Goal: Transaction & Acquisition: Purchase product/service

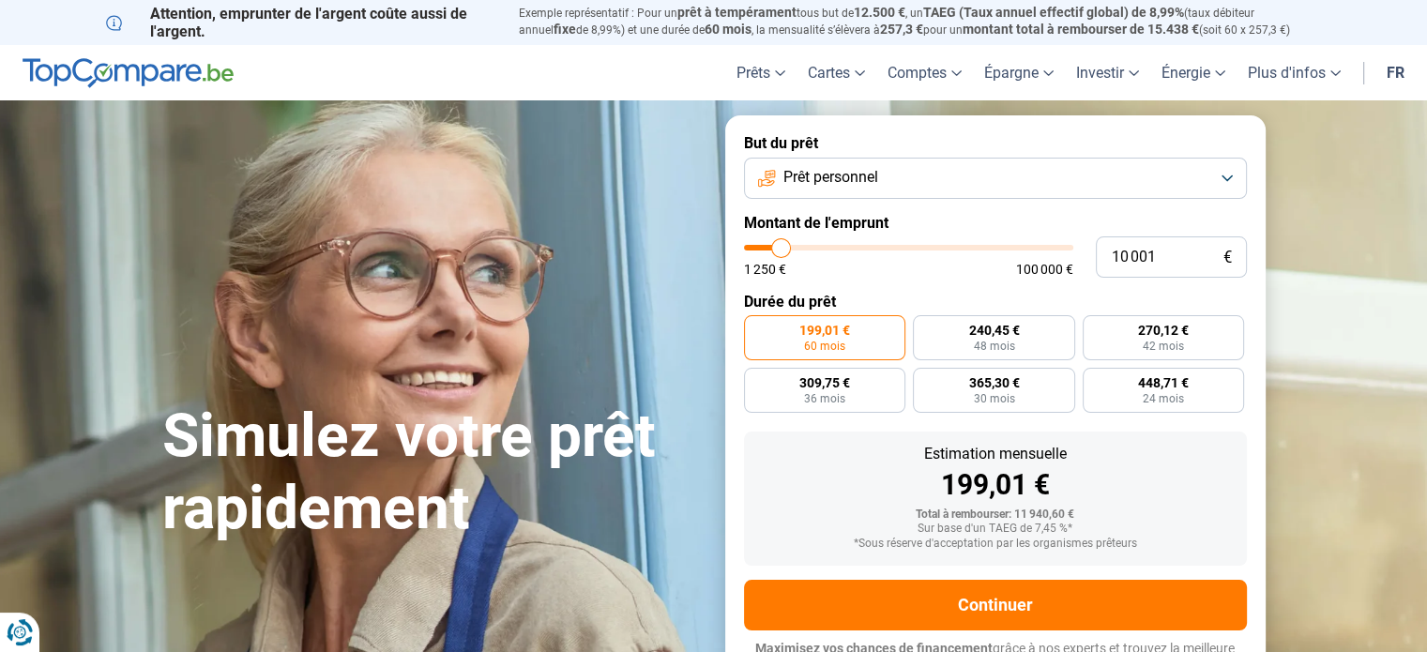
type input "11 500"
type input "11500"
type input "12 500"
type input "12500"
type input "13 500"
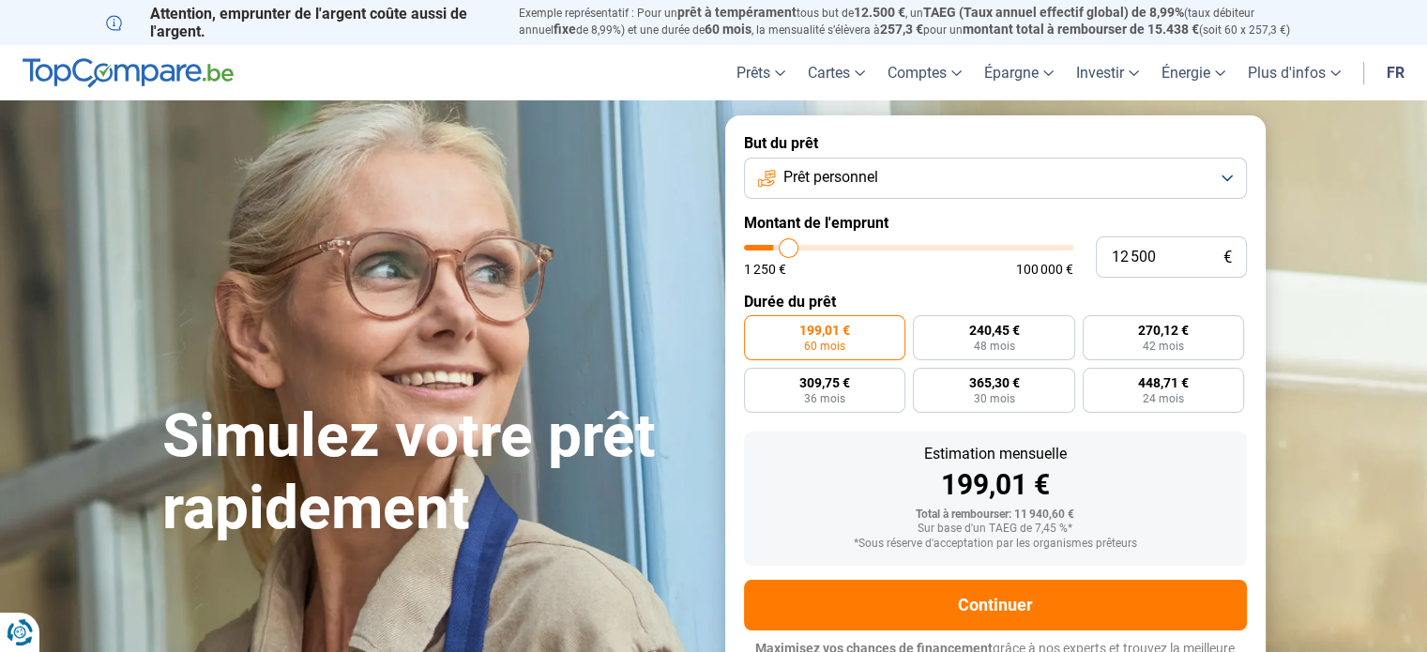
type input "13500"
type input "14 750"
type input "14750"
type input "19 000"
type input "19000"
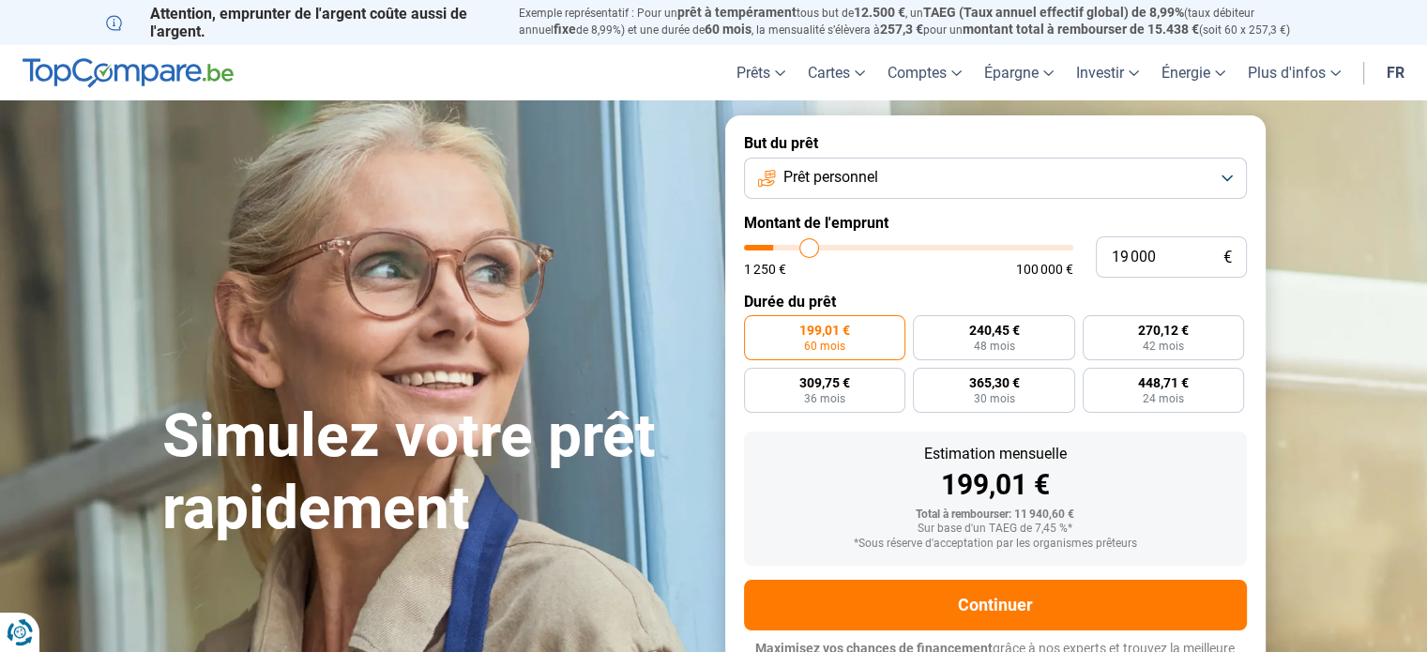
type input "21 500"
type input "21500"
type input "24 750"
type input "24750"
type input "25 250"
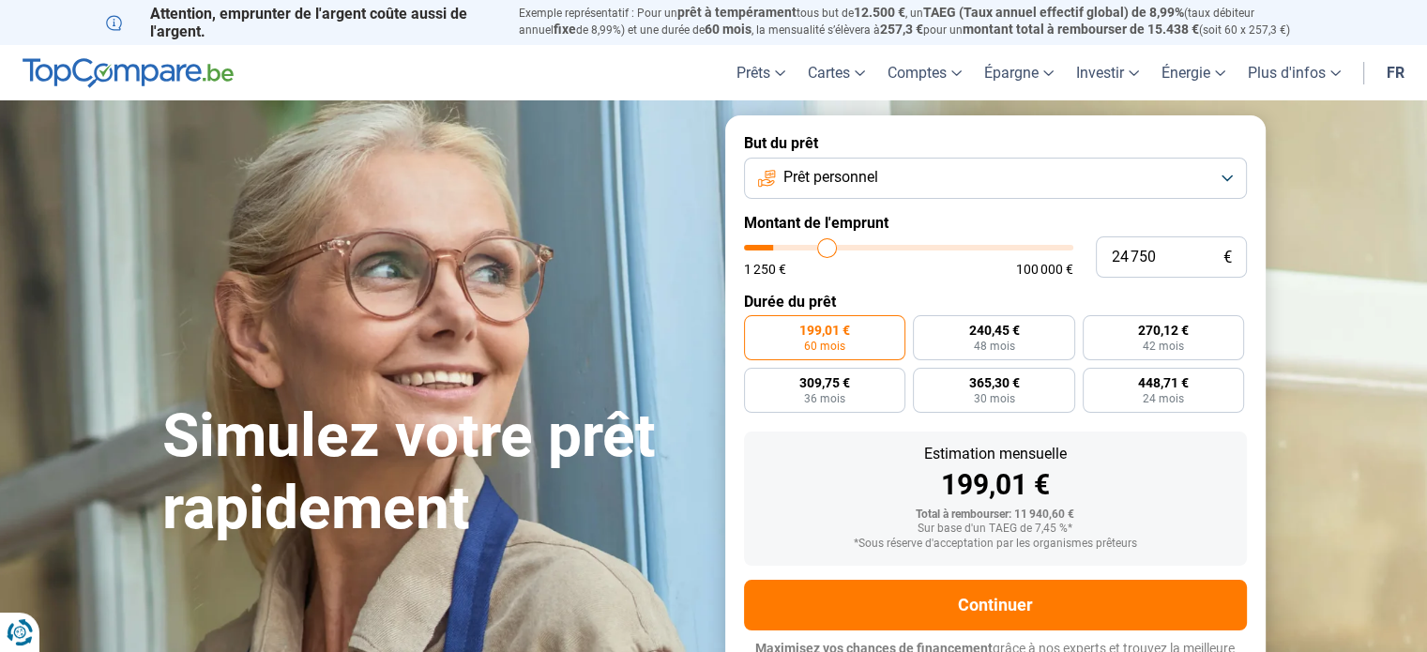
type input "25250"
type input "26 500"
type input "26500"
type input "28 250"
type input "28250"
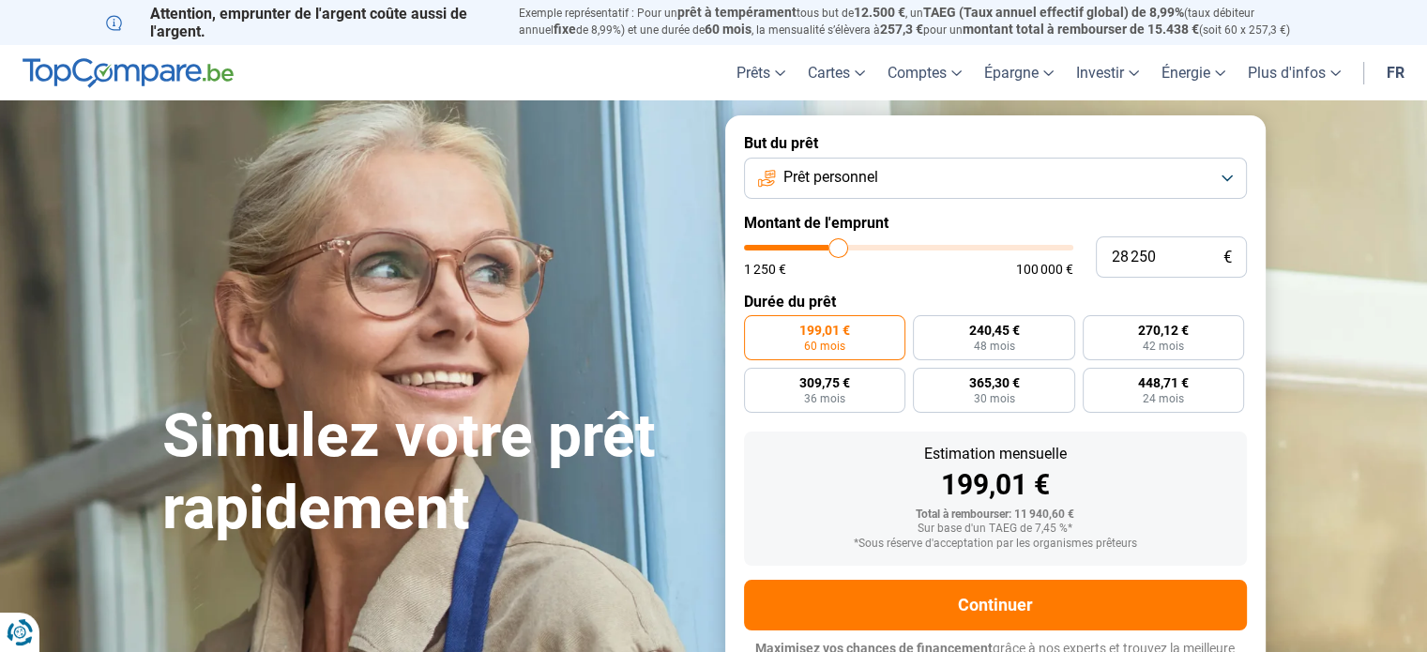
type input "29 000"
type input "29000"
type input "30 000"
type input "30000"
type input "30 500"
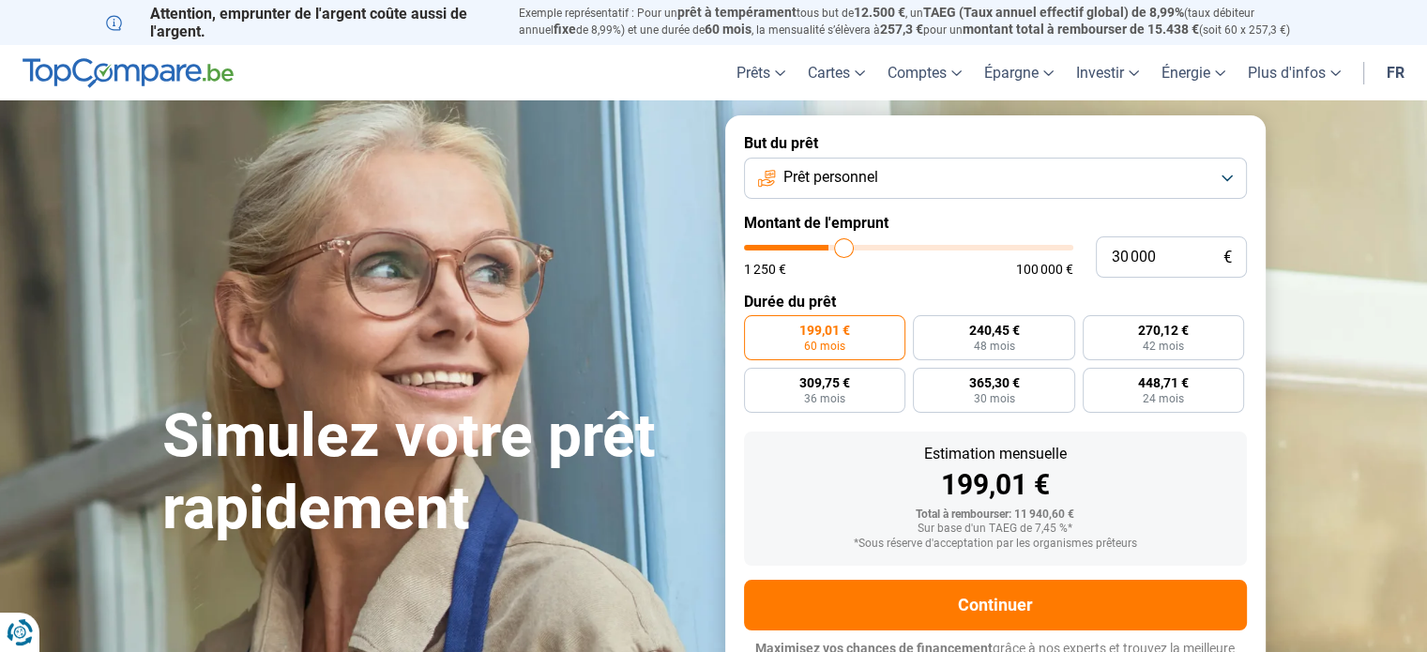
type input "30500"
type input "30 750"
type input "30750"
type input "31 500"
type input "31500"
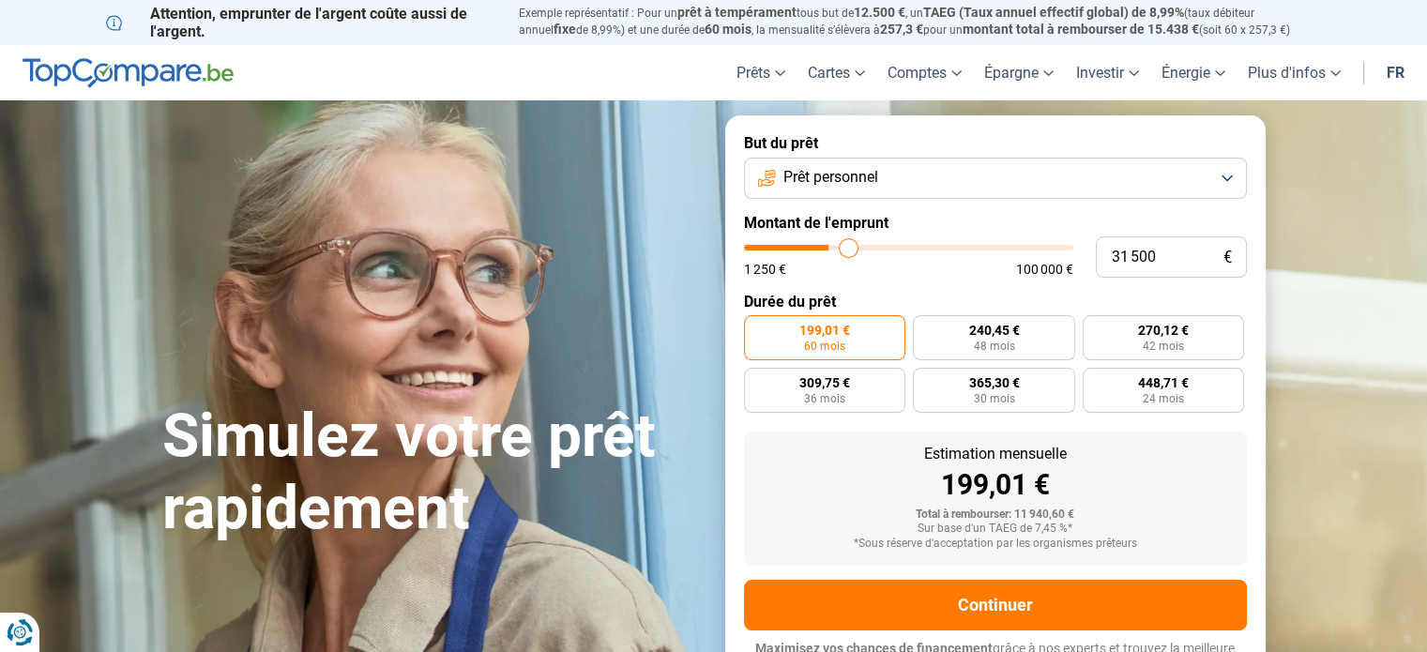
type input "32 000"
type input "32000"
type input "33 250"
type input "33250"
type input "35 000"
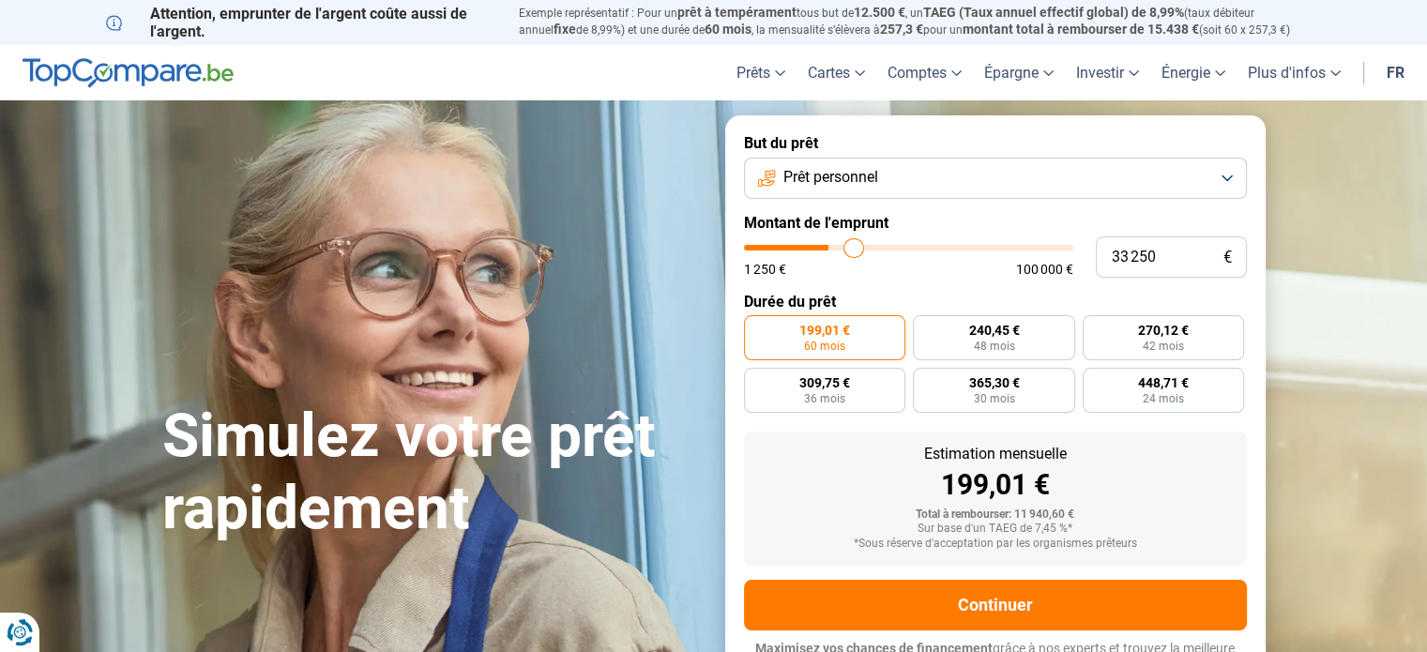
type input "35000"
type input "35 750"
type input "35750"
type input "36 750"
type input "36750"
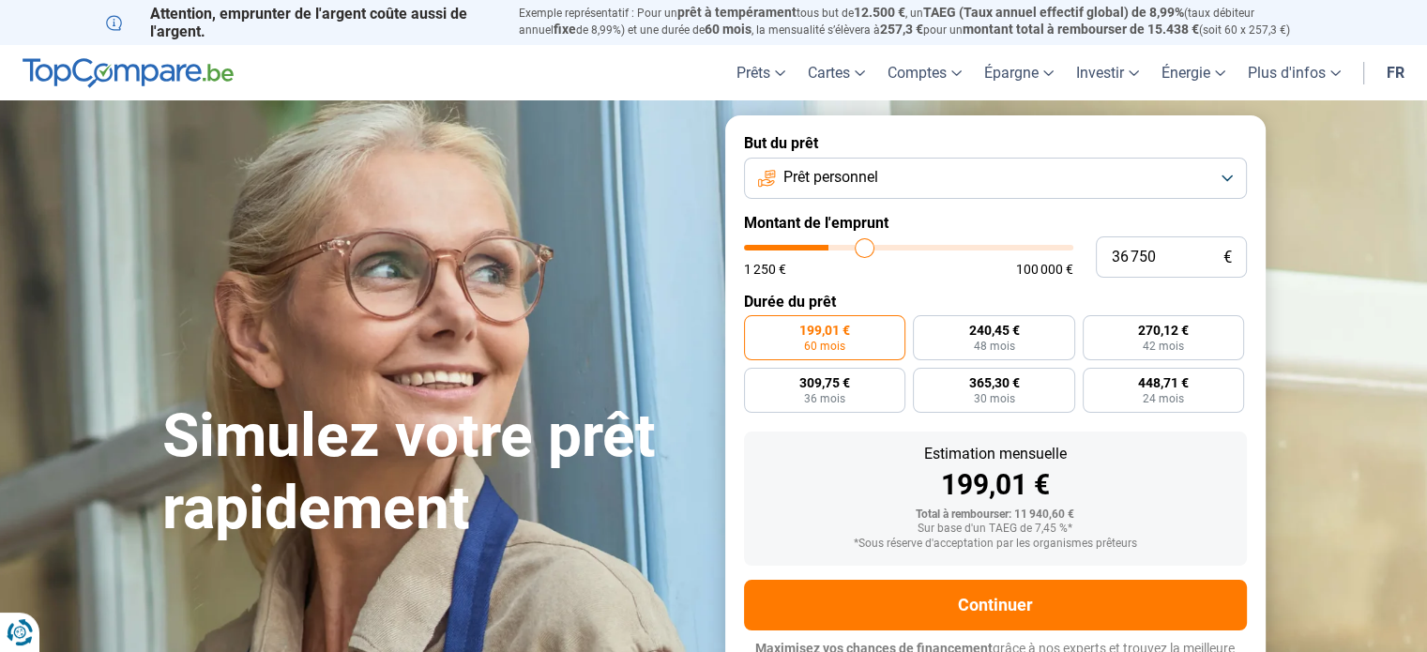
type input "37 750"
type input "37750"
type input "40 000"
type input "40000"
type input "41 500"
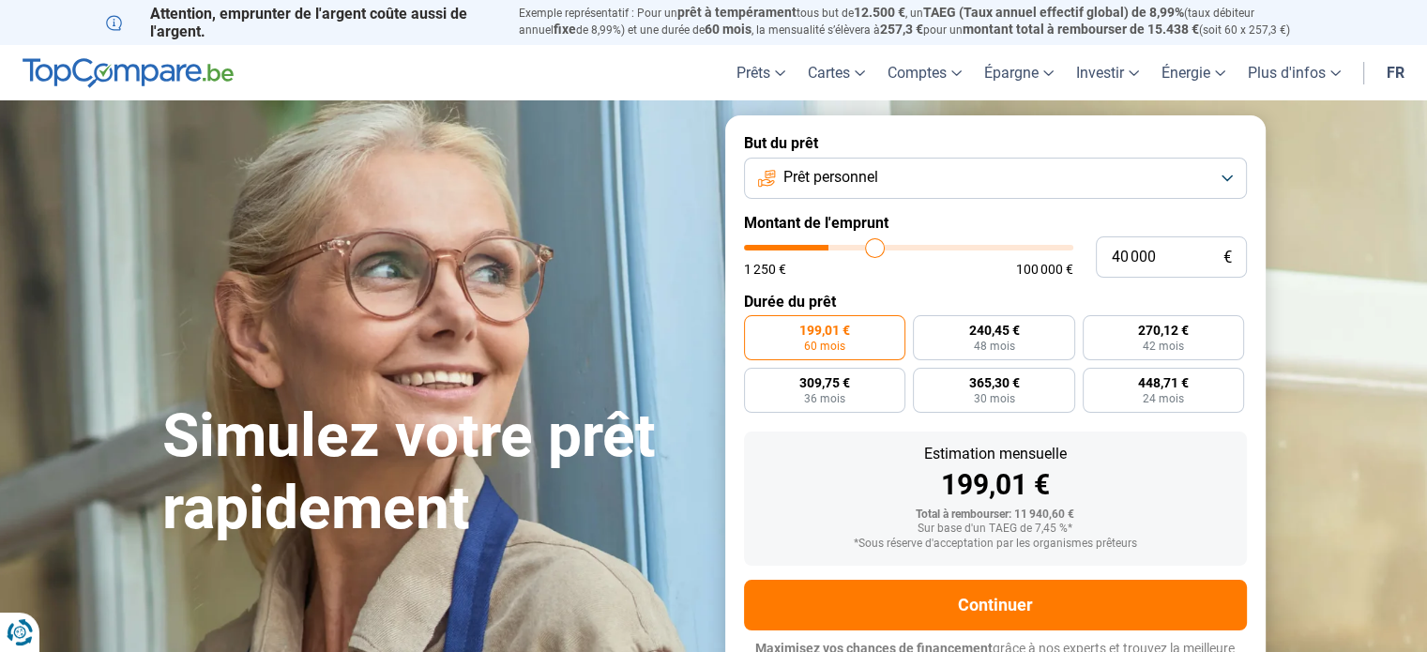
type input "41500"
type input "42 250"
type input "42250"
type input "43 750"
type input "43750"
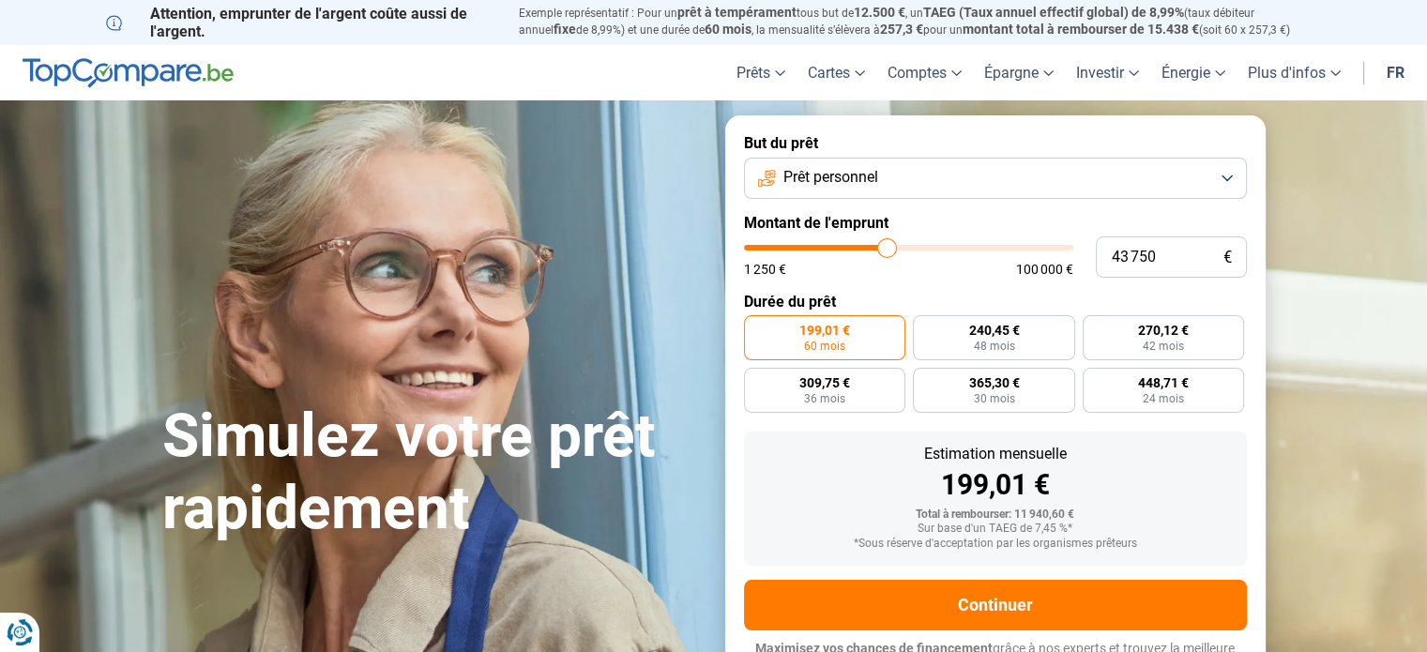
type input "44 250"
type input "44250"
type input "44 750"
type input "44750"
type input "46 250"
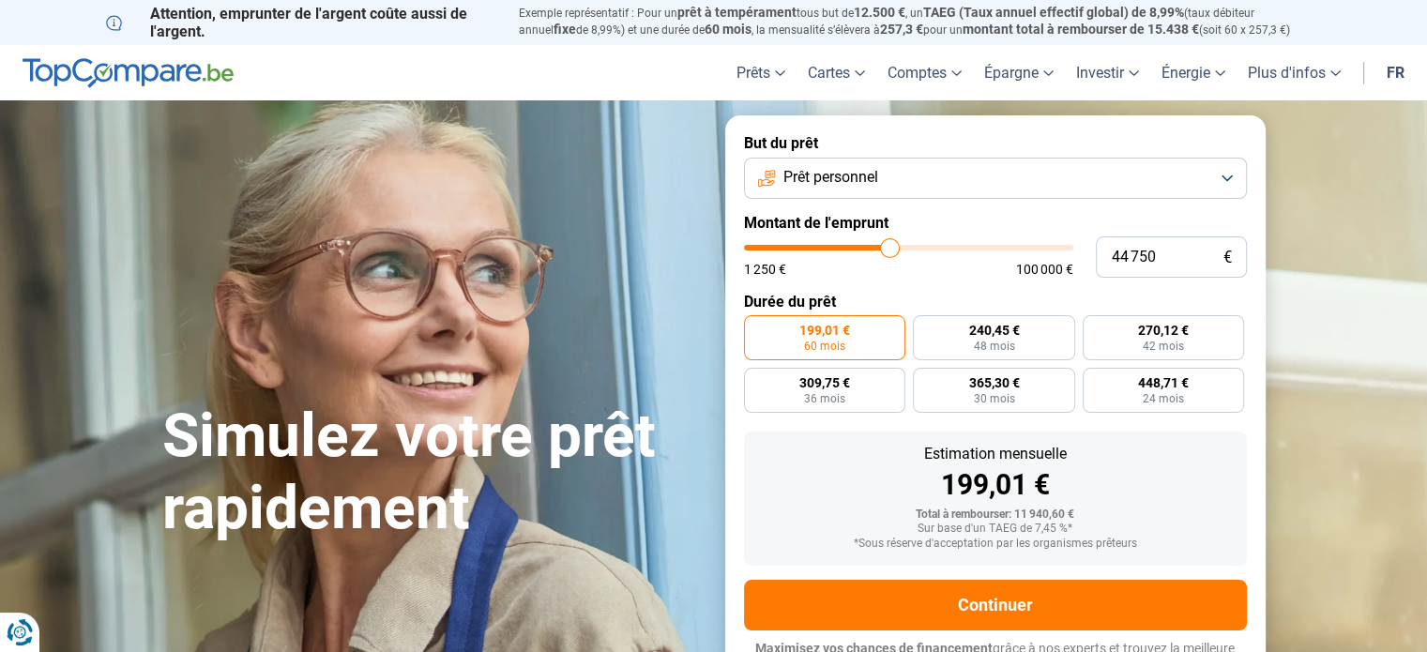
type input "46250"
type input "47 000"
type input "47000"
type input "47 750"
type input "47750"
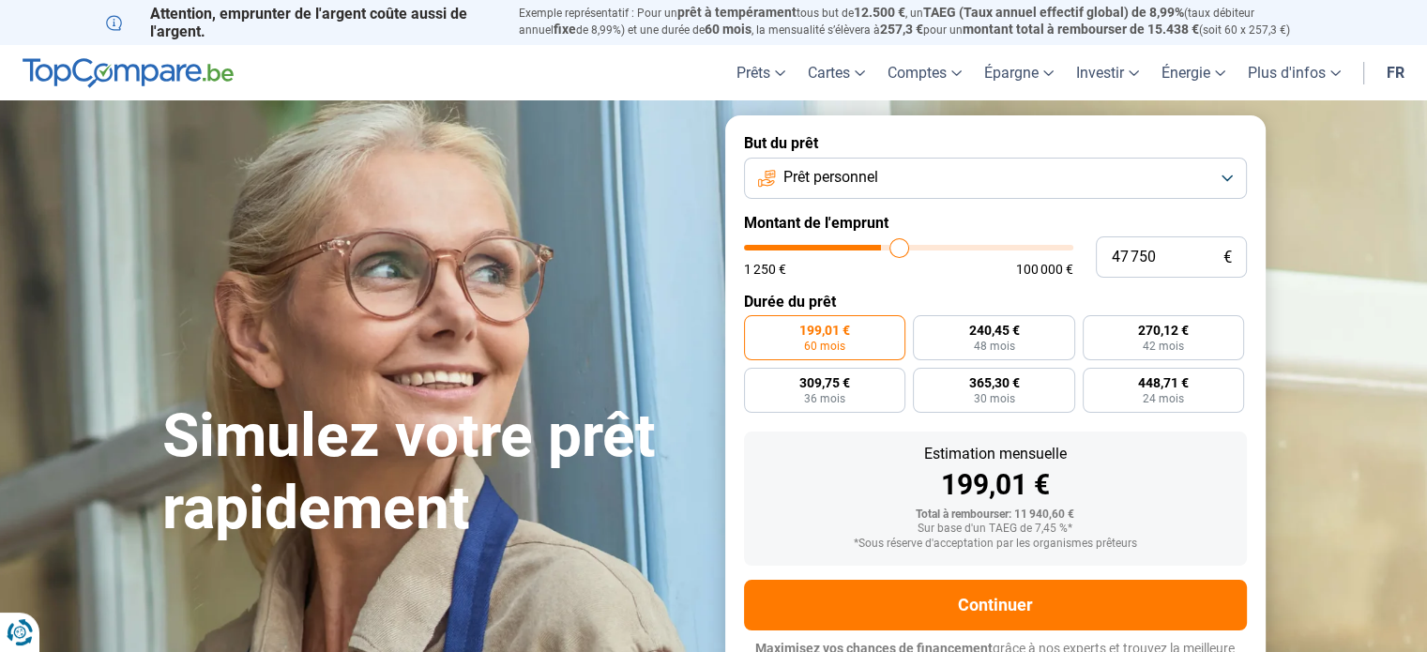
type input "49 000"
type input "49000"
type input "49 750"
type input "49750"
type input "50 500"
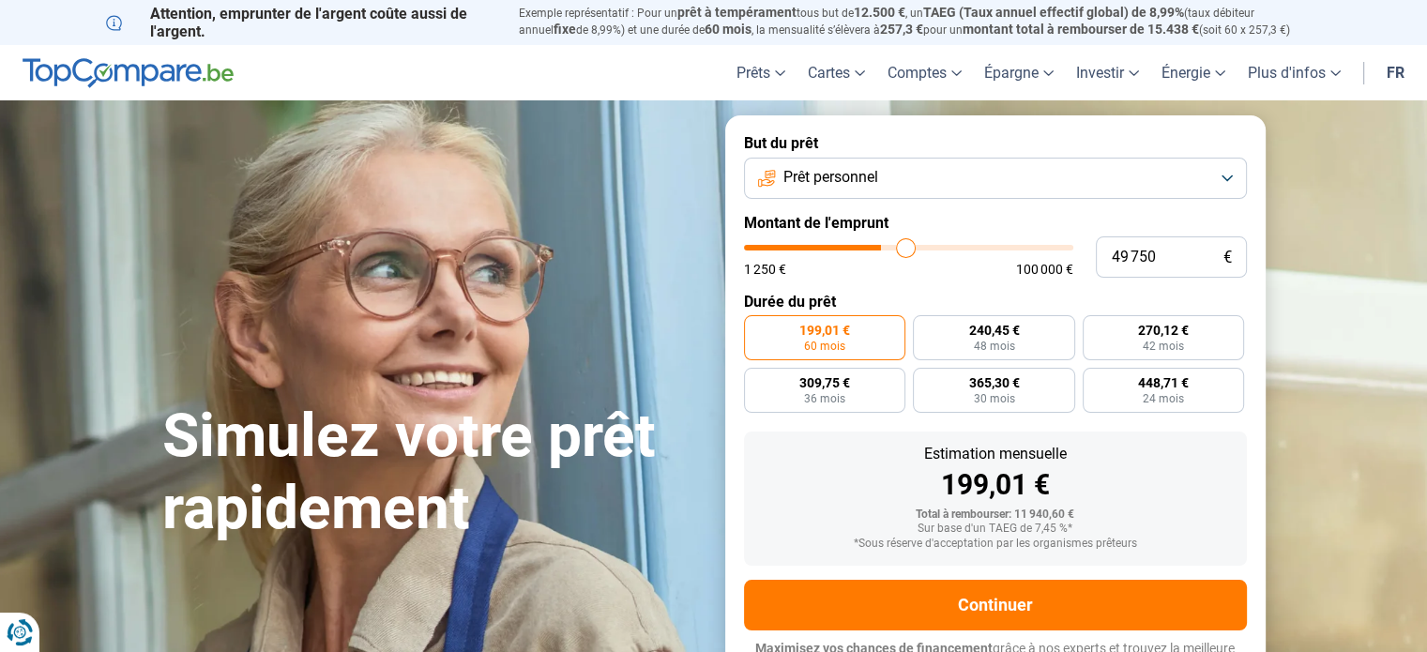
type input "50500"
type input "50 750"
type input "50750"
type input "51 750"
type input "51750"
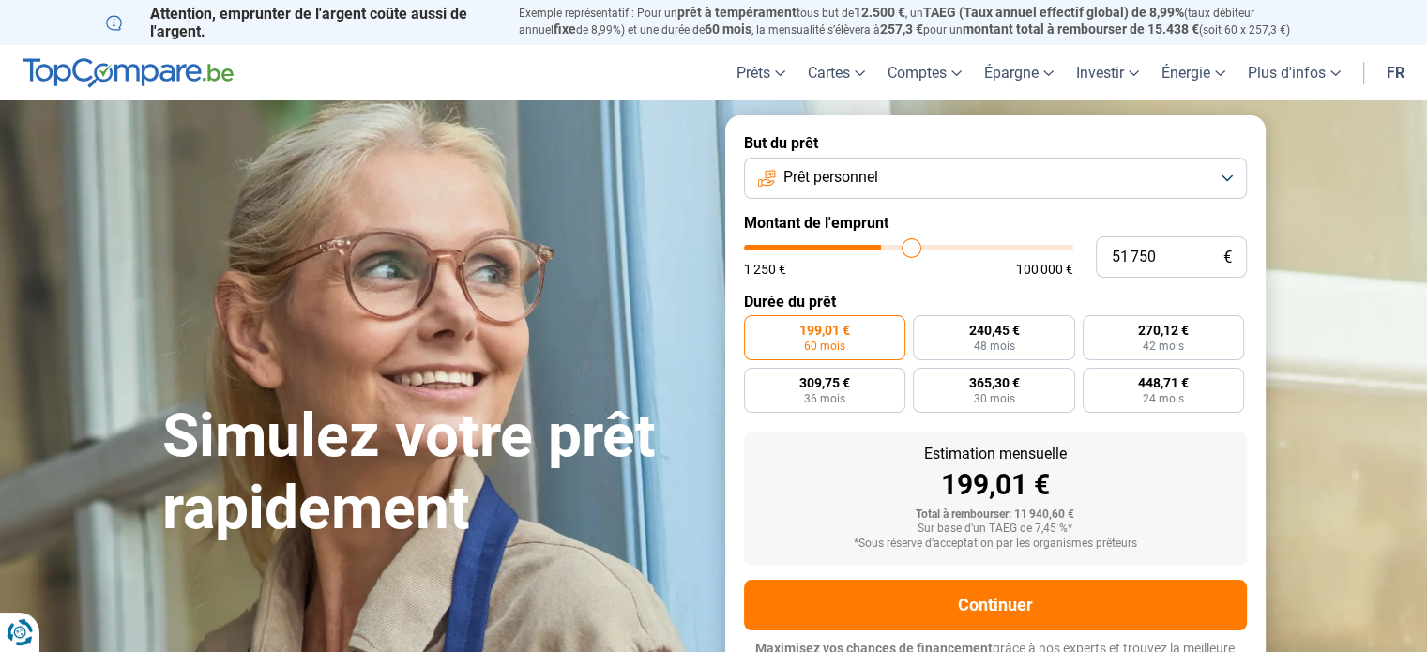
type input "53 000"
type input "53000"
type input "54 000"
type input "54000"
type input "54 500"
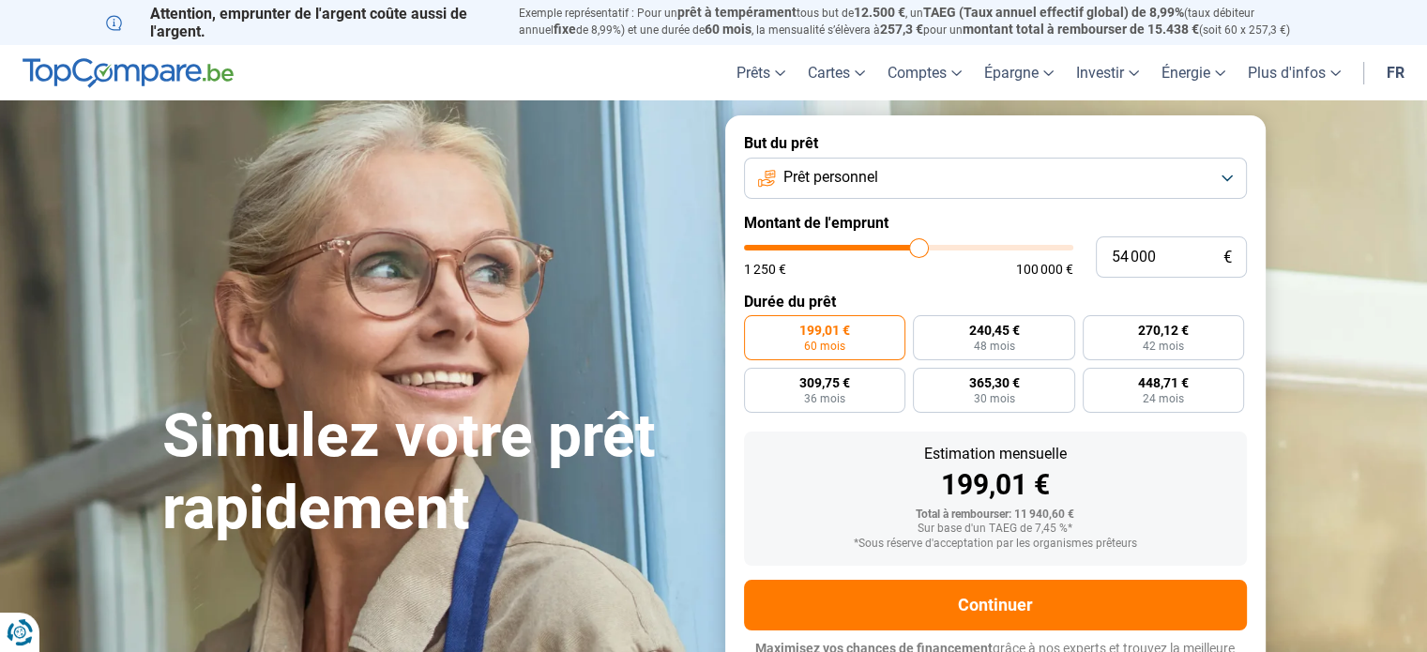
type input "54500"
type input "54 750"
type input "54750"
type input "56 250"
type input "56250"
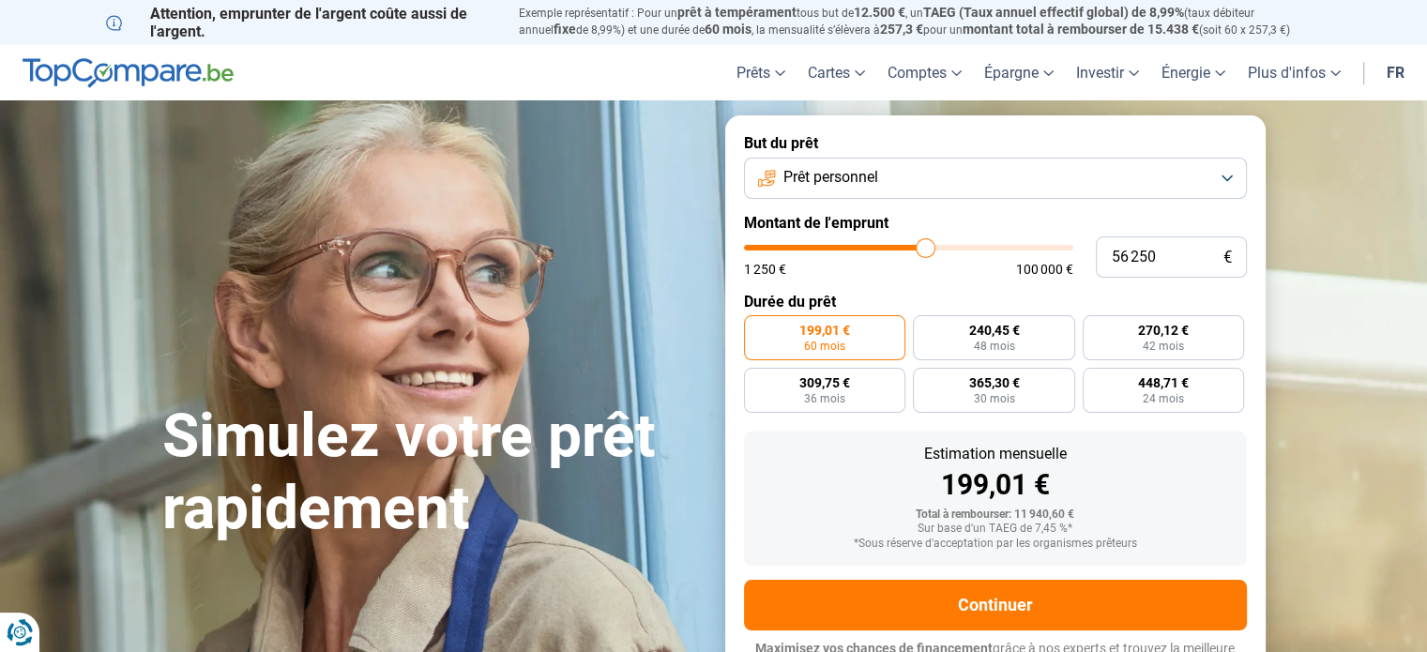
type input "57 000"
type input "57000"
type input "57 750"
type input "57750"
type input "59 750"
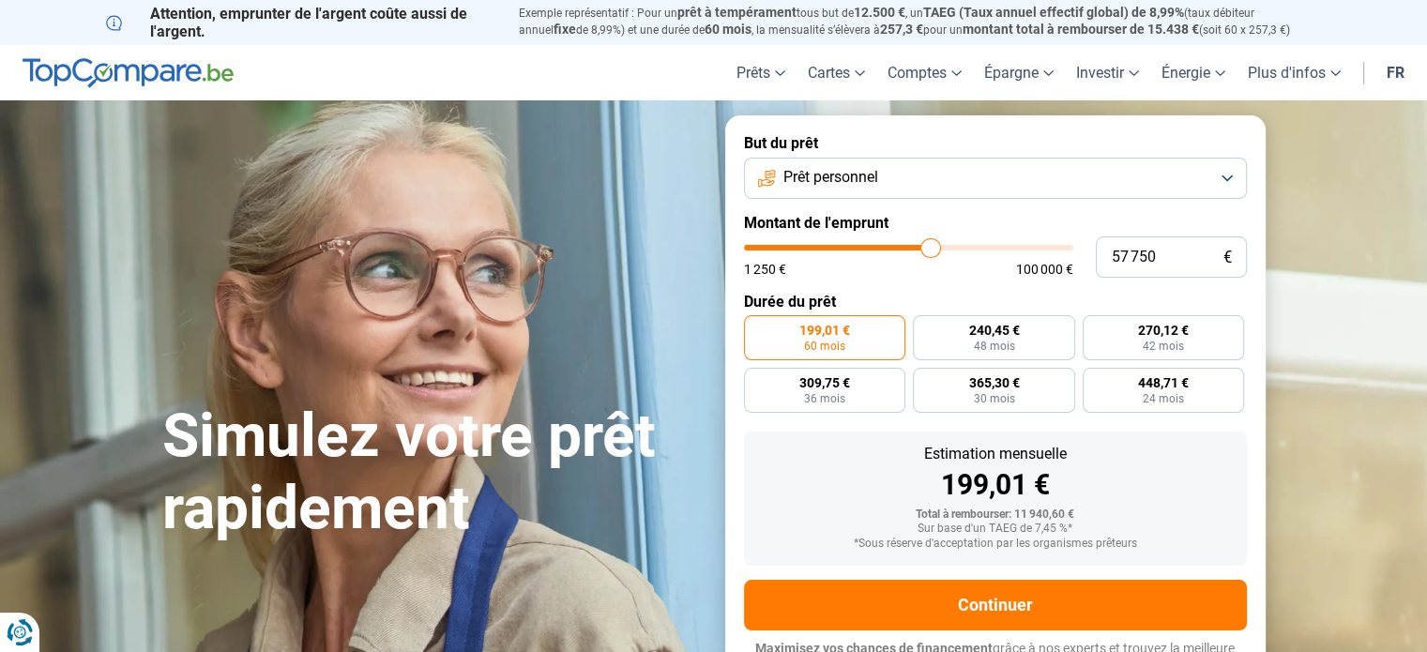
type input "59750"
type input "60 250"
type input "60250"
type input "61 000"
type input "61000"
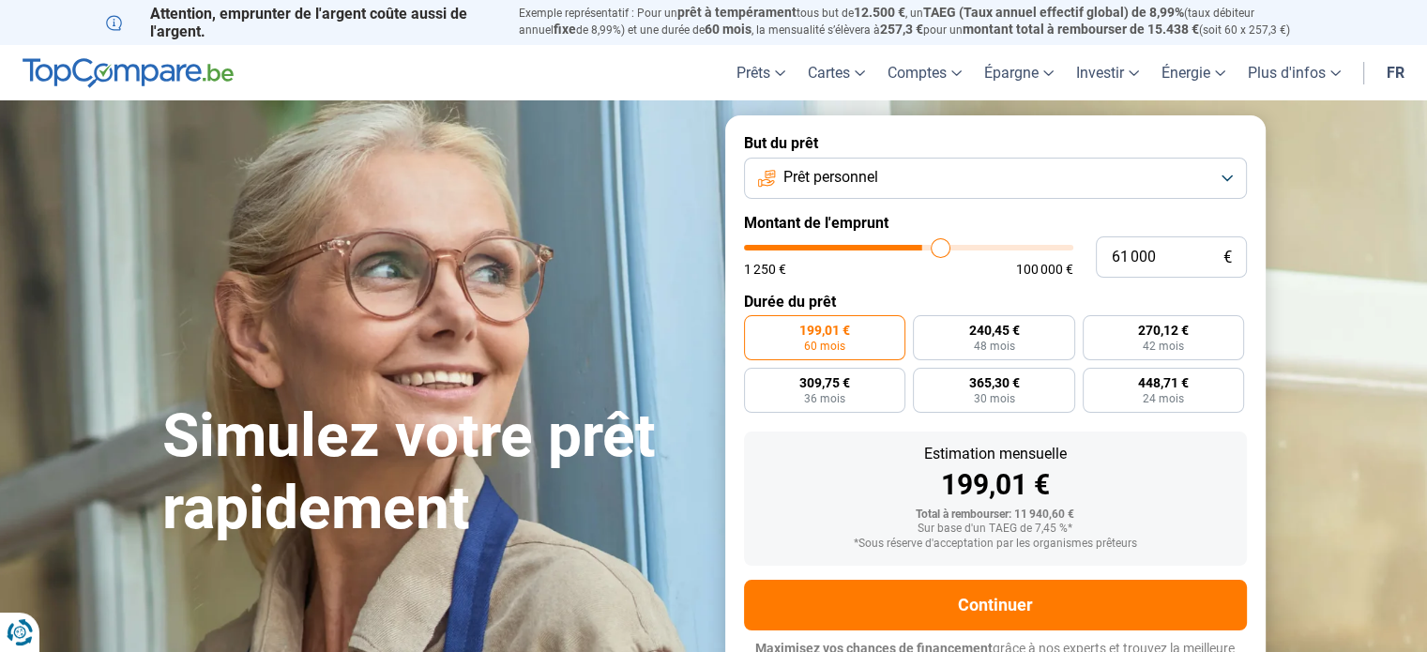
type input "61 250"
type input "61250"
type input "62 000"
type input "62000"
type input "63 500"
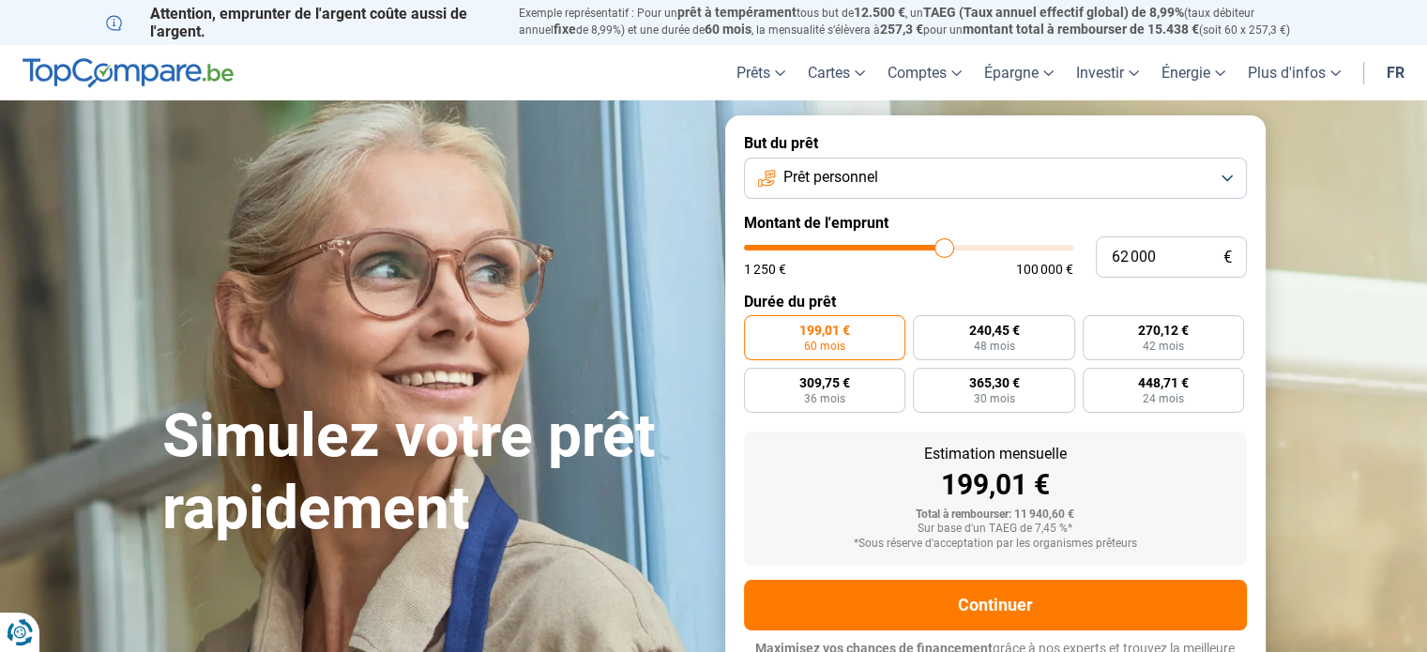
type input "63500"
type input "65 500"
type input "65500"
type input "67 000"
type input "67000"
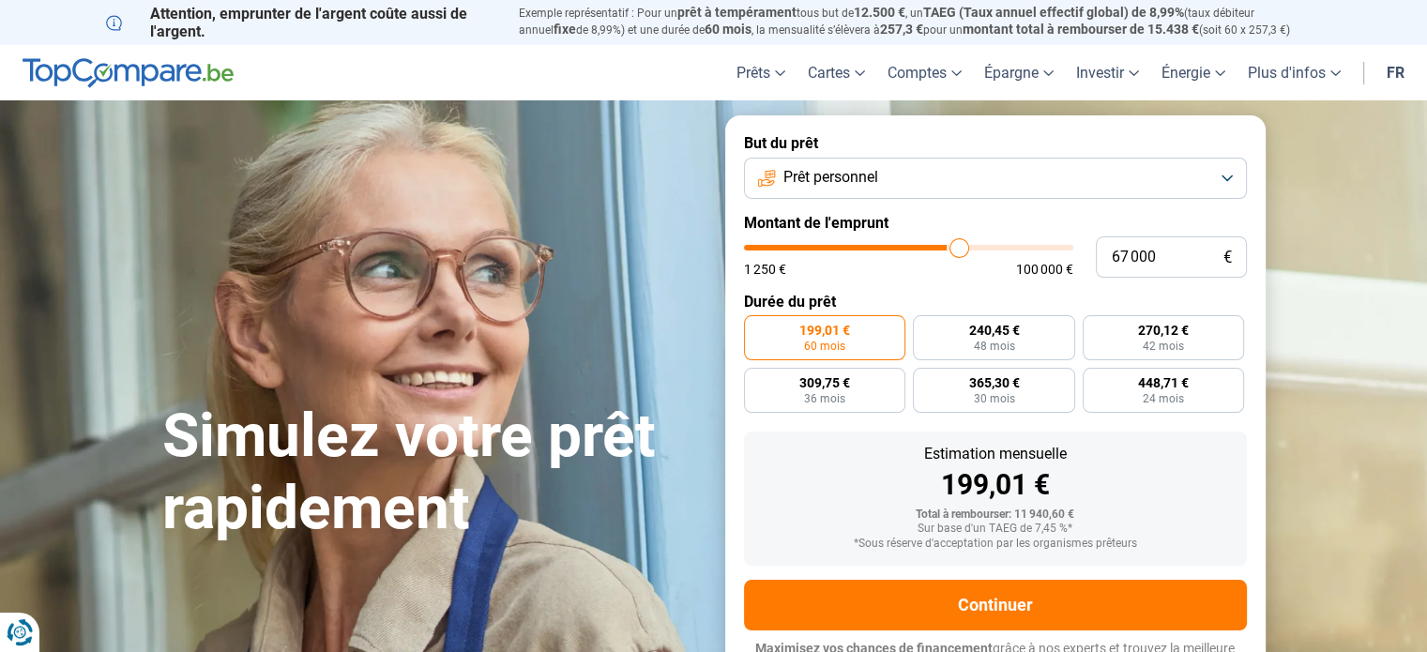
type input "68 250"
type input "68250"
type input "70 250"
type input "70250"
type input "70 500"
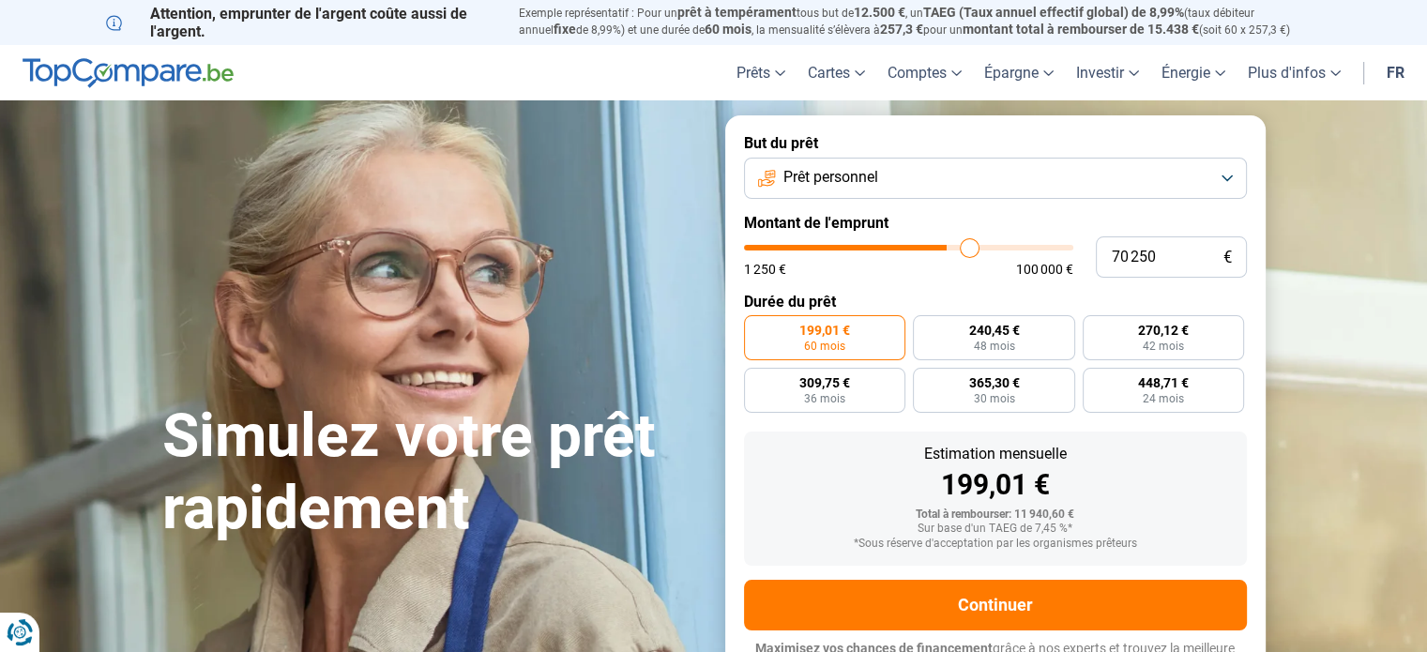
type input "70500"
type input "71 500"
type input "71500"
type input "72 250"
type input "72250"
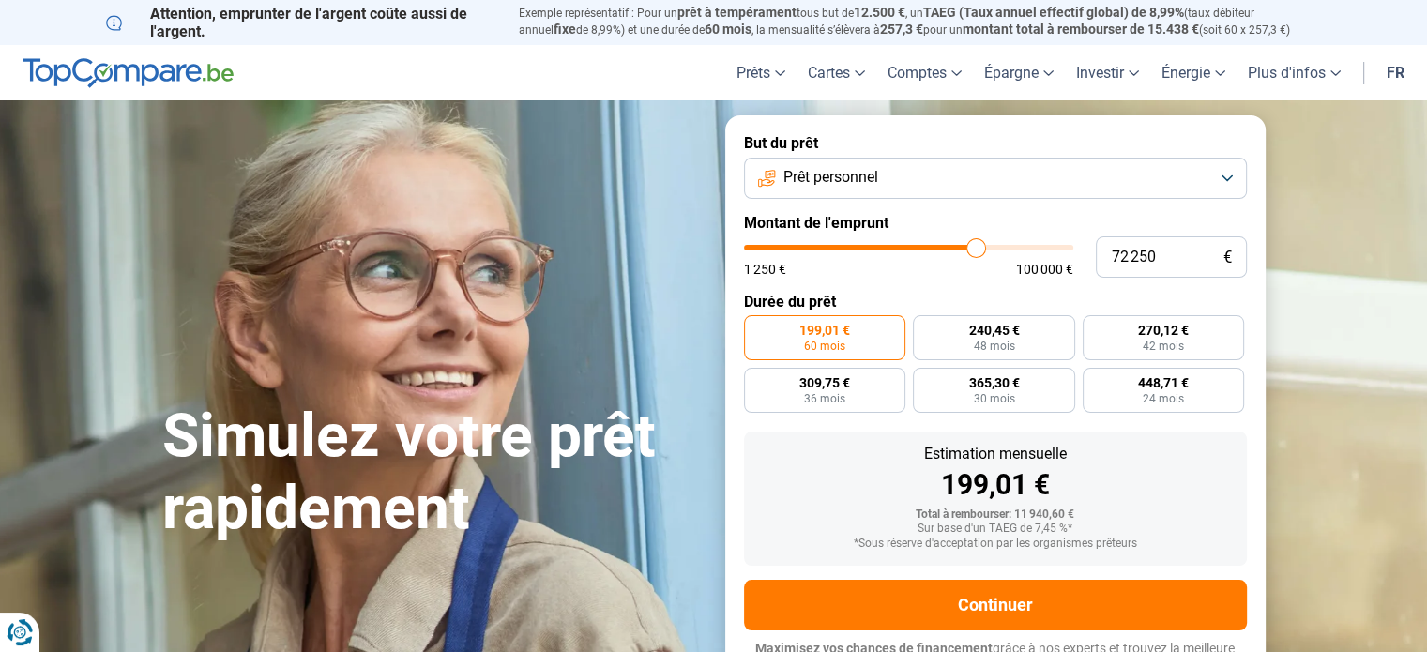
type input "72 750"
type input "72750"
type input "73 000"
type input "73000"
type input "73 500"
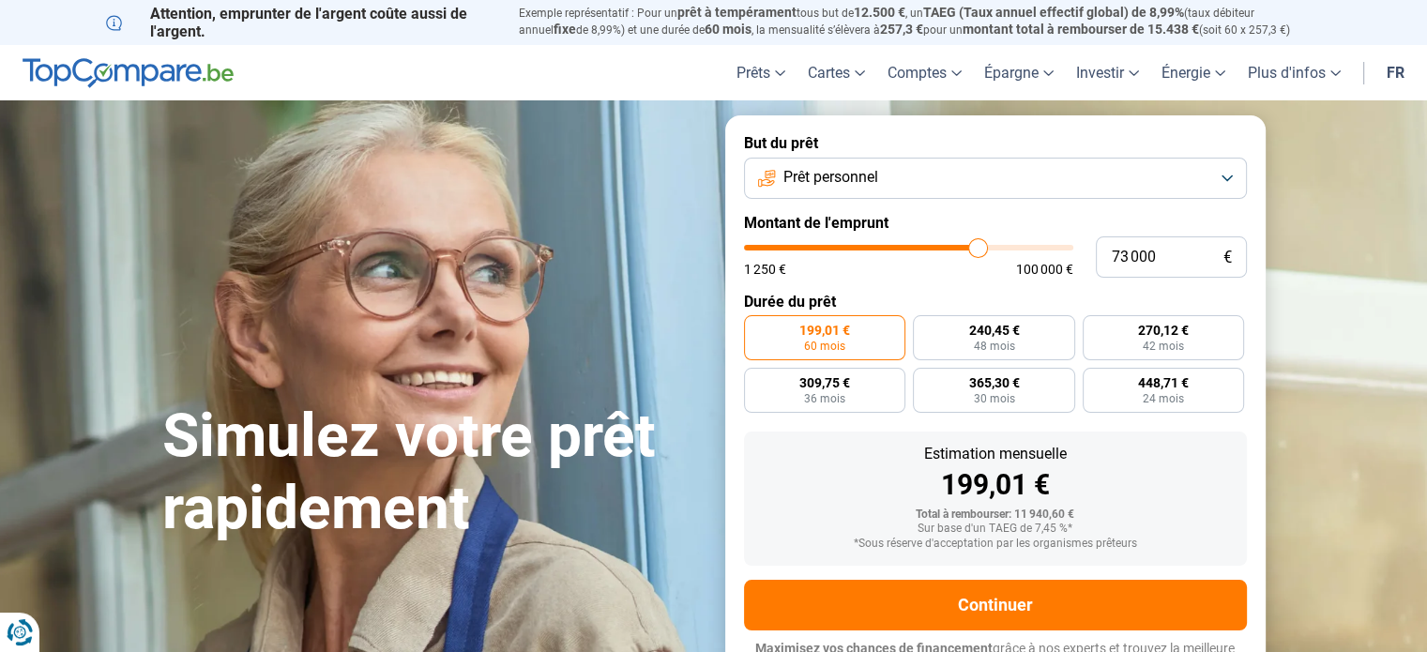
type input "73500"
type input "73 750"
type input "73750"
type input "74 250"
type input "74250"
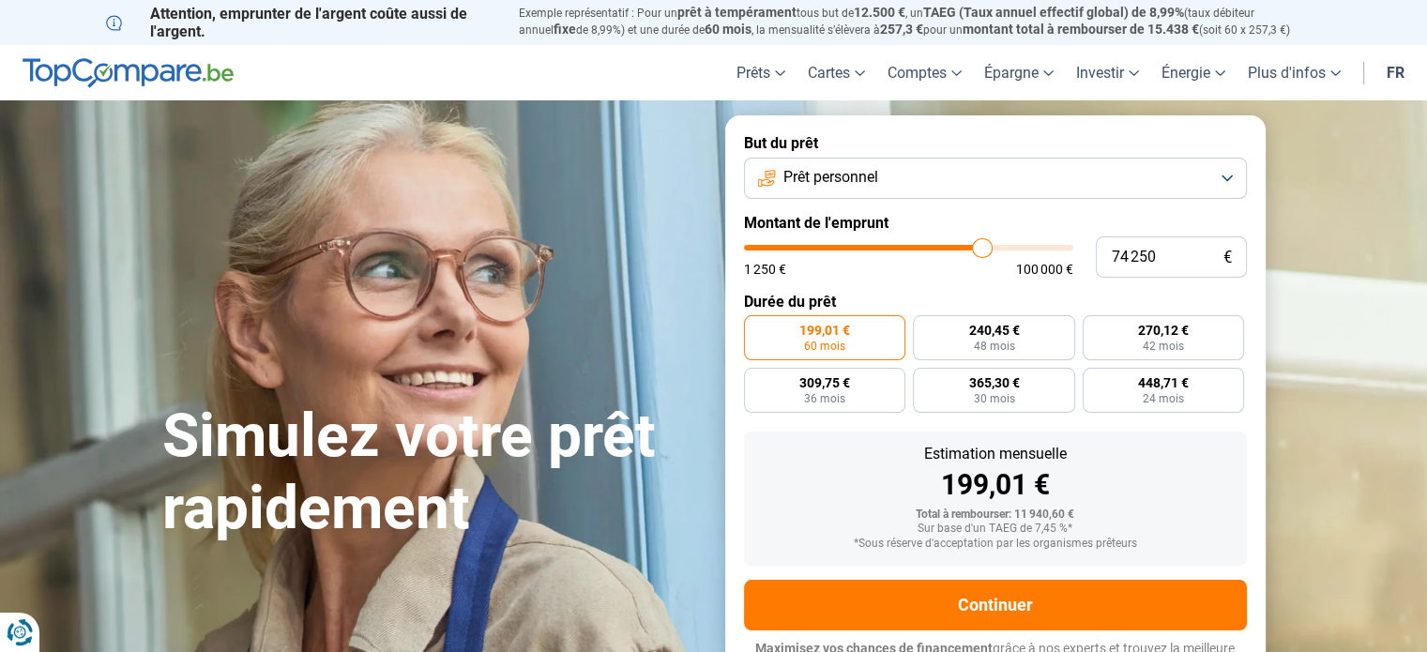
type input "74 500"
type input "74500"
type input "75 250"
type input "75250"
type input "76 000"
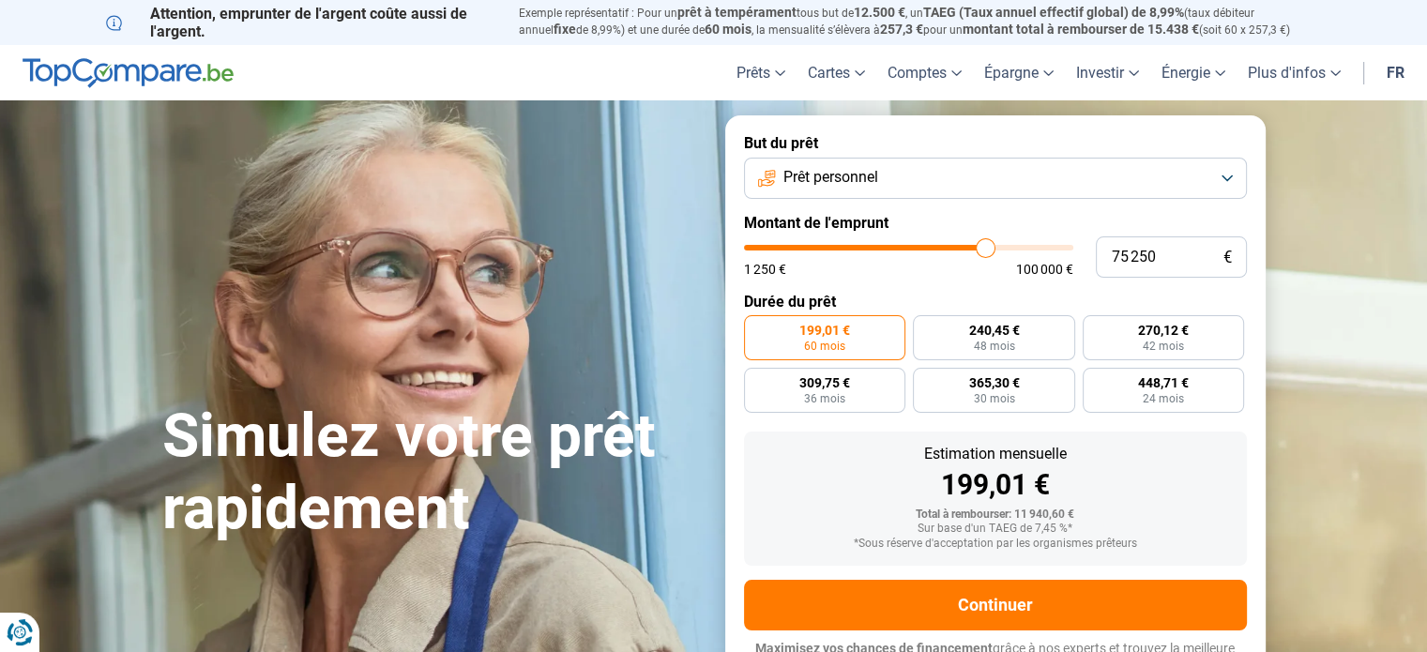
type input "76000"
type input "76 500"
type input "76500"
type input "76 750"
type input "76750"
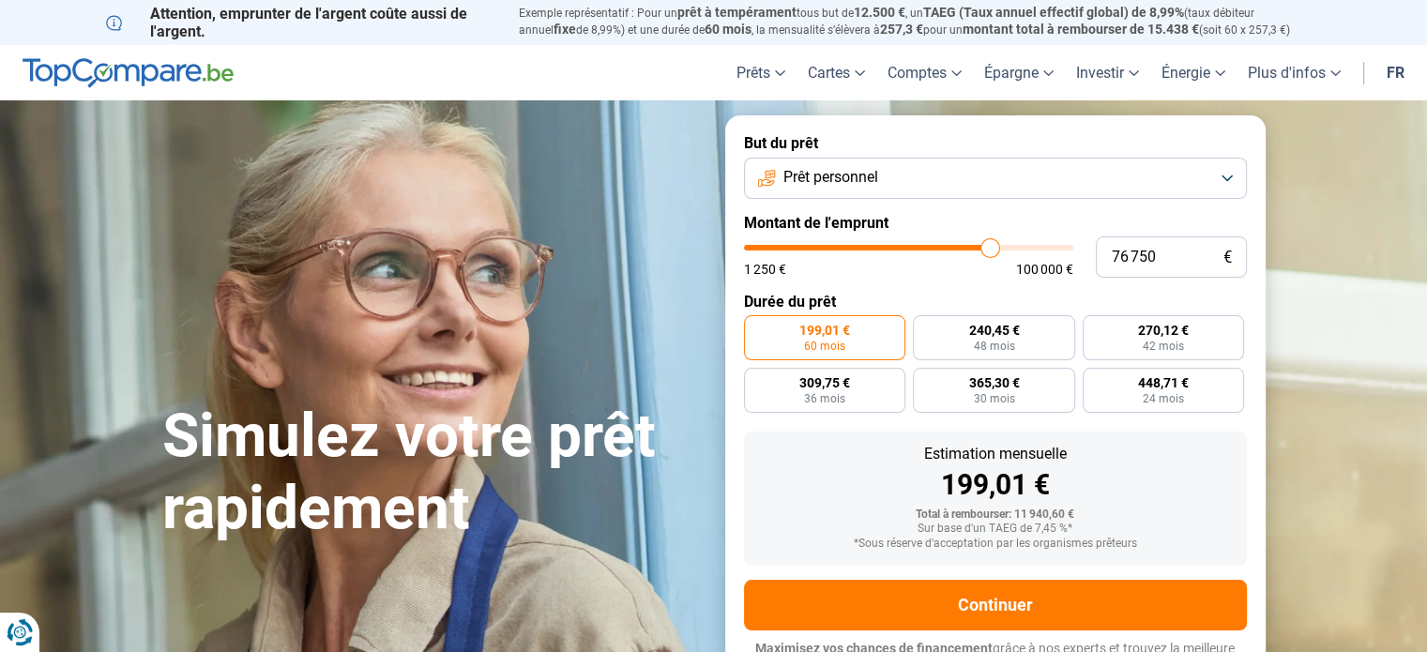
type input "77 500"
type input "77500"
type input "77 750"
type input "77750"
type input "78 250"
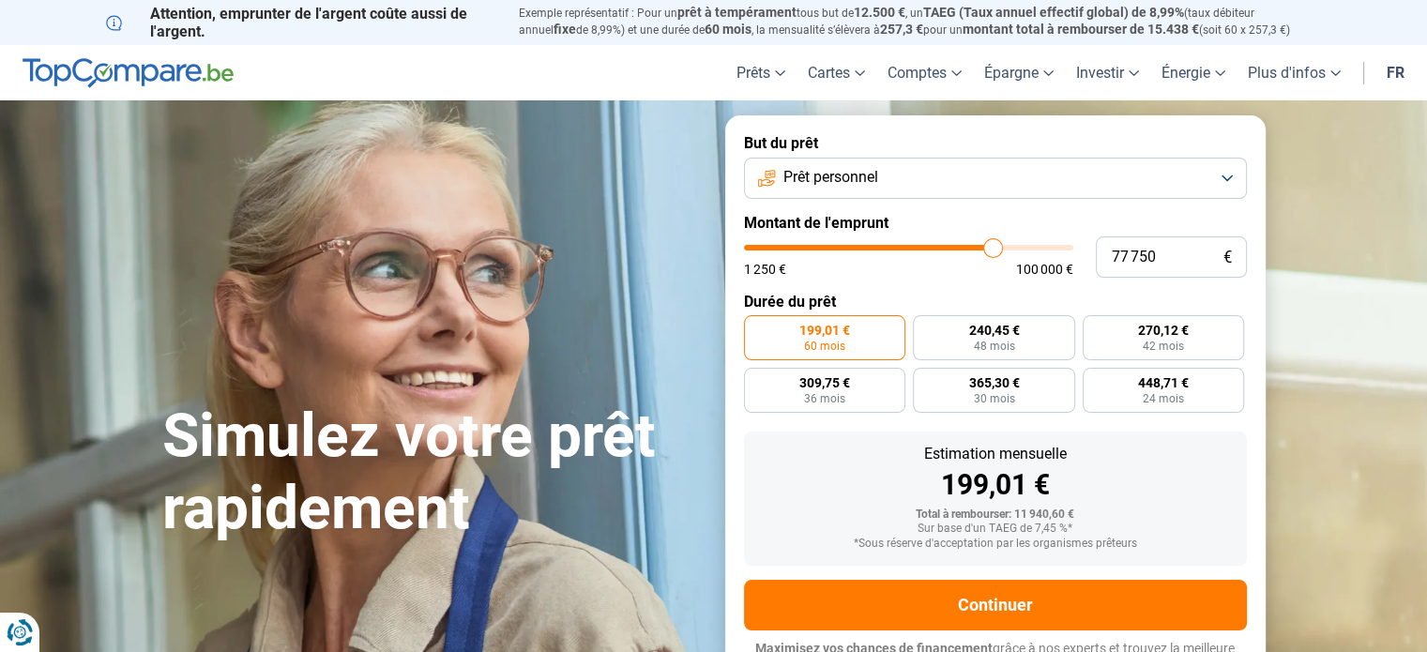
type input "78250"
type input "79 000"
type input "79000"
type input "79 250"
type input "79250"
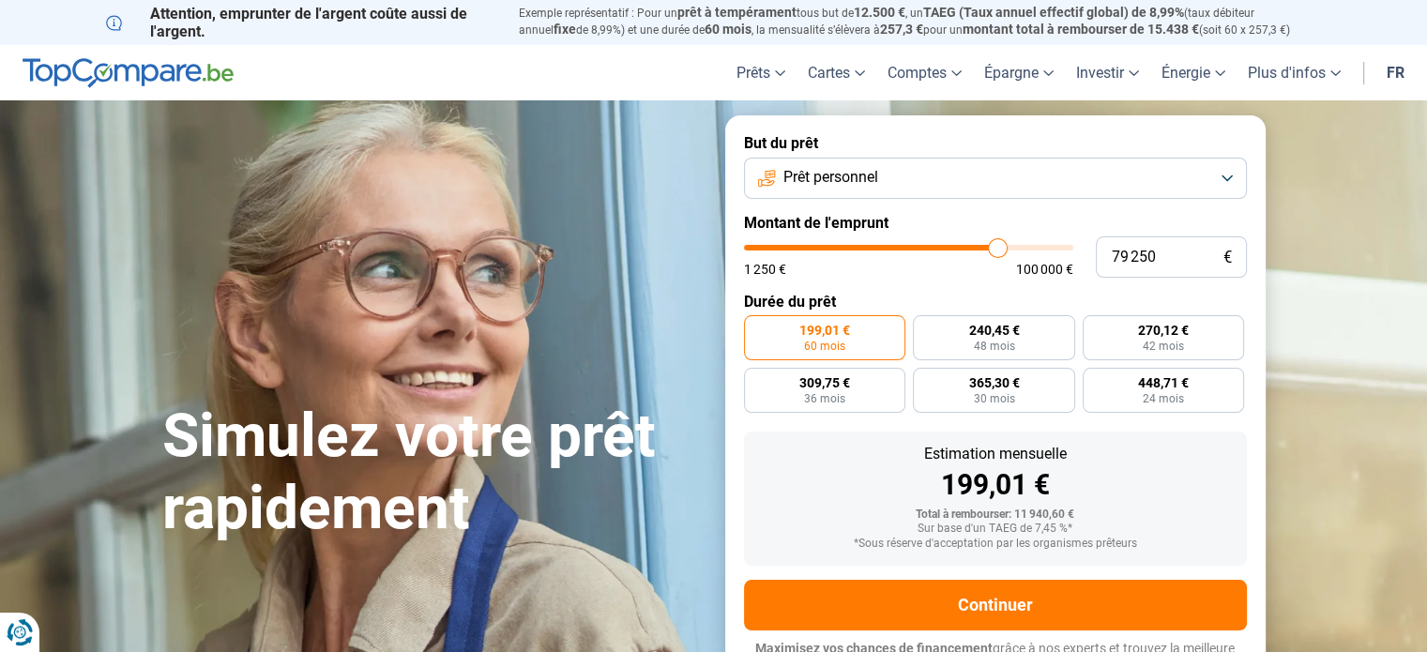
type input "79 750"
type input "79750"
type input "80 000"
type input "80000"
type input "80 500"
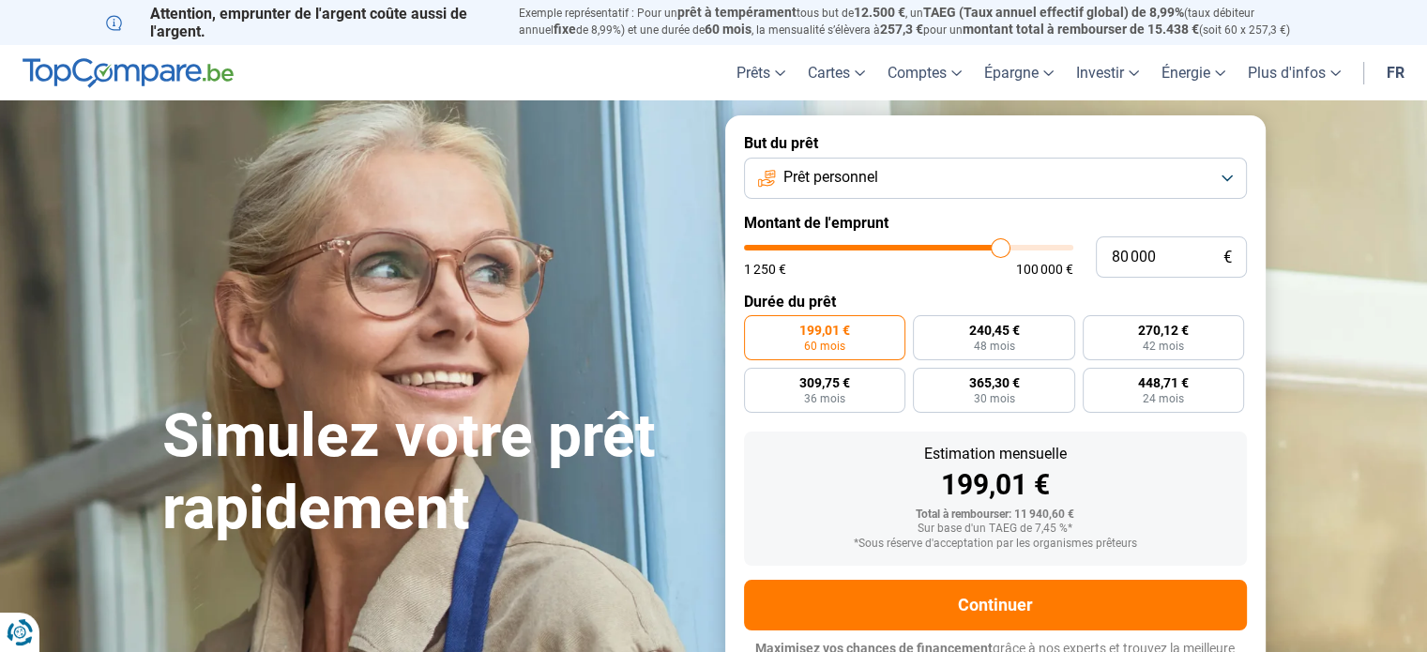
type input "80500"
type input "80 750"
type input "80750"
type input "81 000"
type input "81000"
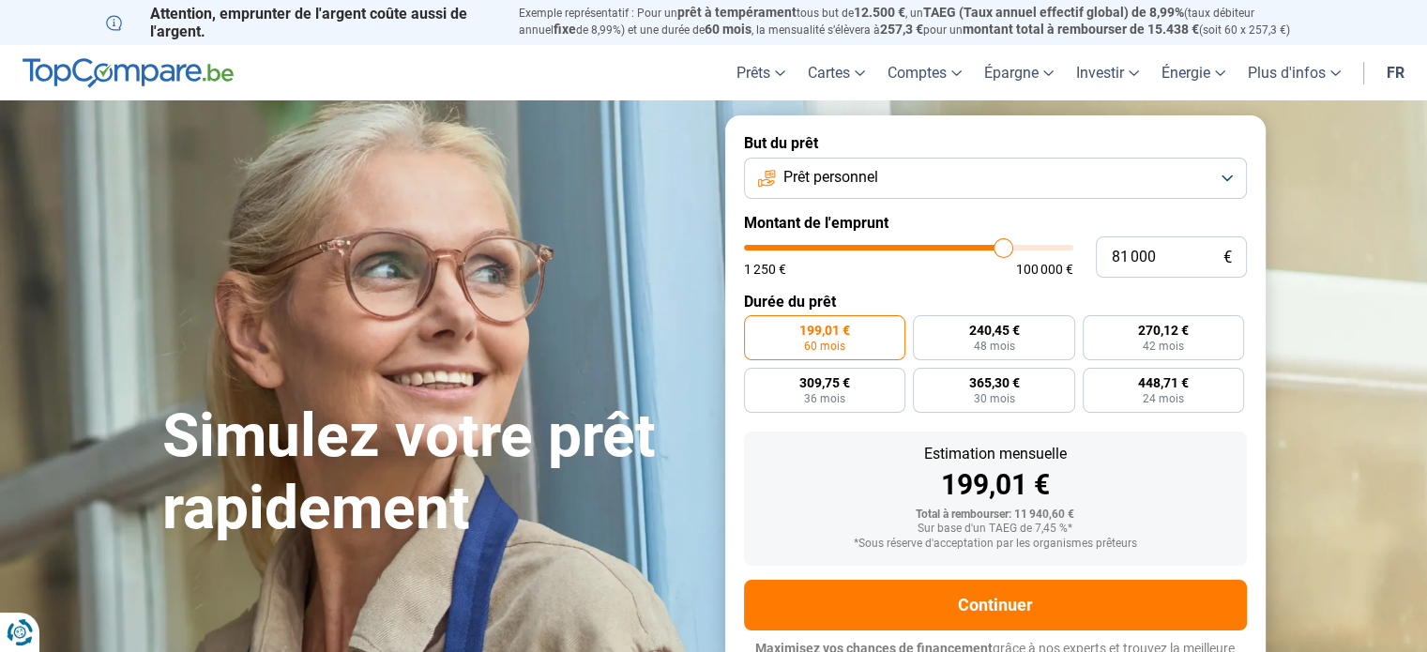
type input "81 500"
type input "81500"
type input "82 250"
type input "82250"
type input "82 500"
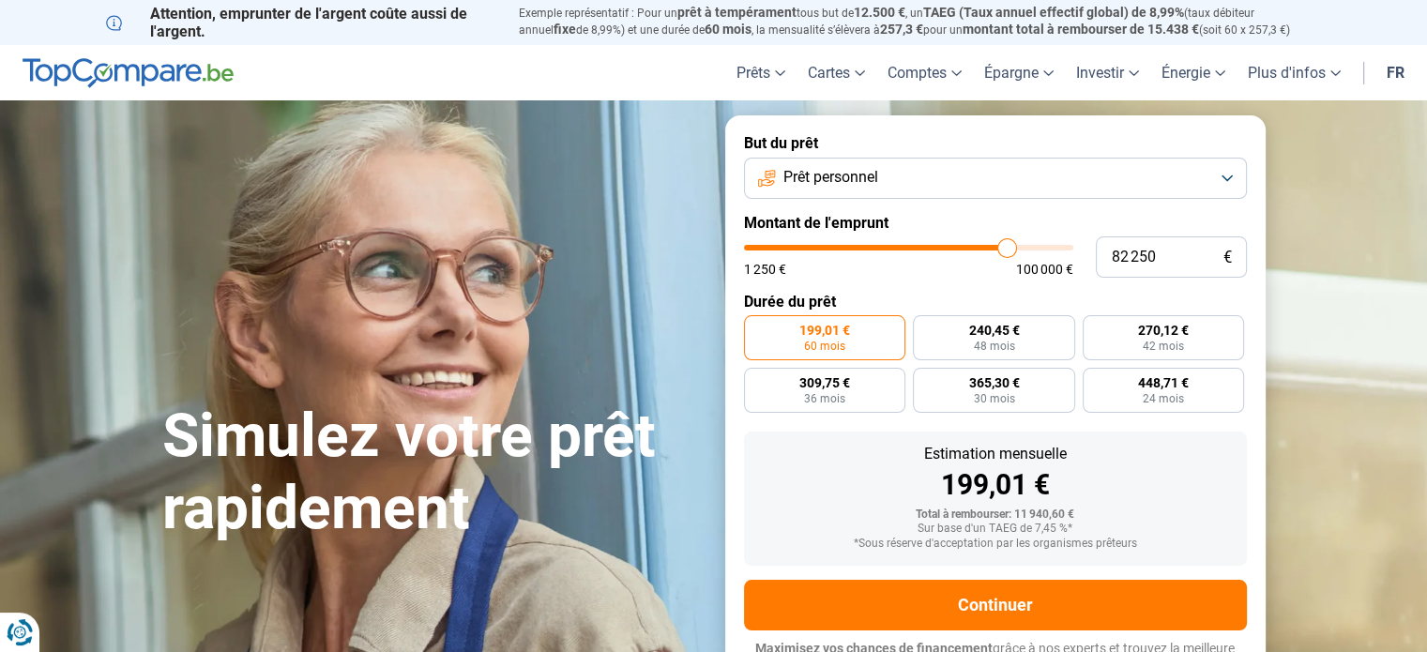
type input "82500"
type input "83 000"
type input "83000"
type input "83 250"
type input "83250"
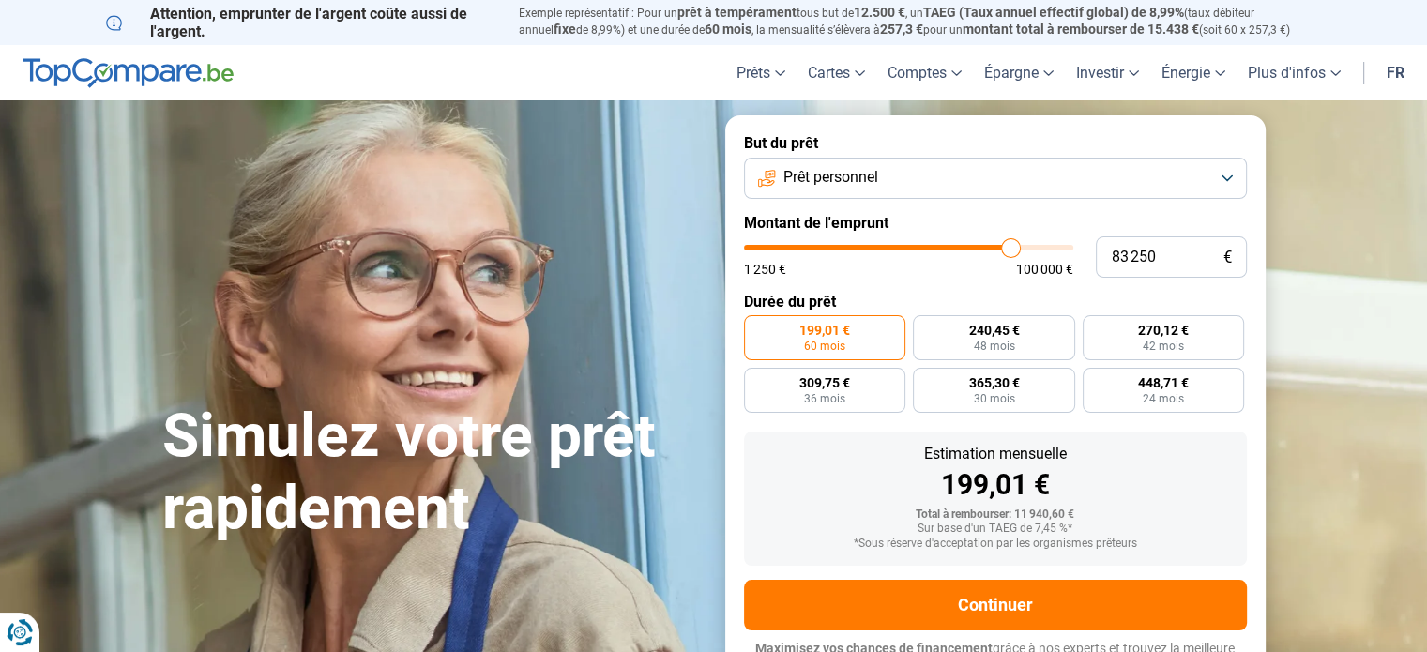
type input "83 750"
type input "83750"
type input "84 000"
type input "84000"
type input "84 750"
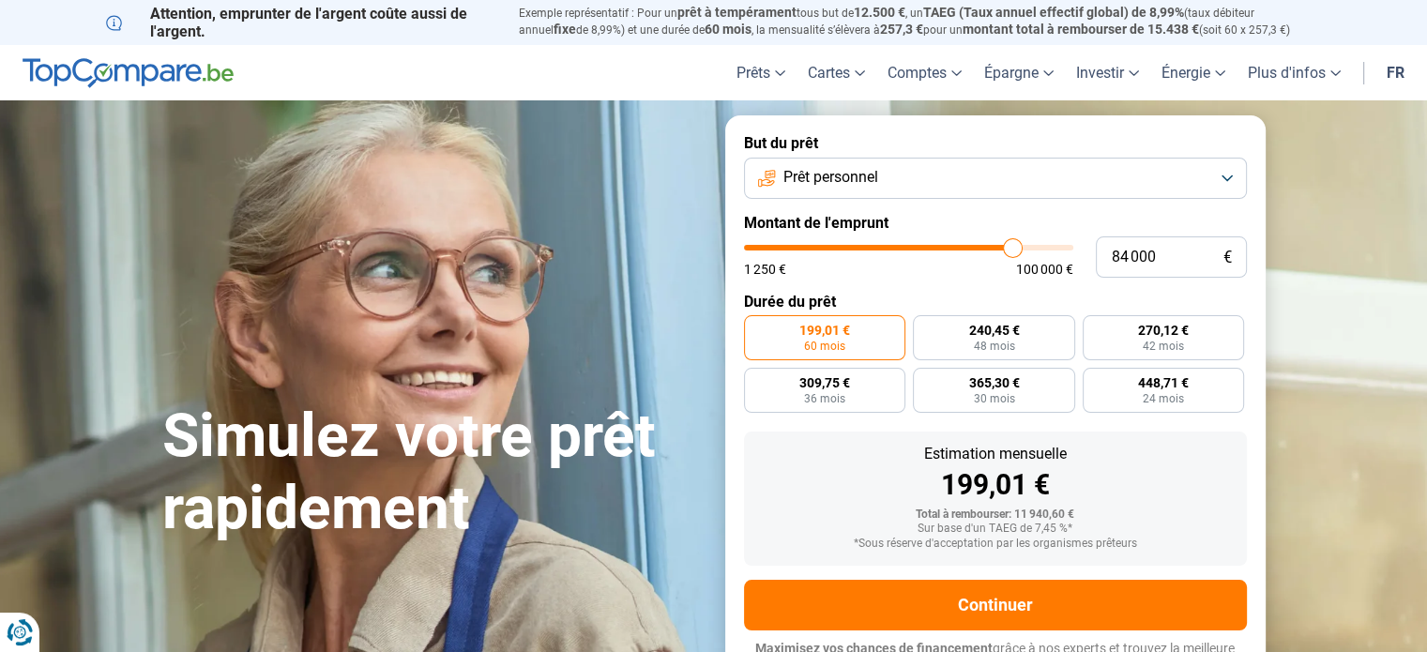
type input "84750"
type input "85 250"
type input "85250"
type input "85 500"
type input "85500"
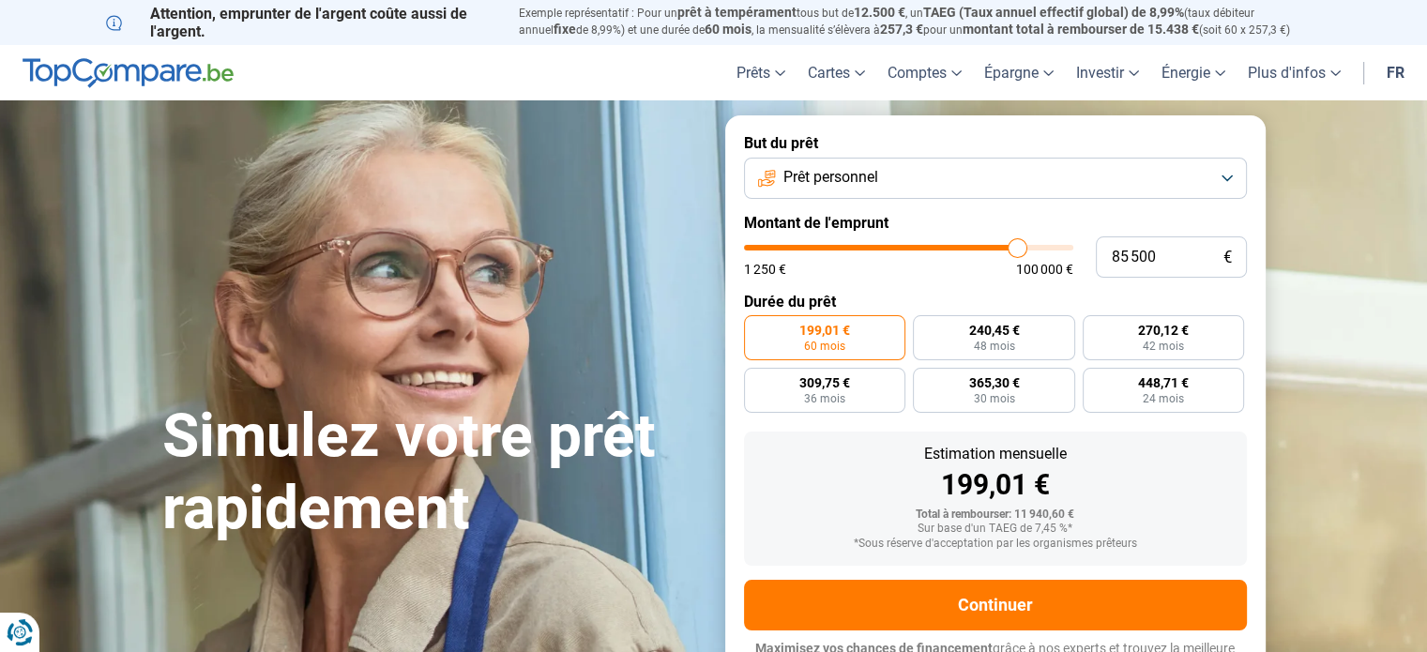
type input "85 750"
drag, startPoint x: 784, startPoint y: 253, endPoint x: 1017, endPoint y: 254, distance: 232.7
type input "85750"
click at [1017, 250] on input "range" at bounding box center [908, 248] width 329 height 6
radio input "false"
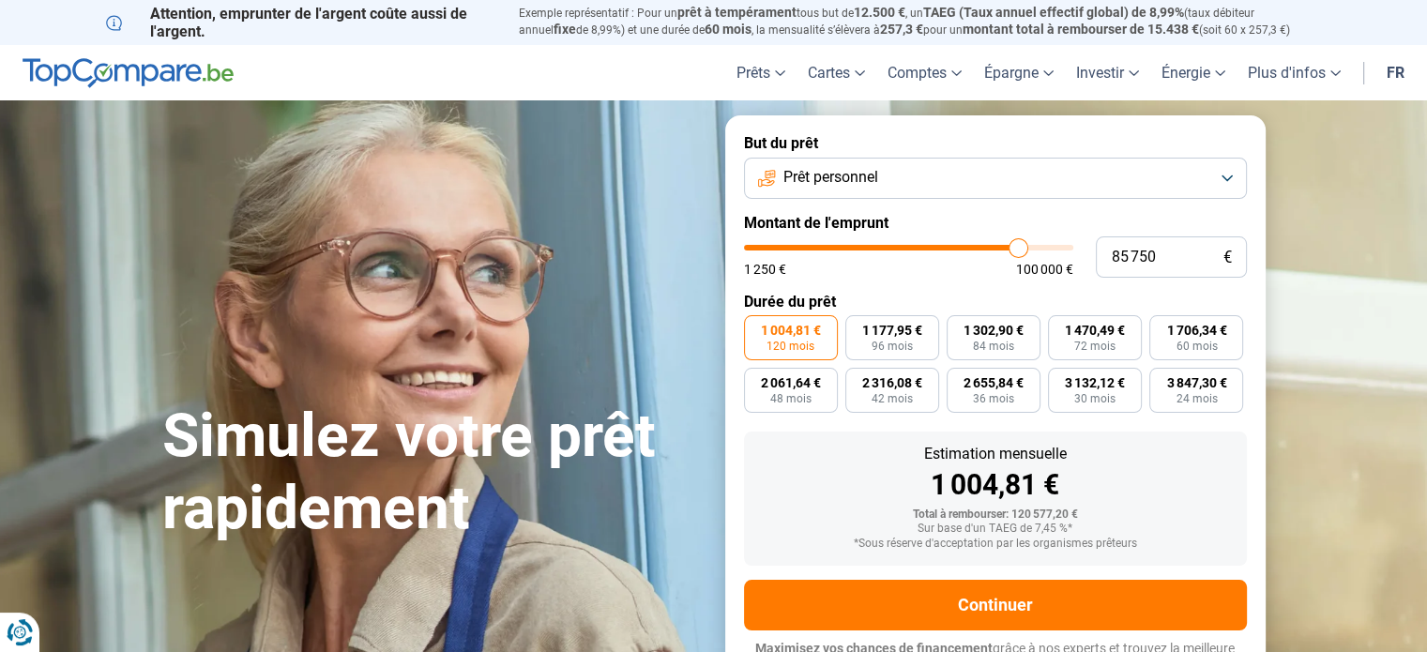
scroll to position [25, 0]
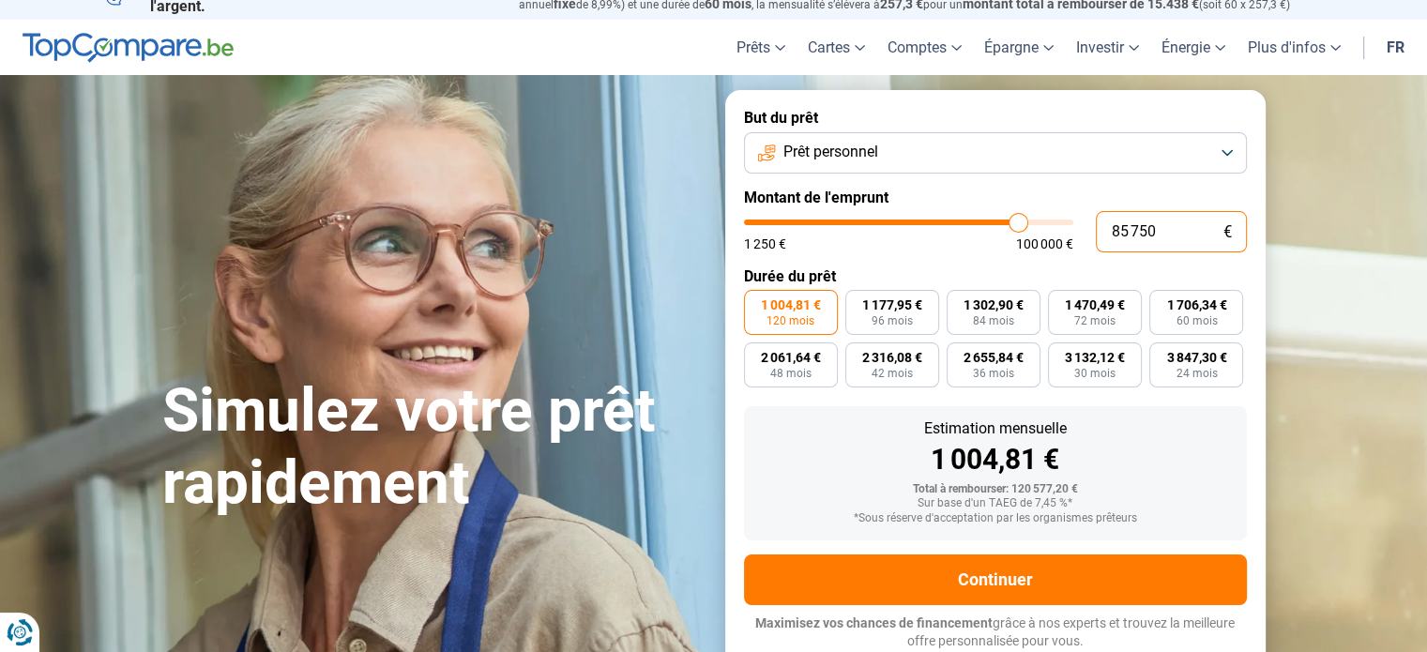
drag, startPoint x: 1174, startPoint y: 235, endPoint x: 945, endPoint y: 228, distance: 229.0
click at [945, 228] on div "85 750 € 1 250 € 100 000 €" at bounding box center [995, 231] width 503 height 41
type input "1"
type input "1250"
type input "12"
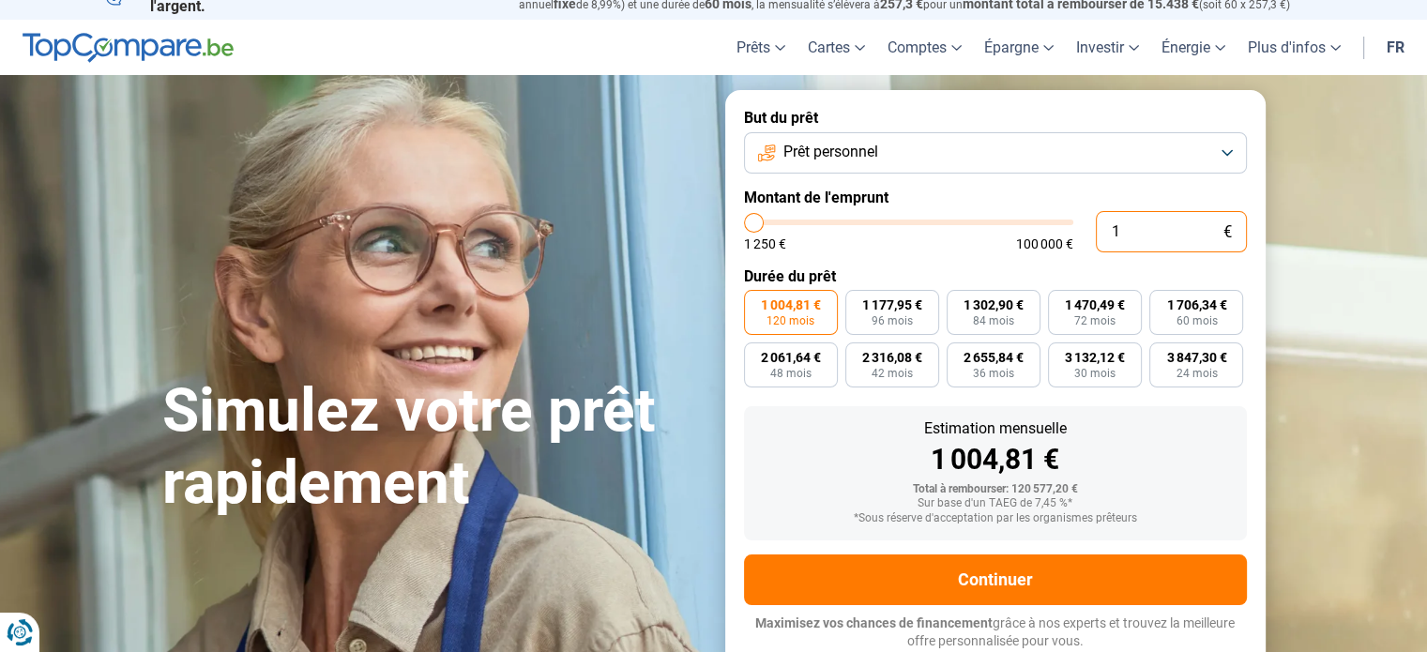
type input "1250"
type input "120"
type input "1250"
type input "1 200"
type input "1250"
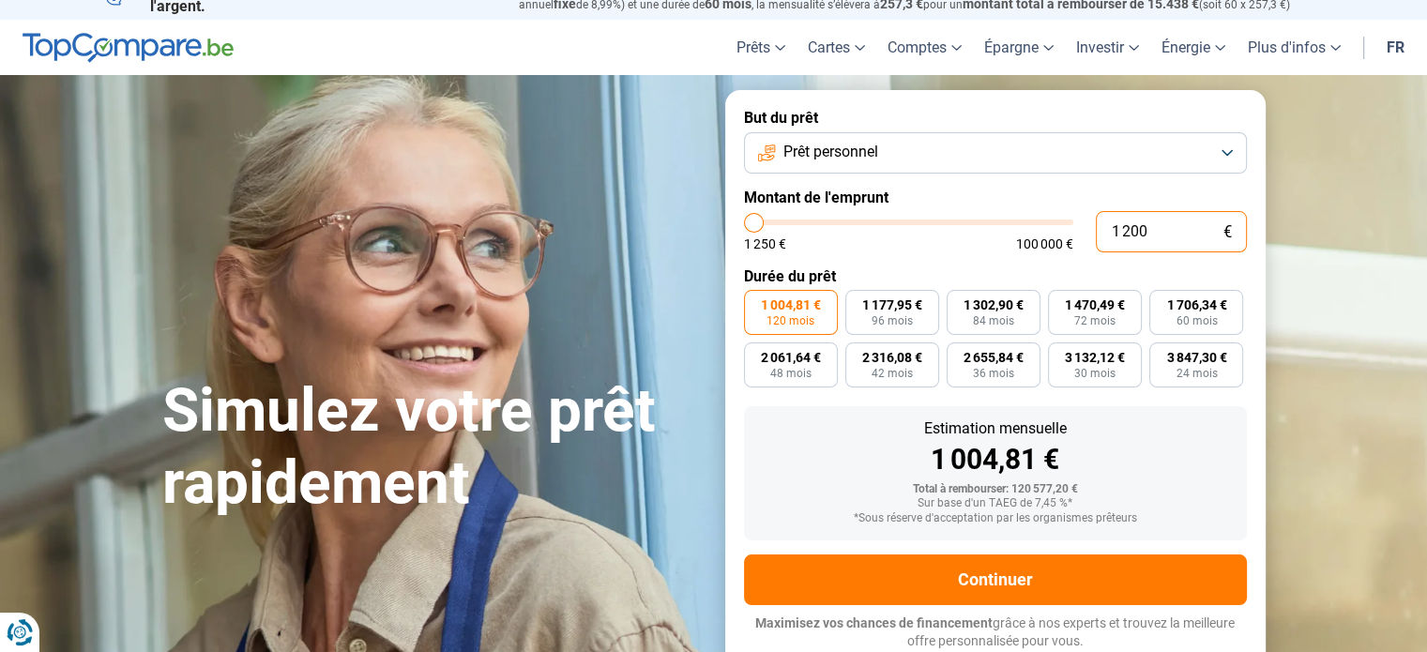
type input "12 000"
type input "12000"
radio input "true"
type input "12 000"
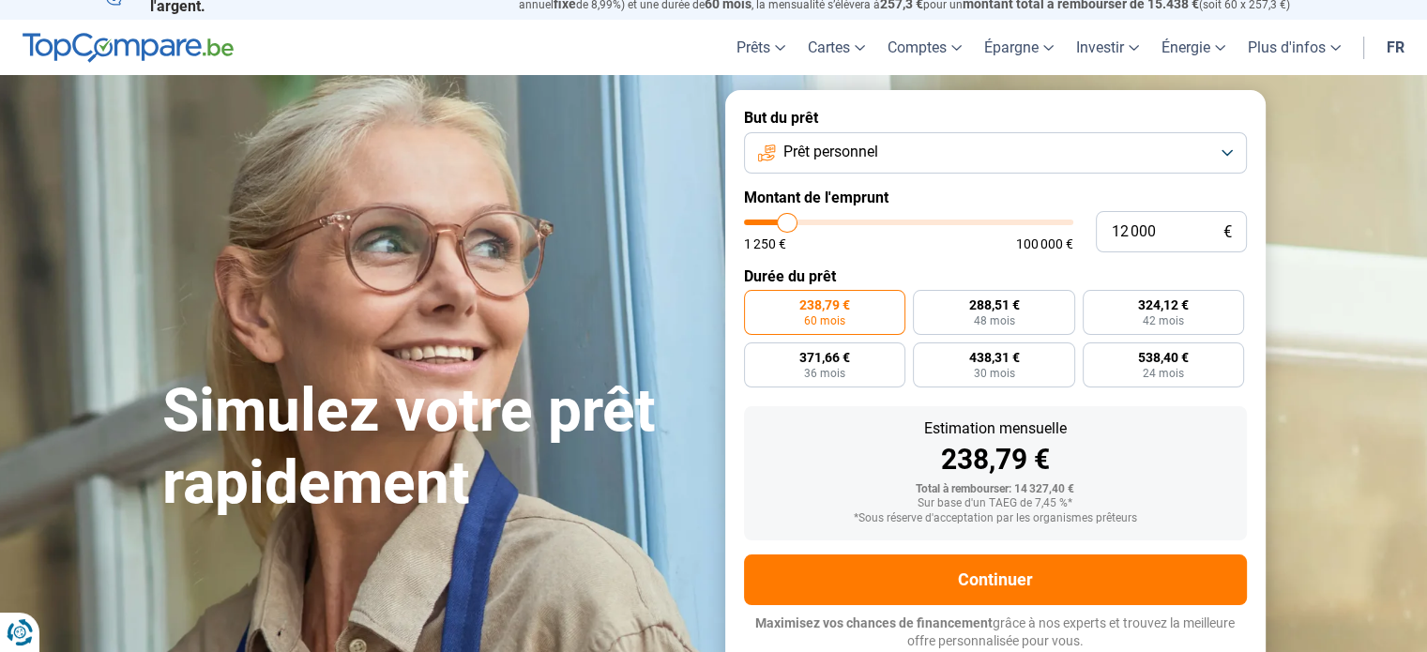
click at [898, 243] on div "1 250 € 100 000 €" at bounding box center [908, 243] width 329 height 13
click at [983, 315] on span "48 mois" at bounding box center [993, 320] width 41 height 11
click at [925, 302] on input "288,51 € 48 mois" at bounding box center [919, 296] width 12 height 12
radio input "true"
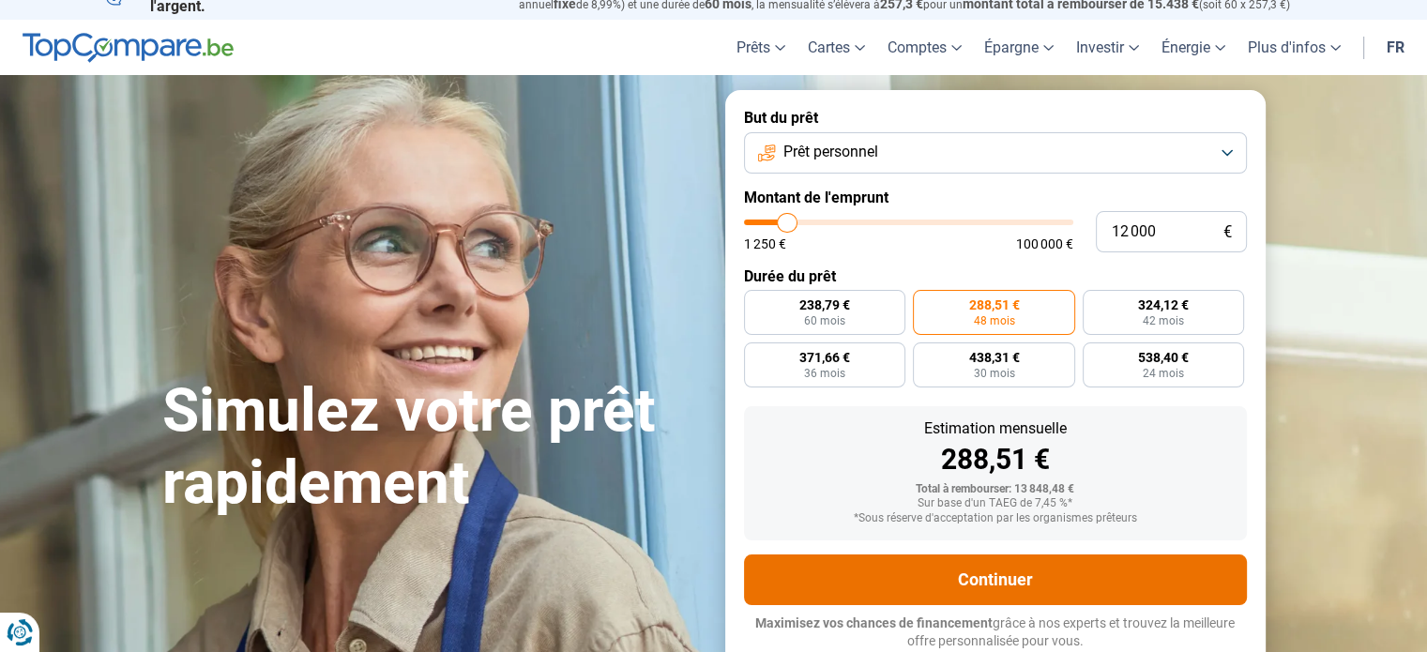
click at [915, 566] on button "Continuer" at bounding box center [995, 579] width 503 height 51
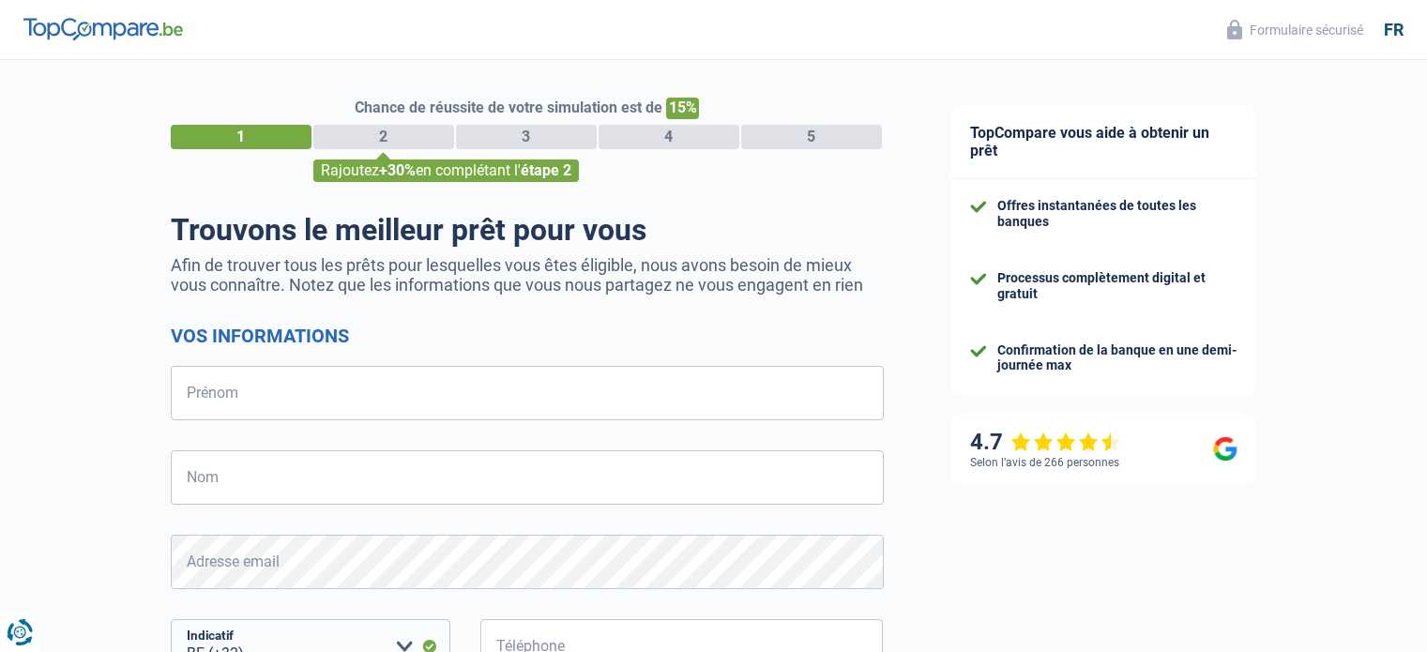
select select "32"
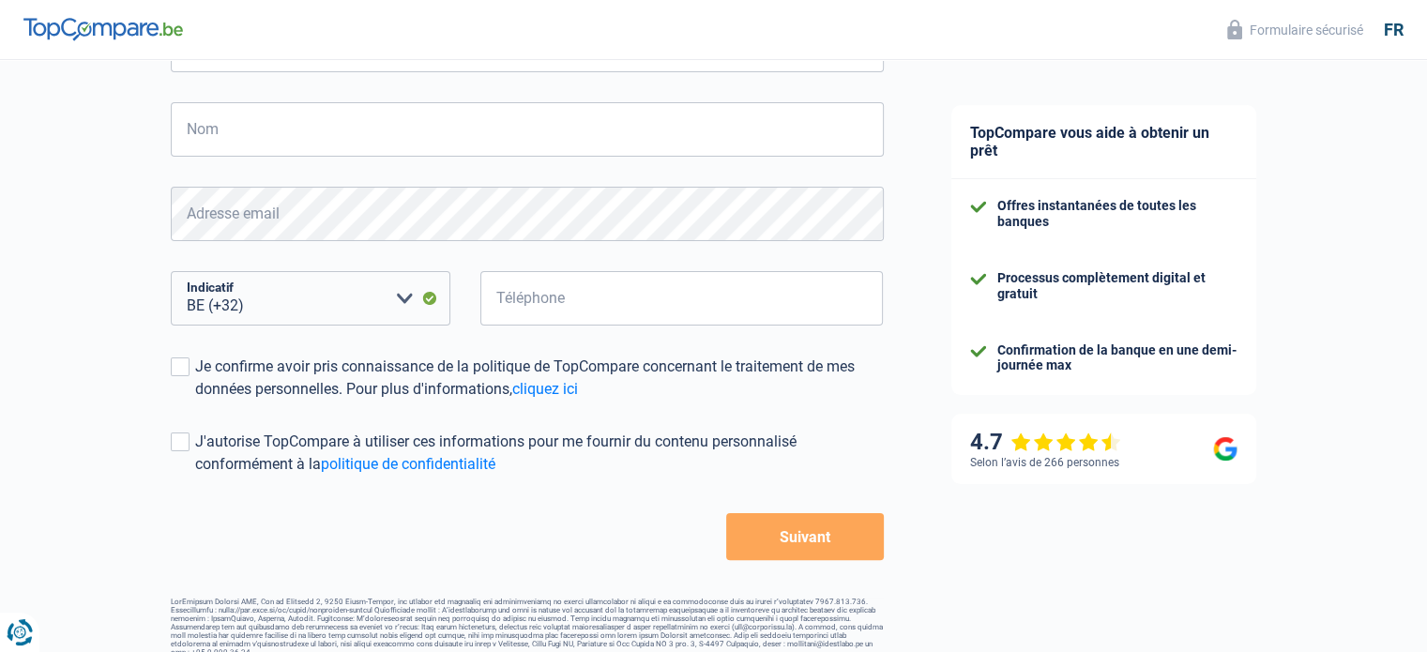
scroll to position [368, 0]
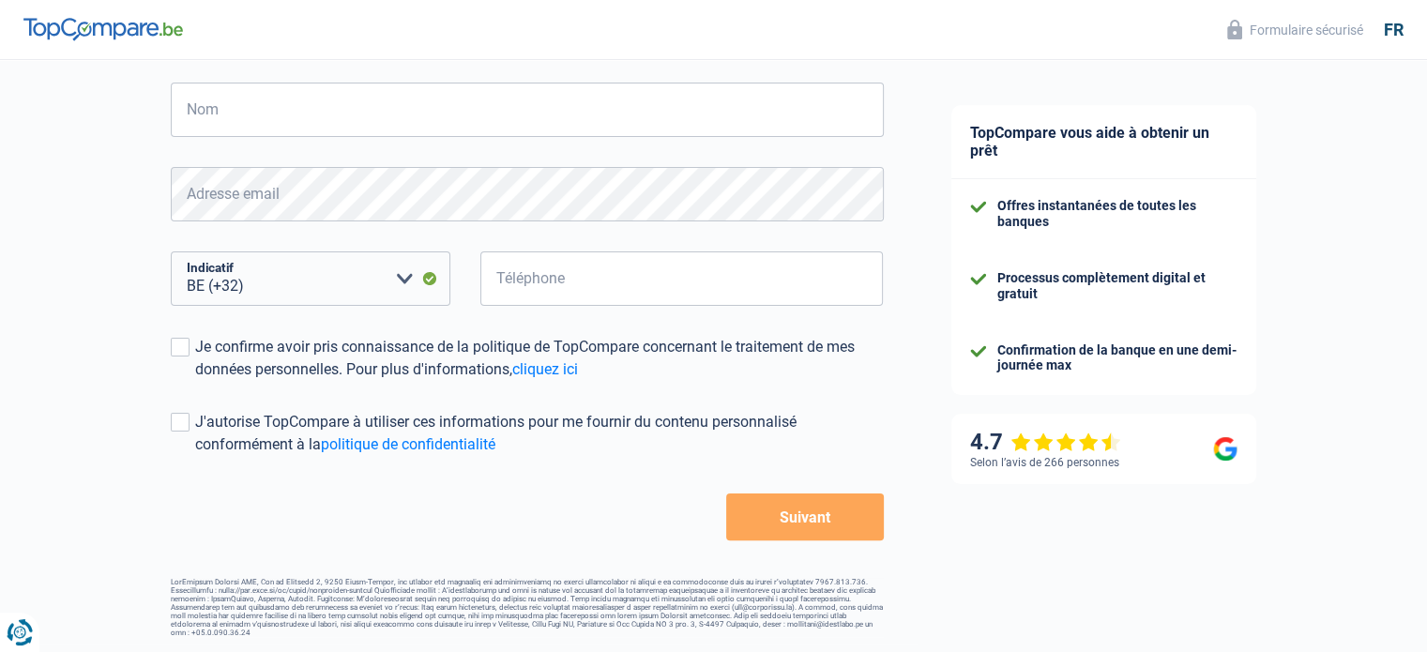
click at [829, 494] on button "Suivant" at bounding box center [804, 516] width 157 height 47
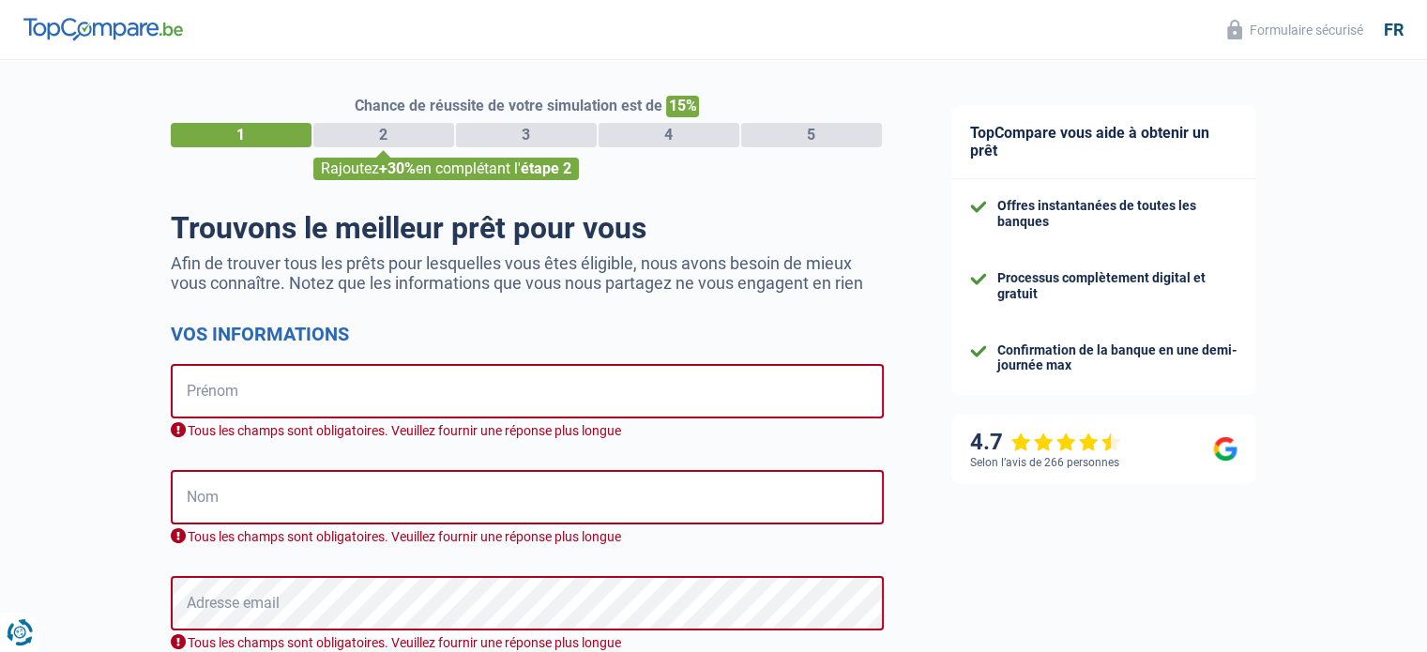
scroll to position [0, 0]
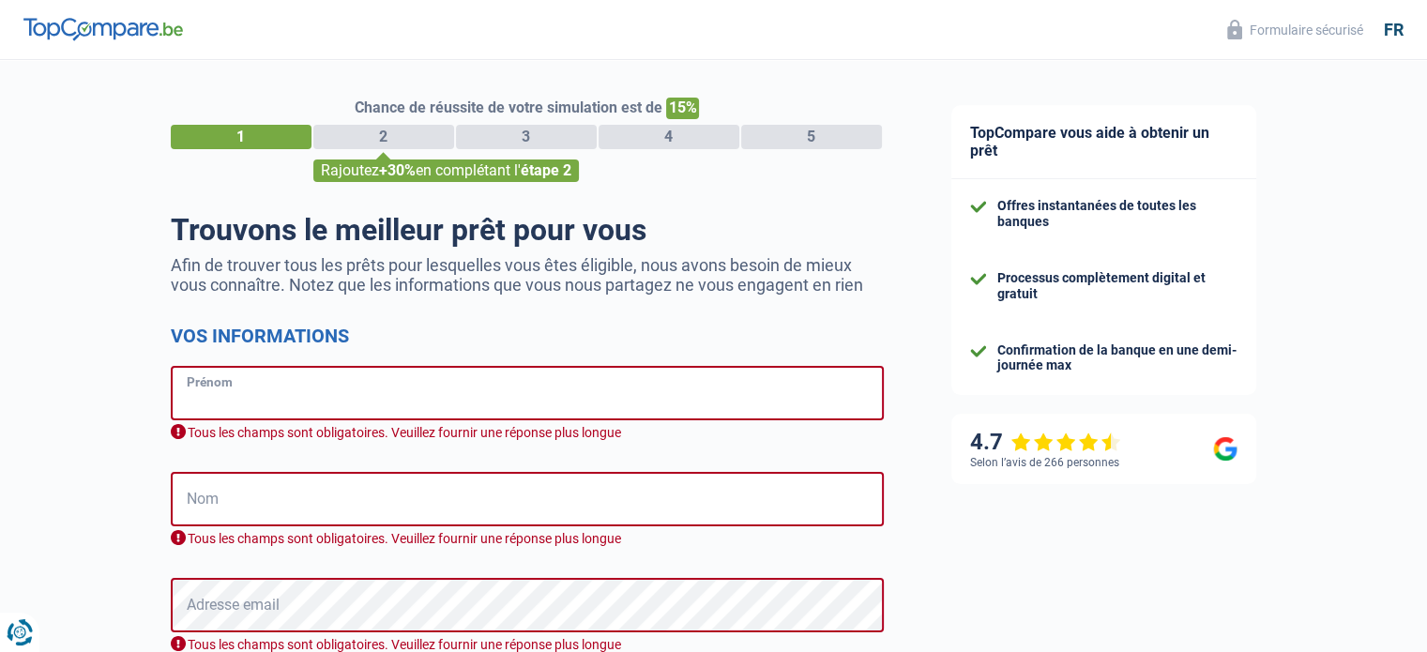
click at [604, 397] on input "Prénom" at bounding box center [527, 393] width 713 height 54
type input "Tan"
type input "Huynh Chi"
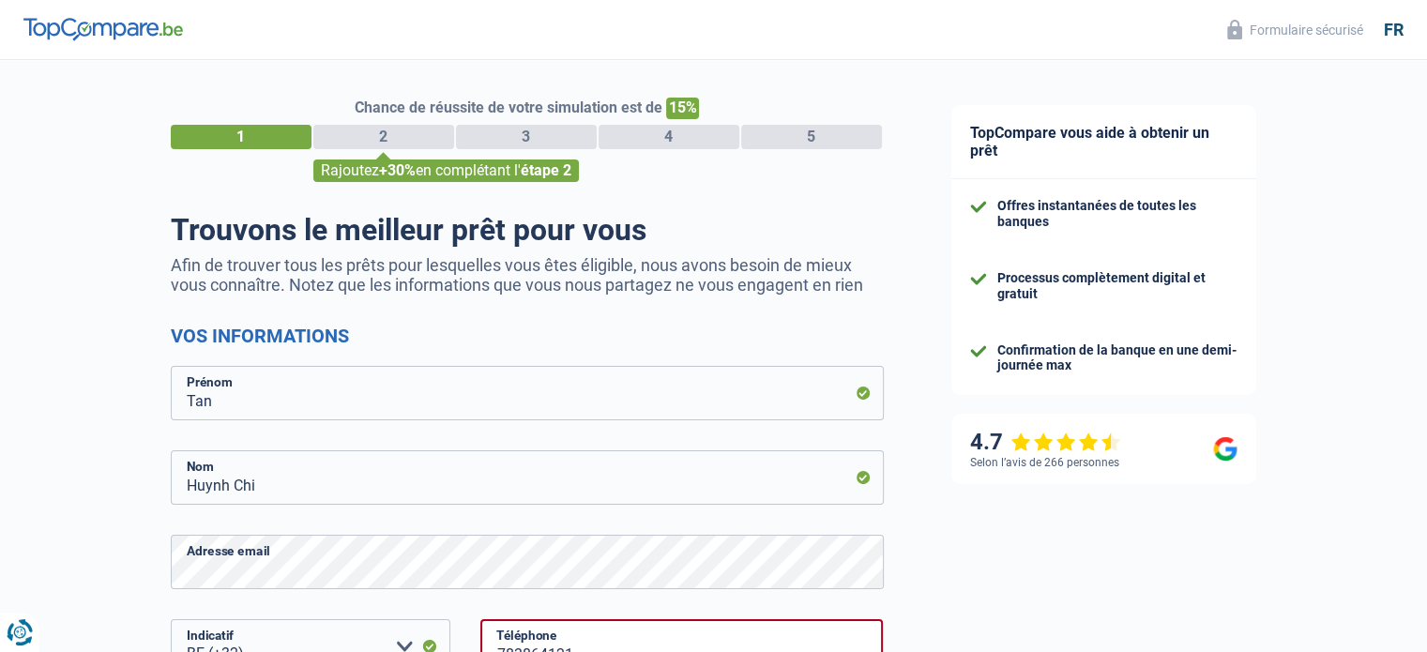
click at [267, 508] on form "Vos informations Tan Prénom Huynh Chi Nom Adresse email BE (+32) LU (+352) Veui…" at bounding box center [527, 636] width 713 height 623
click at [0, 540] on div "Chance de réussite de votre simulation est de 15% 1 2 3 4 5 Rajoutez +30% en co…" at bounding box center [459, 552] width 918 height 999
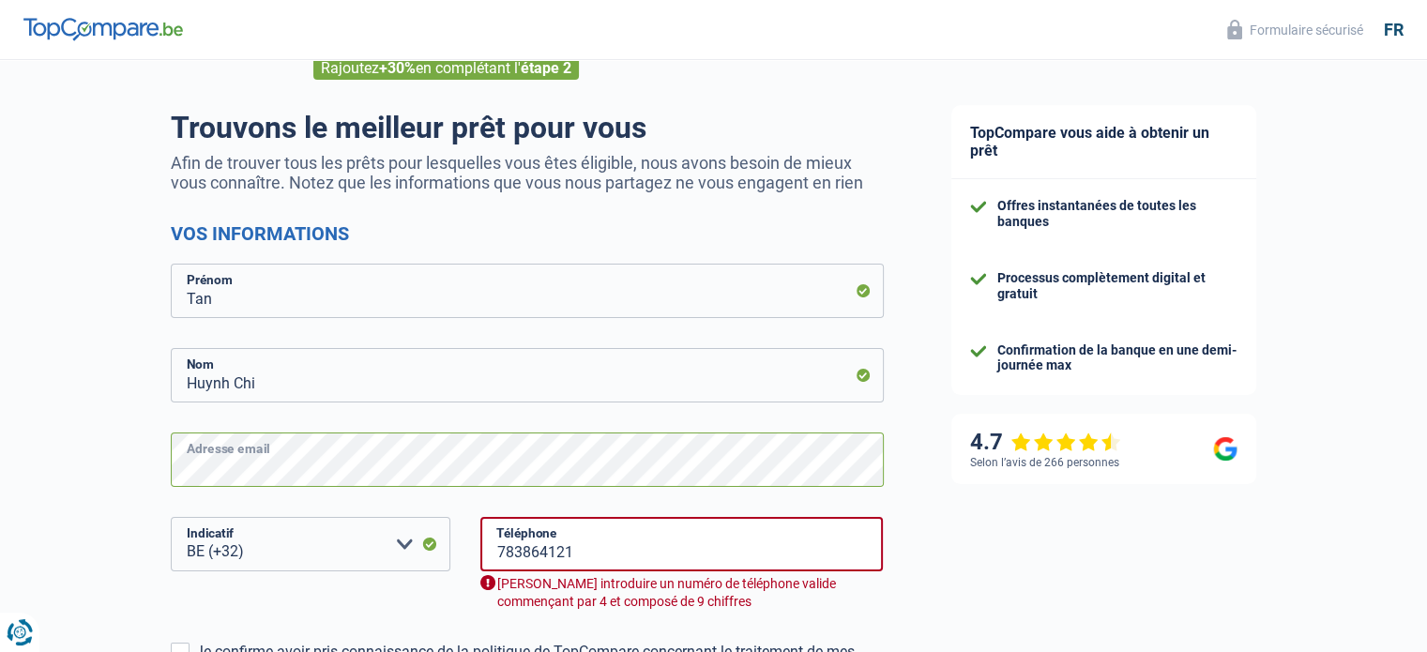
scroll to position [125, 0]
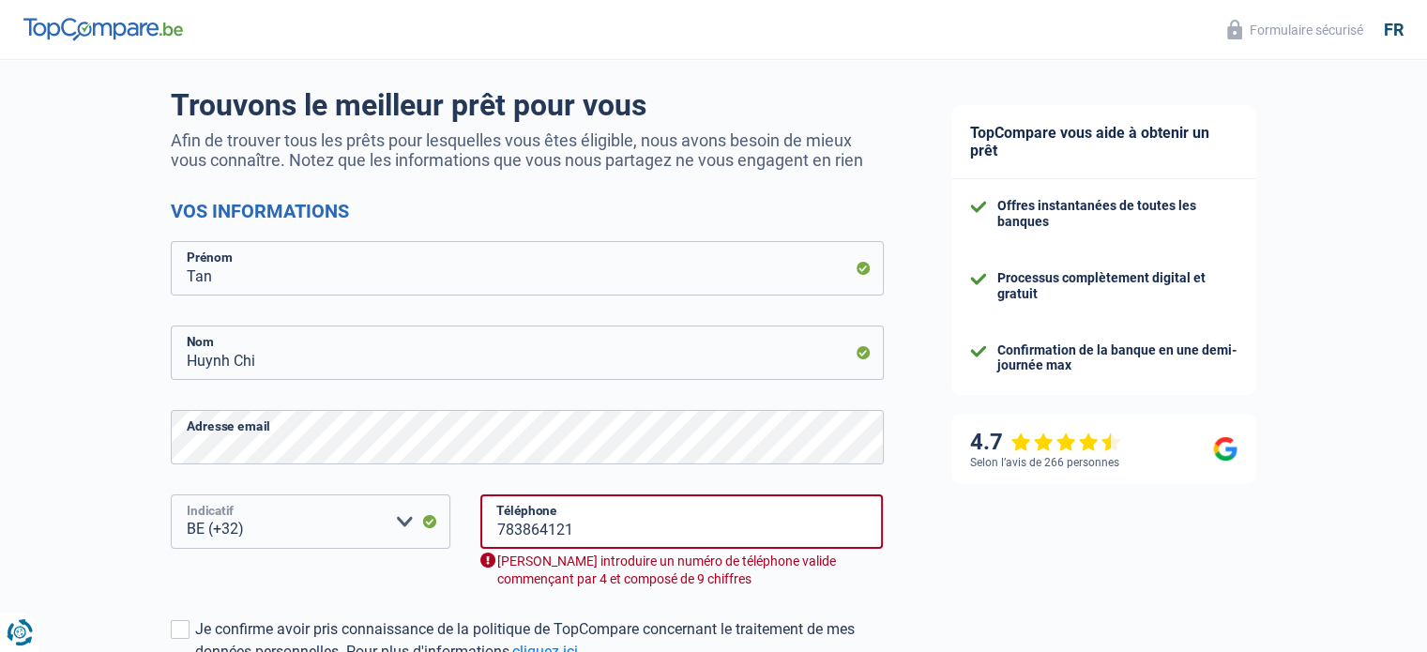
click at [405, 524] on select "BE (+32) LU (+352) Veuillez sélectionner une option" at bounding box center [311, 521] width 280 height 54
click at [105, 501] on div "Chance de réussite de votre simulation est de 15% 1 2 3 4 5 Rajoutez +30% en co…" at bounding box center [459, 427] width 918 height 999
drag, startPoint x: 614, startPoint y: 539, endPoint x: 306, endPoint y: 521, distance: 308.3
click at [306, 521] on div "BE (+32) LU (+352) Veuillez sélectionner une option Indicatif 783864121 Télépho…" at bounding box center [527, 556] width 741 height 124
type input "478826544"
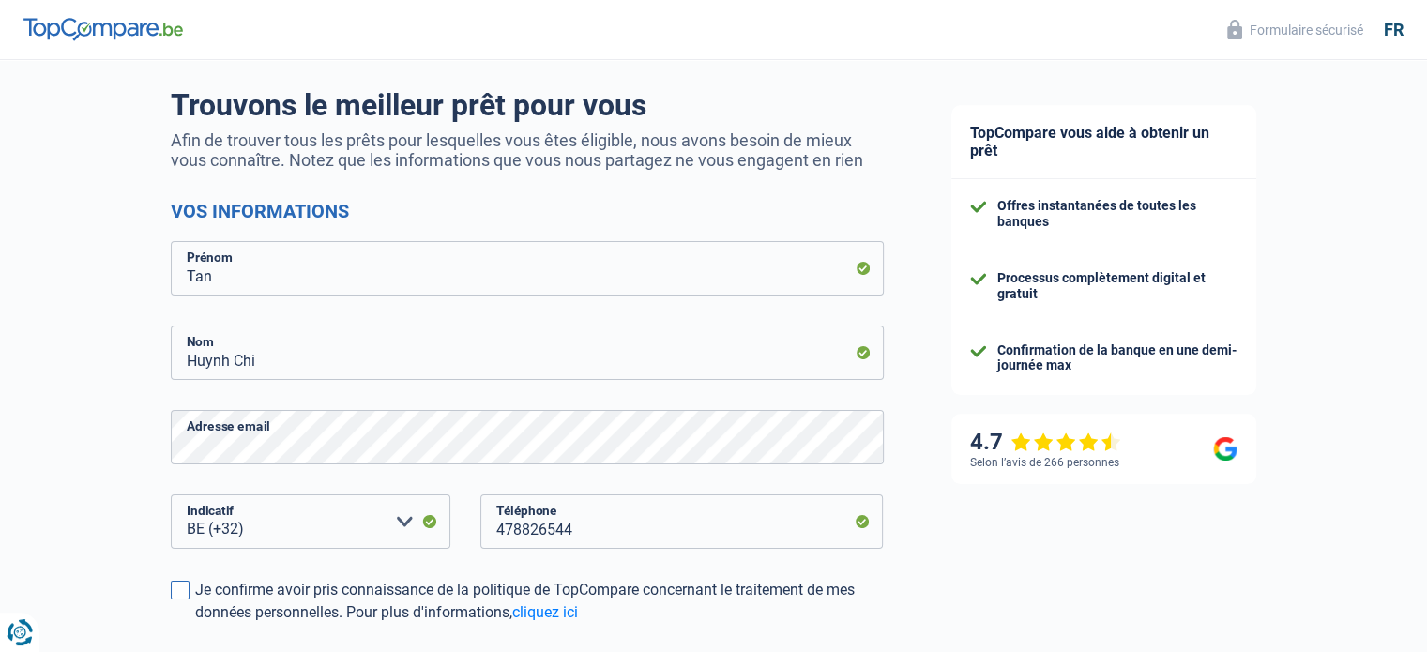
click at [190, 597] on label "Je confirme avoir pris connaissance de la politique de TopCompare concernant le…" at bounding box center [527, 601] width 713 height 45
click at [195, 624] on input "Je confirme avoir pris connaissance de la politique de TopCompare concernant le…" at bounding box center [195, 624] width 0 height 0
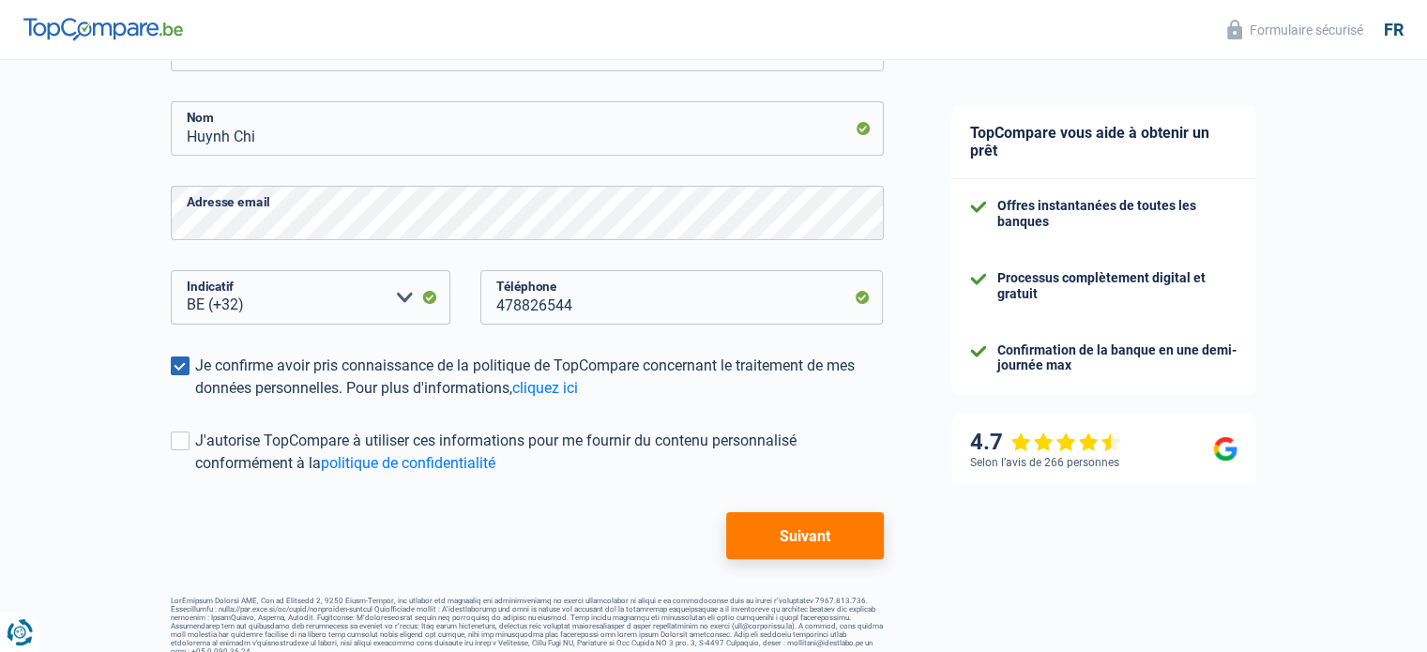
scroll to position [368, 0]
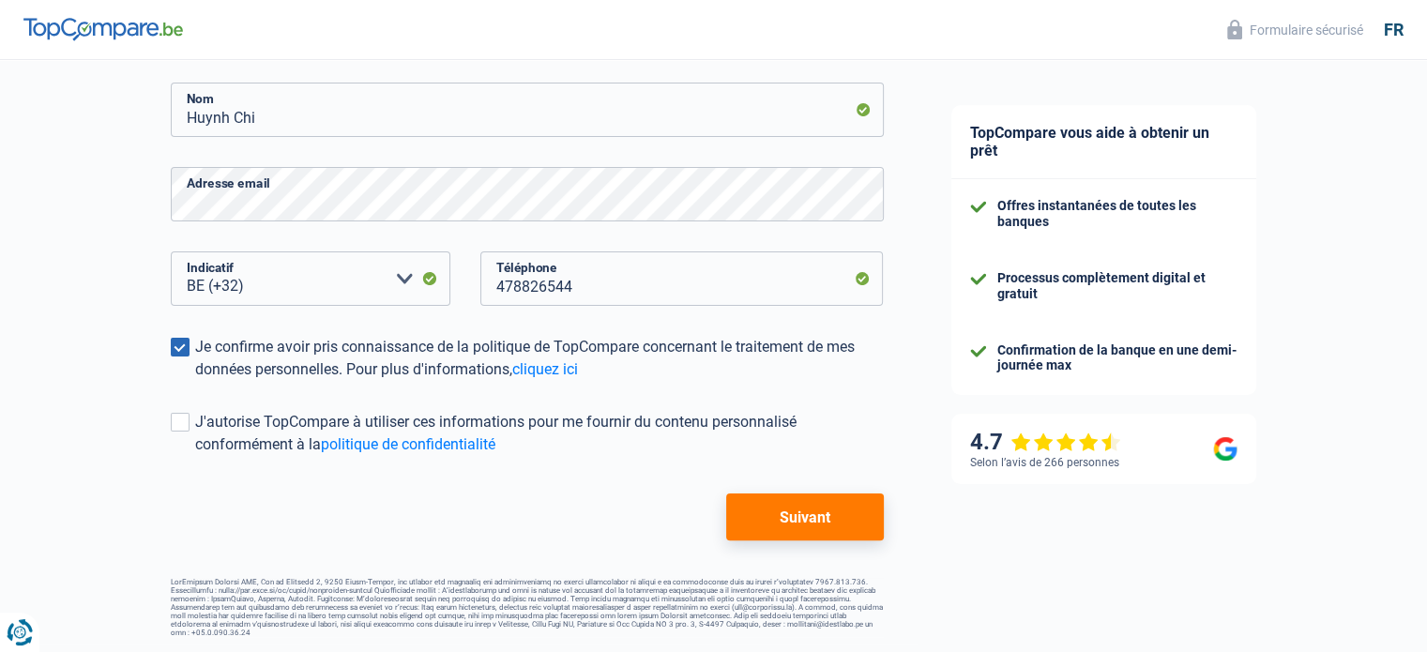
click at [785, 524] on button "Suivant" at bounding box center [804, 516] width 157 height 47
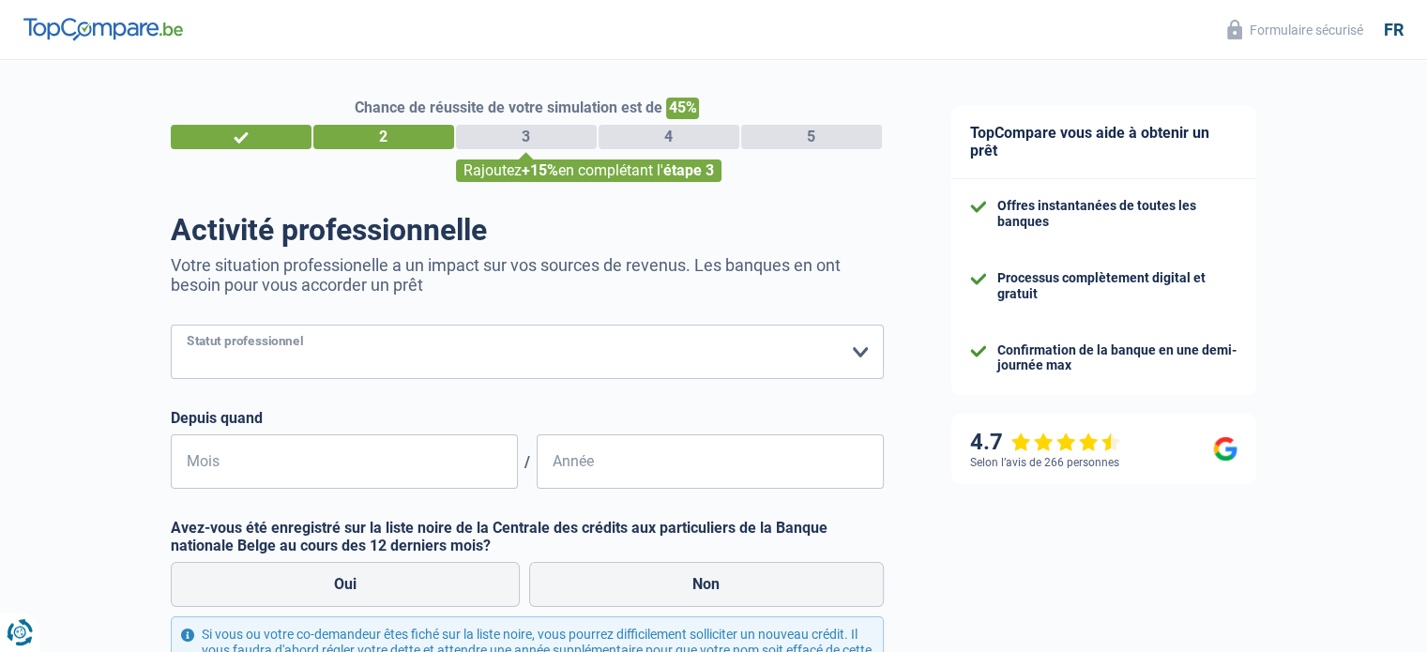
click at [842, 356] on select "Ouvrier Employé privé Employé public Invalide Indépendant Pensionné Chômeur Mut…" at bounding box center [527, 352] width 713 height 54
select select "privateEmployee"
click at [171, 326] on select "Ouvrier Employé privé Employé public Invalide Indépendant Pensionné Chômeur Mut…" at bounding box center [527, 352] width 713 height 54
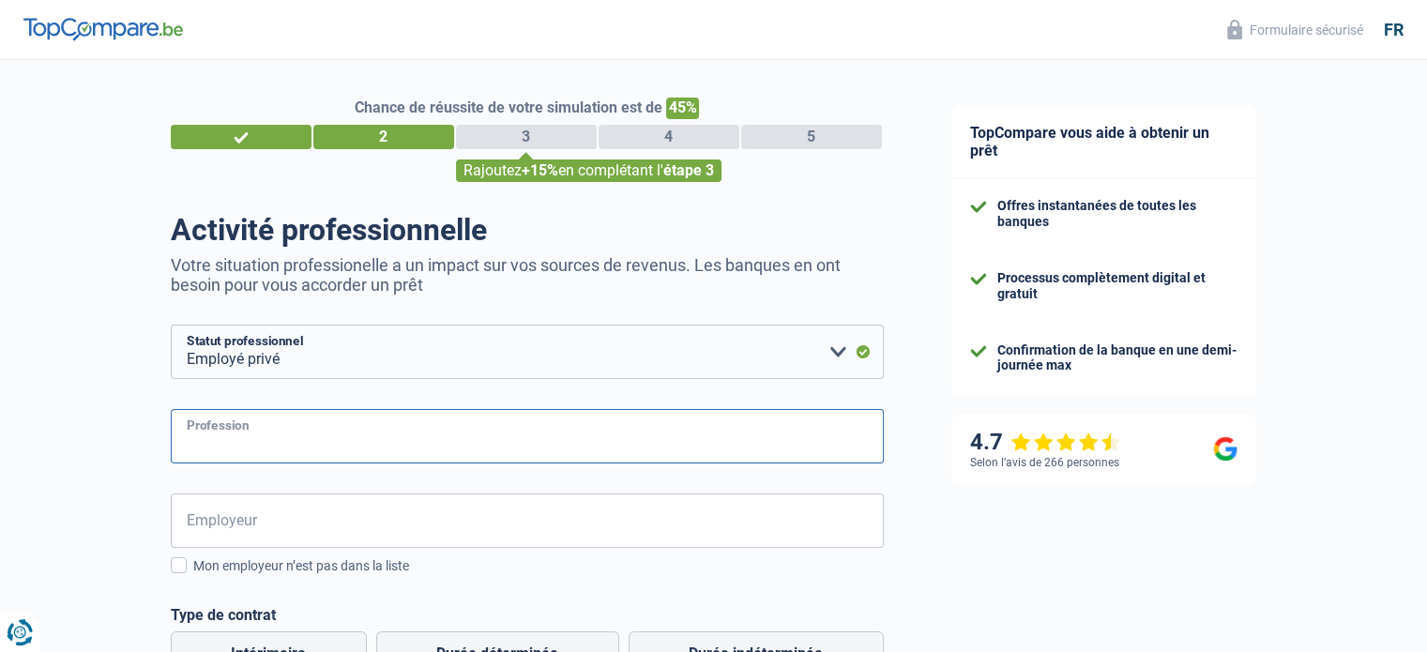
click at [287, 430] on input "Profession" at bounding box center [527, 436] width 713 height 54
type input "Gestionnaire de processus"
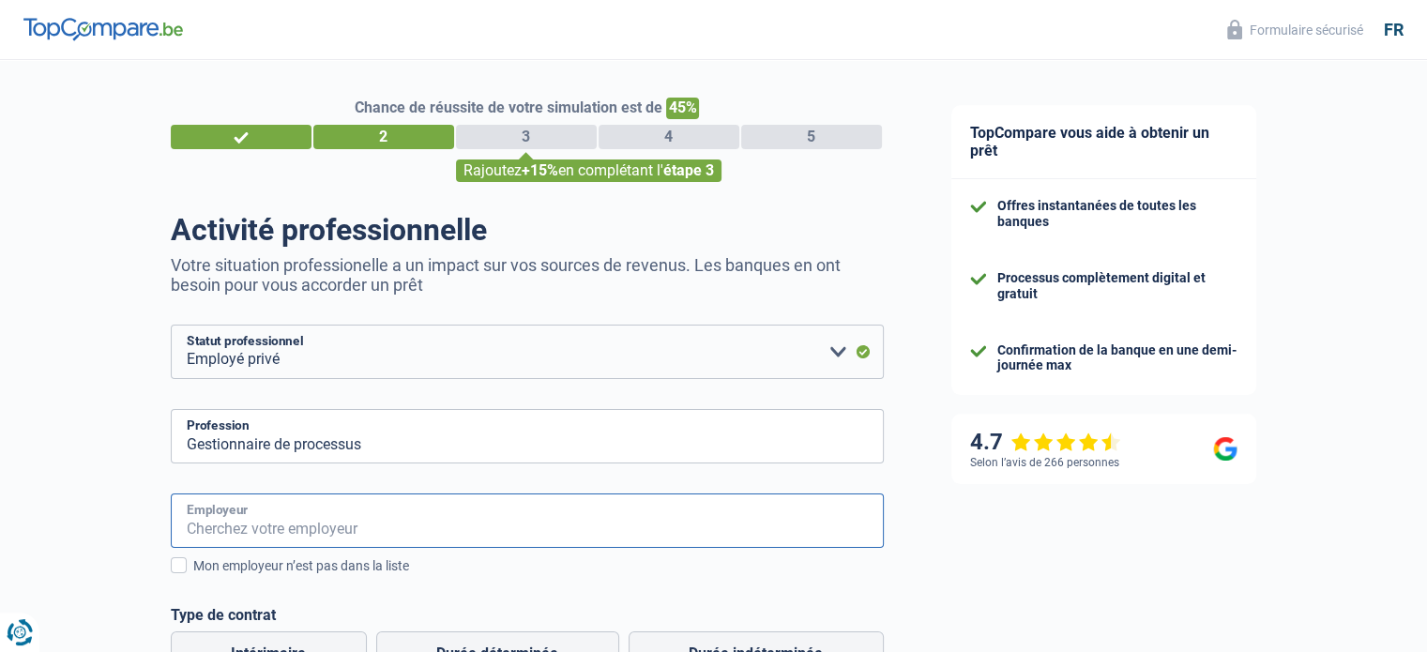
click at [270, 508] on input "Employeur" at bounding box center [527, 520] width 713 height 54
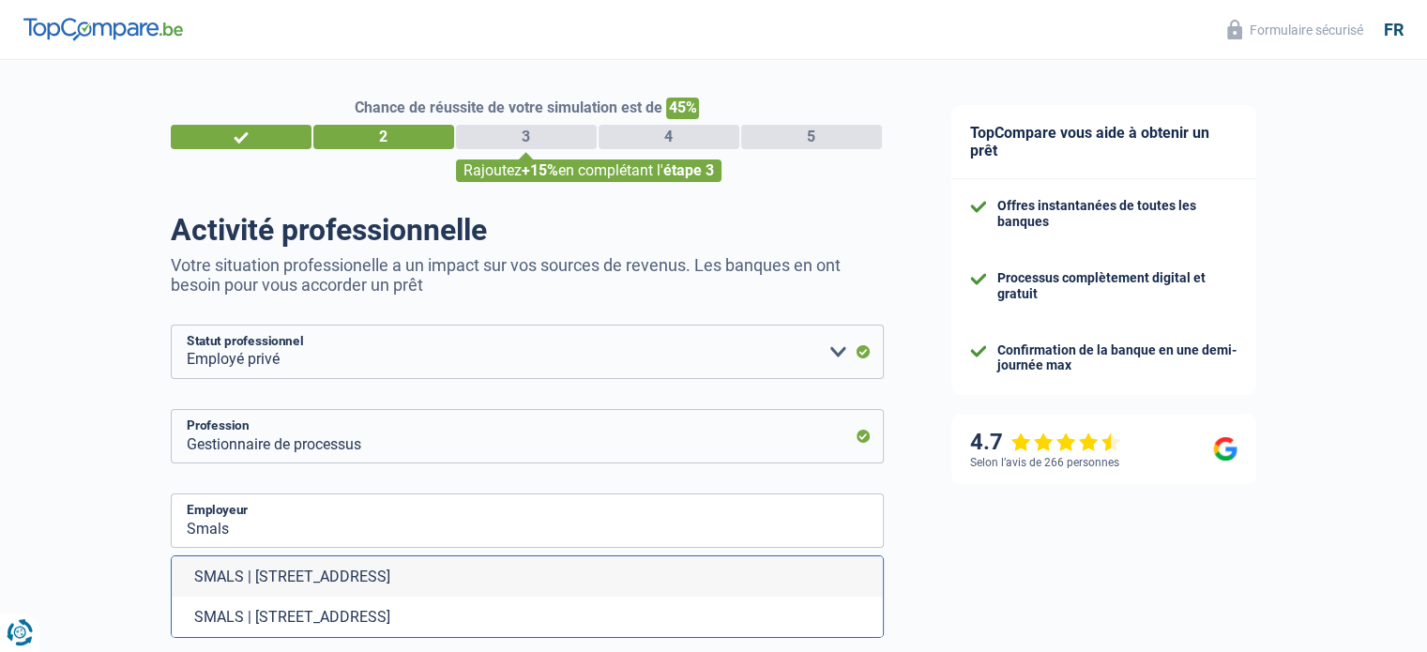
click at [68, 401] on div "Chance de réussite de votre simulation est de 45% 1 2 3 4 5 Rajoutez +15% en co…" at bounding box center [459, 664] width 918 height 1223
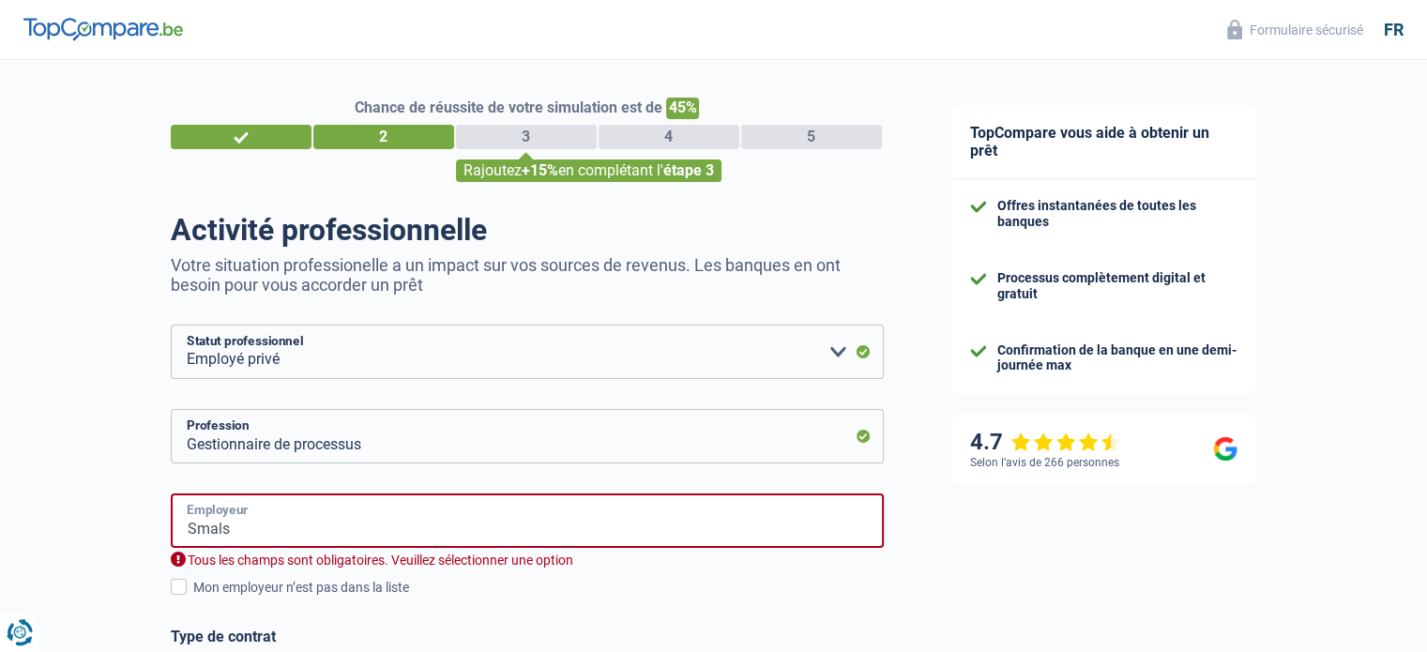
click at [259, 512] on input "Smals" at bounding box center [527, 520] width 713 height 54
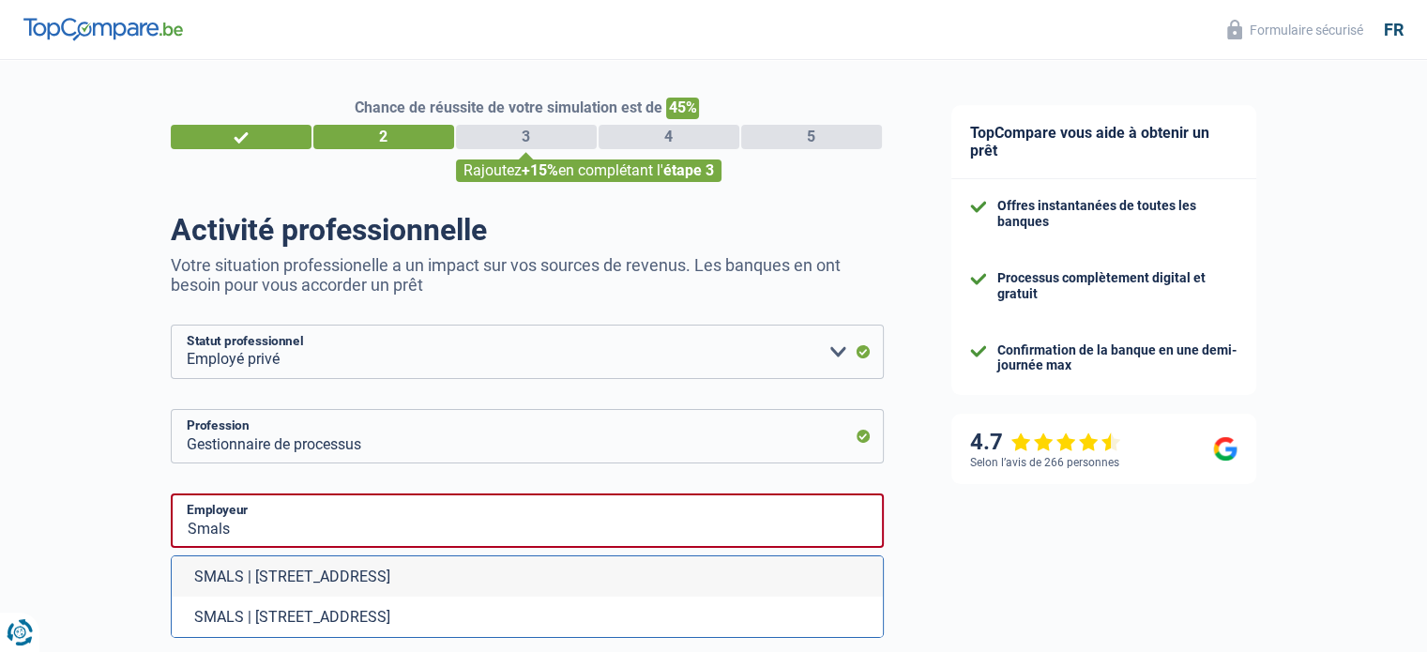
click at [328, 577] on li "SMALS | Avenue Fonsny, 20 | 1060 - Saint-Gilles" at bounding box center [527, 576] width 711 height 40
type input "SMALS | Avenue Fonsny, 20 | 1060 - Saint-Gilles"
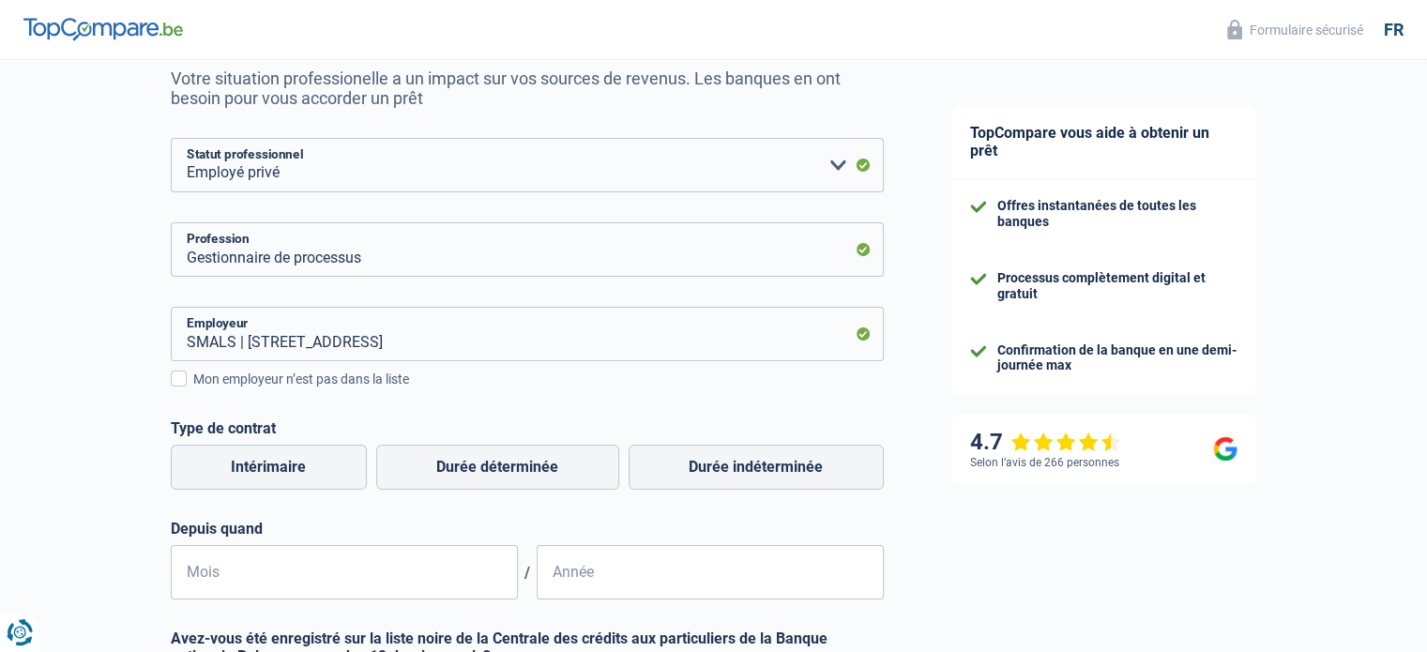
scroll to position [188, 0]
click at [763, 482] on label "Durée indéterminée" at bounding box center [756, 466] width 255 height 45
click at [763, 482] on input "Durée indéterminée" at bounding box center [756, 466] width 255 height 45
radio input "true"
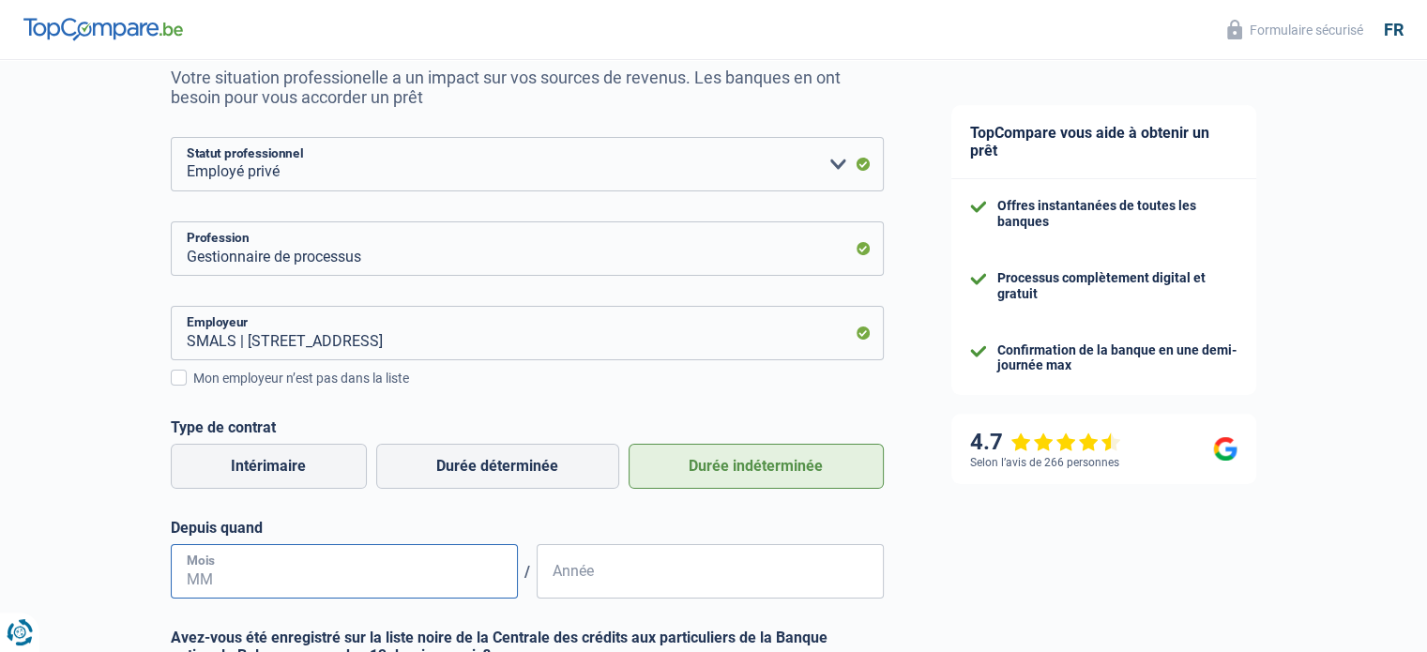
click at [342, 578] on input "Mois" at bounding box center [344, 571] width 347 height 54
type input "0"
type input "10"
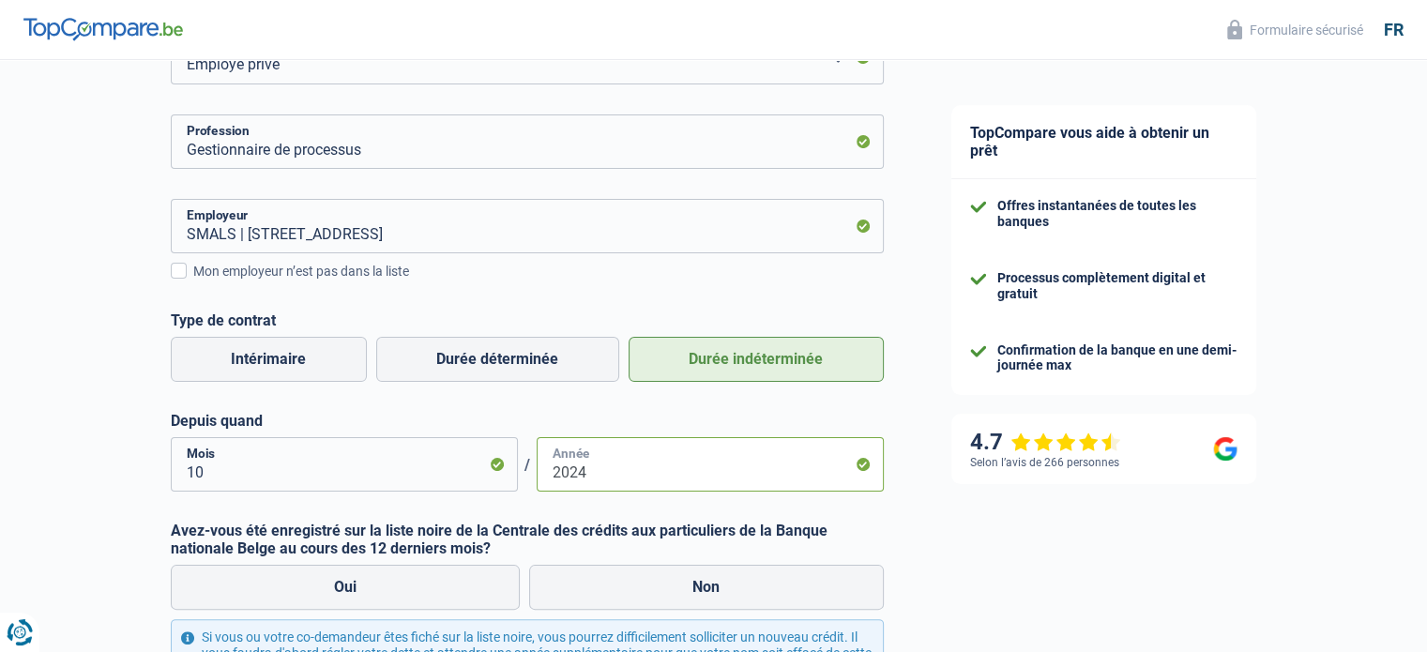
scroll to position [312, 0]
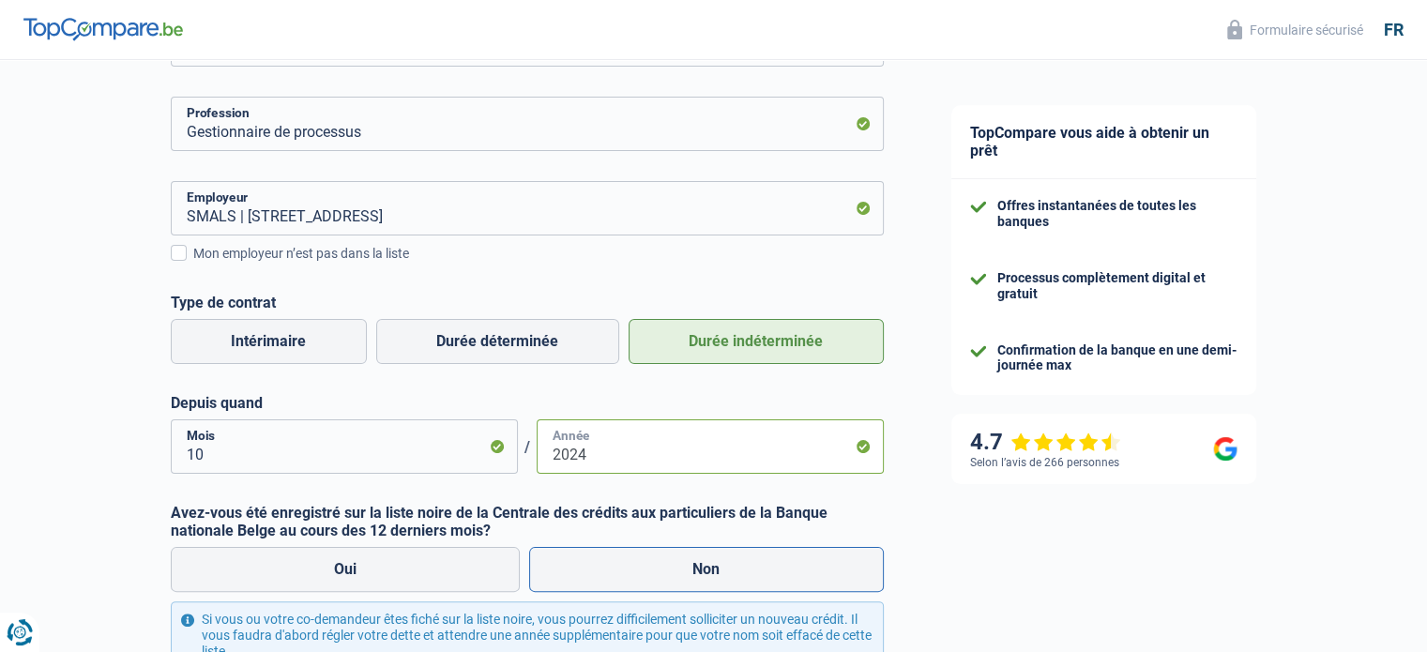
type input "2024"
click at [627, 576] on label "Non" at bounding box center [706, 569] width 355 height 45
click at [627, 576] on input "Non" at bounding box center [706, 569] width 355 height 45
radio input "true"
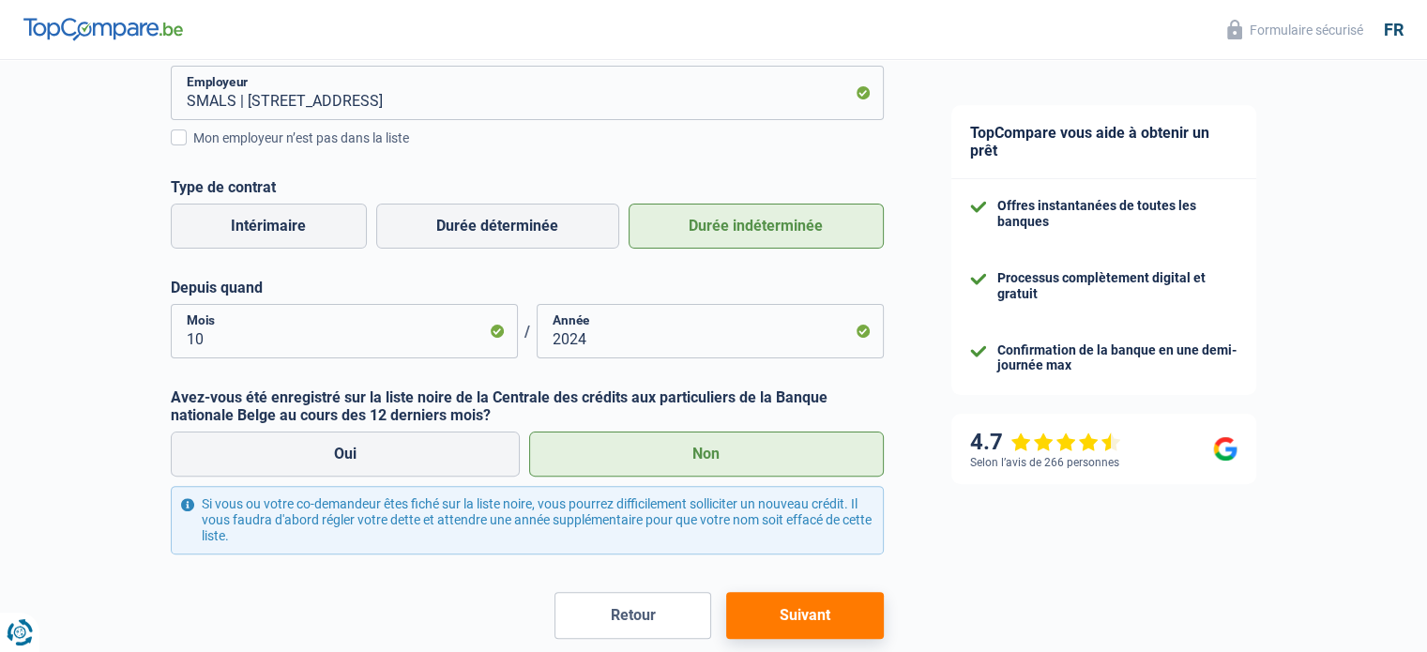
scroll to position [526, 0]
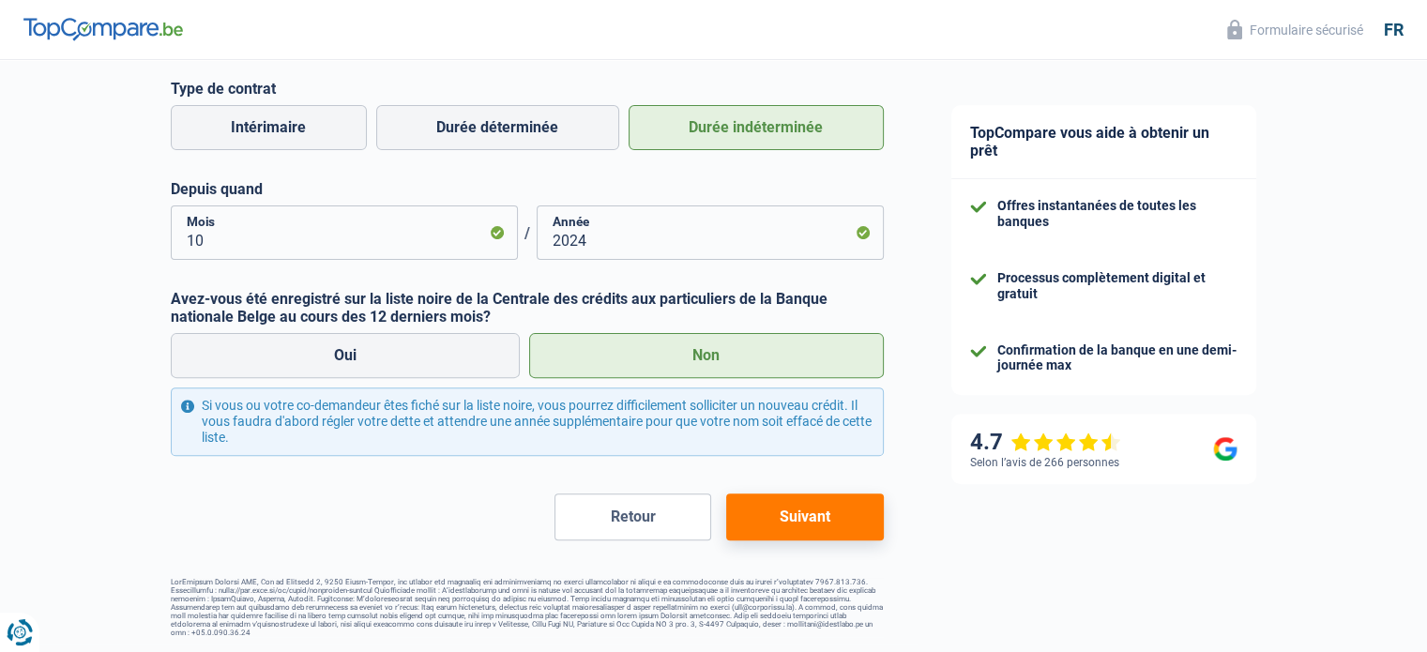
click at [848, 523] on button "Suivant" at bounding box center [804, 516] width 157 height 47
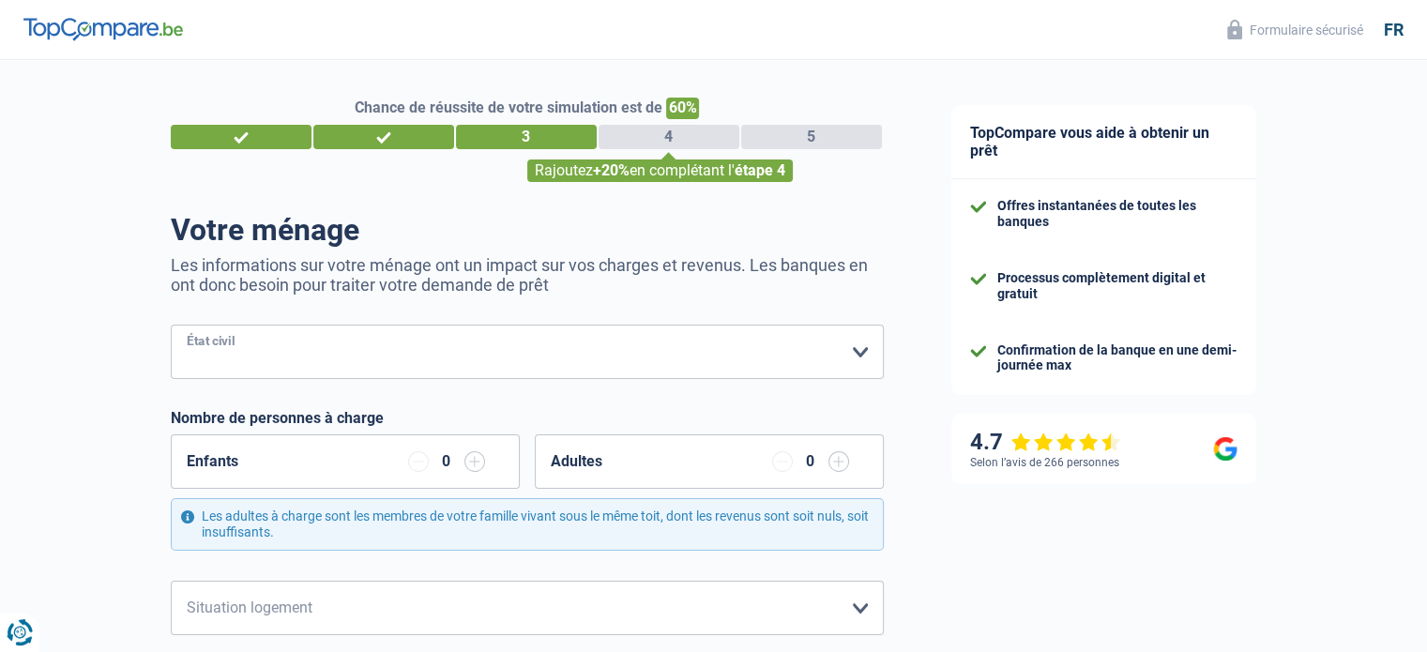
click at [847, 348] on select "Célibataire Marié(e) Cohabitant(e) légal(e) Divorcé(e) Veuf(ve) Séparé (de fait…" at bounding box center [527, 352] width 713 height 54
click at [691, 378] on select "Célibataire Marié(e) Cohabitant(e) légal(e) Divorcé(e) Veuf(ve) Séparé (de fait…" at bounding box center [527, 352] width 713 height 54
click at [637, 352] on select "Célibataire Marié(e) Cohabitant(e) légal(e) Divorcé(e) Veuf(ve) Séparé (de fait…" at bounding box center [527, 352] width 713 height 54
select select "single"
click at [171, 326] on select "Célibataire Marié(e) Cohabitant(e) légal(e) Divorcé(e) Veuf(ve) Séparé (de fait…" at bounding box center [527, 352] width 713 height 54
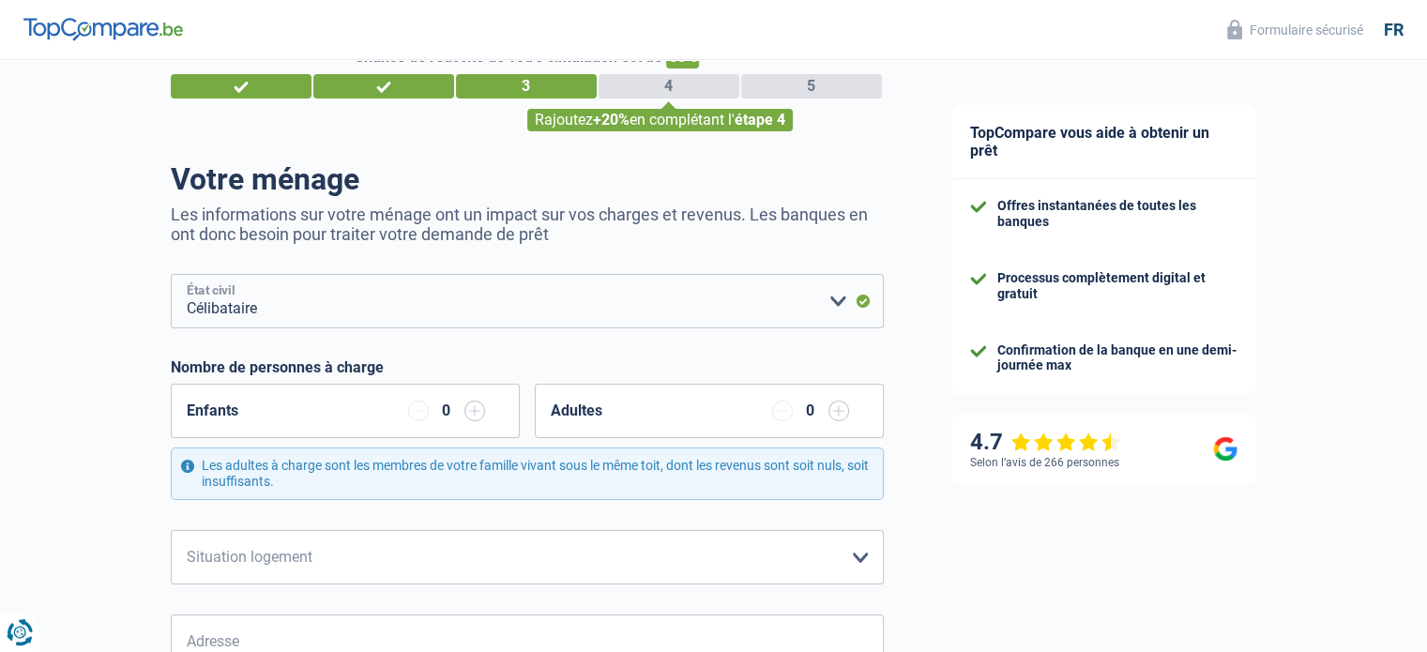
scroll to position [125, 0]
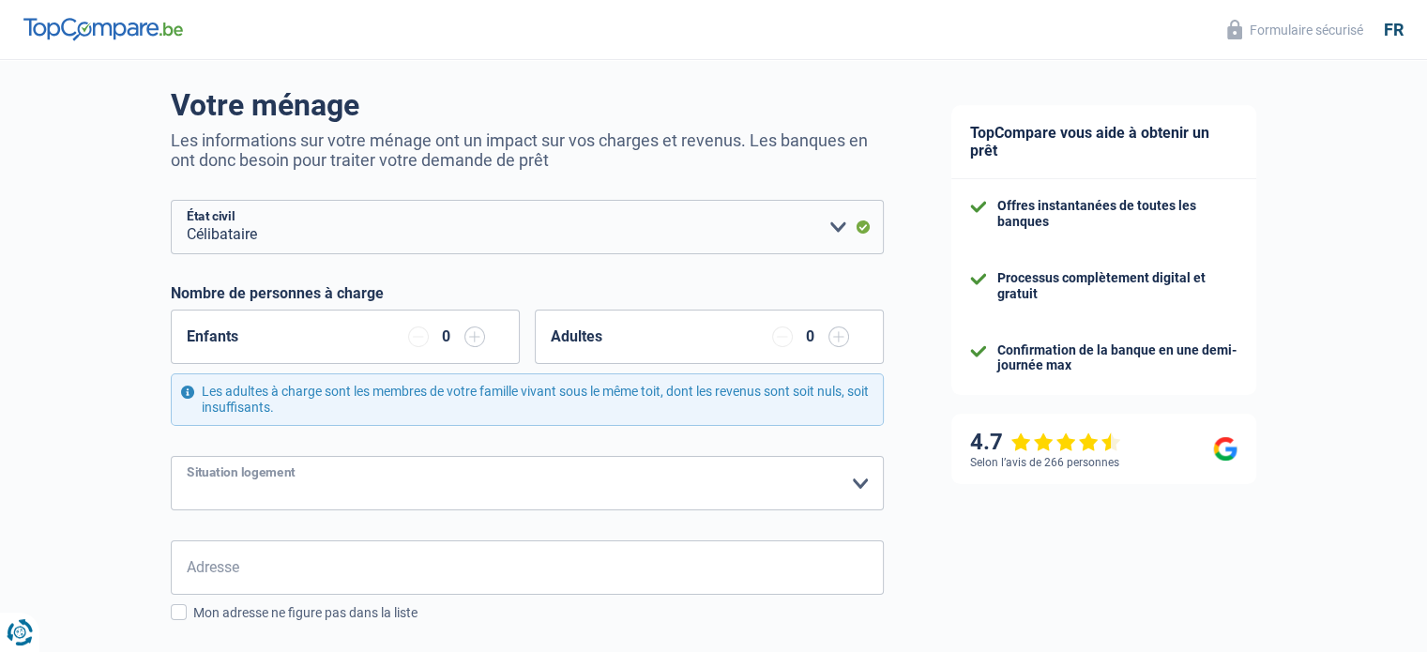
click at [612, 493] on select "Locataire Propriétaire avec prêt hypothécaire Propriétaire sans prêt hypothécai…" at bounding box center [527, 483] width 713 height 54
select select "ownerWithMortgage"
click at [171, 456] on select "Locataire Propriétaire avec prêt hypothécaire Propriétaire sans prêt hypothécai…" at bounding box center [527, 483] width 713 height 54
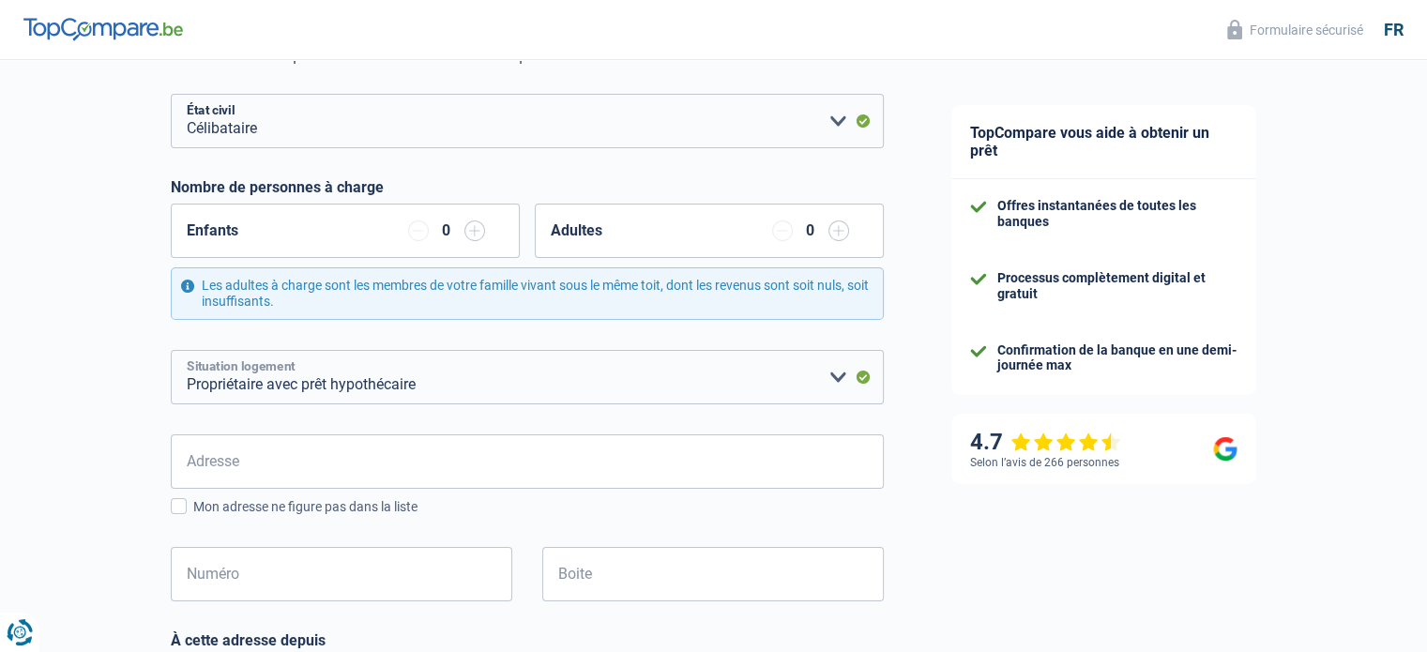
scroll to position [250, 0]
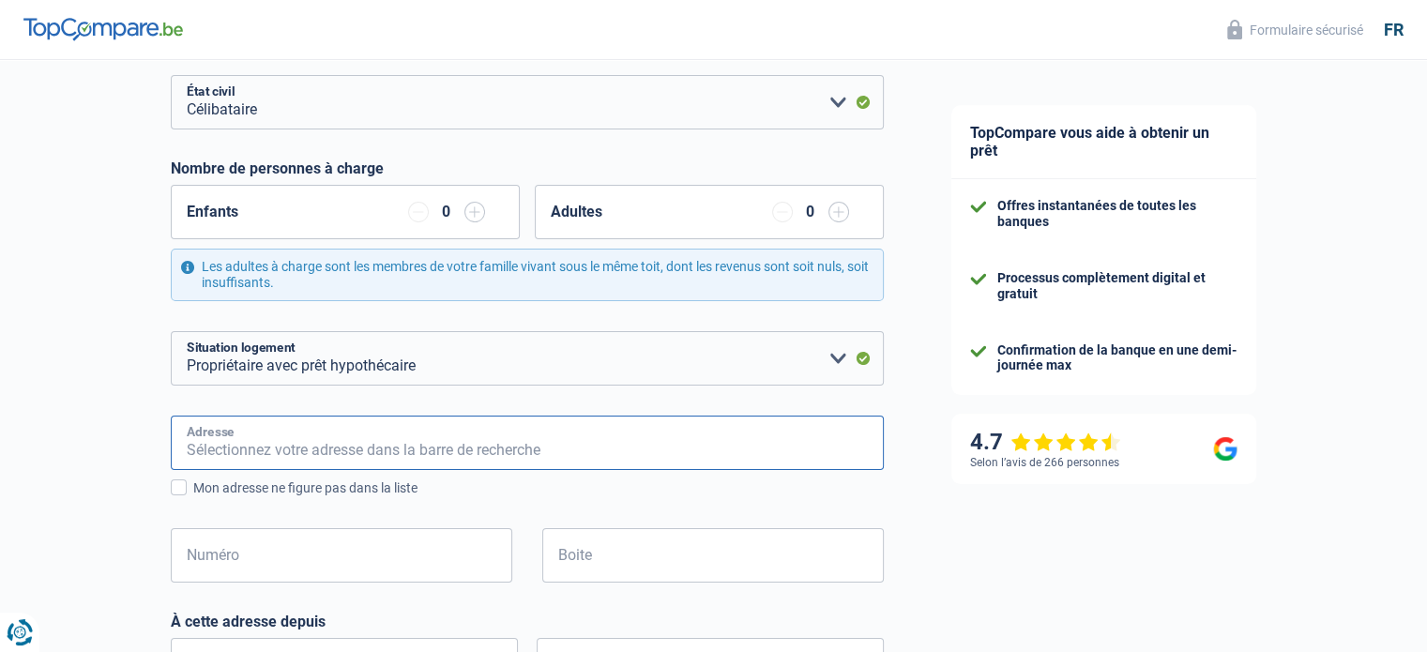
click at [390, 431] on input "Adresse" at bounding box center [527, 443] width 713 height 54
type input "137 Val des Seigneurs"
type input "Belgium"
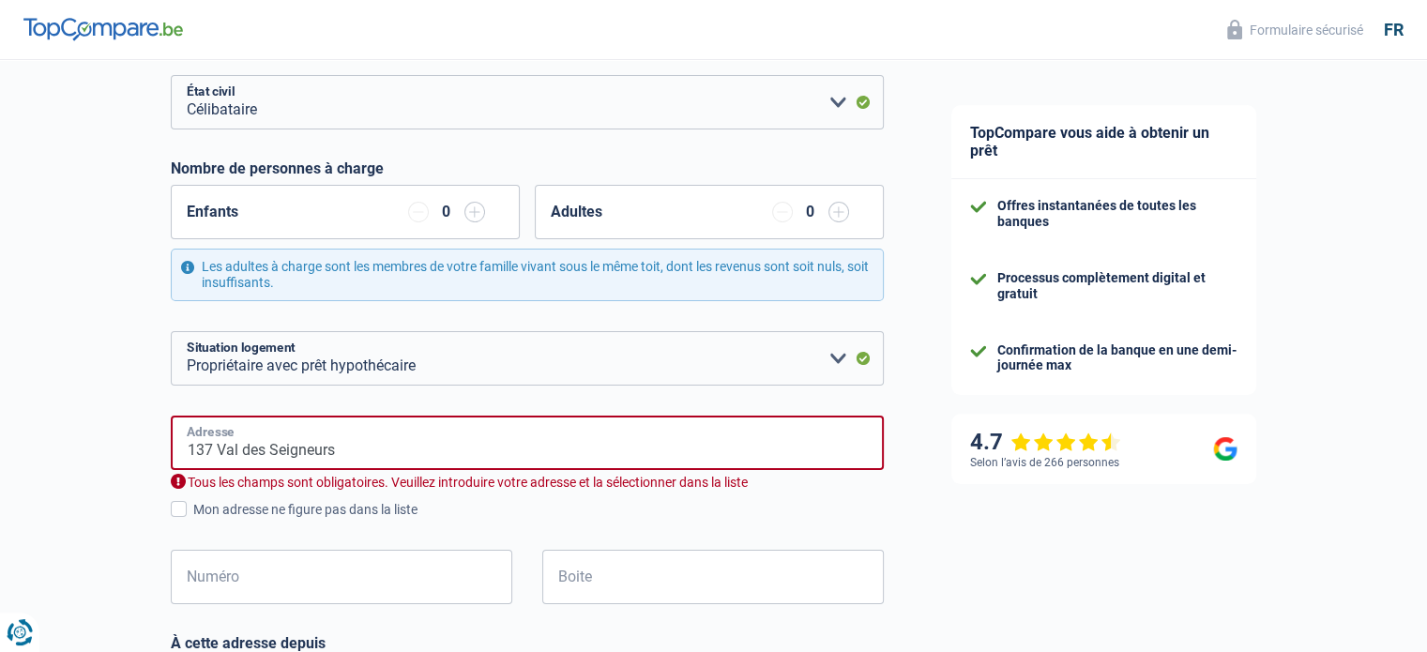
type input "Belgium"
drag, startPoint x: 217, startPoint y: 448, endPoint x: 120, endPoint y: 441, distance: 96.9
click at [120, 441] on div "Chance de réussite de votre simulation est de 60% 1 2 3 4 5 Rajoutez +20% en co…" at bounding box center [459, 532] width 918 height 1459
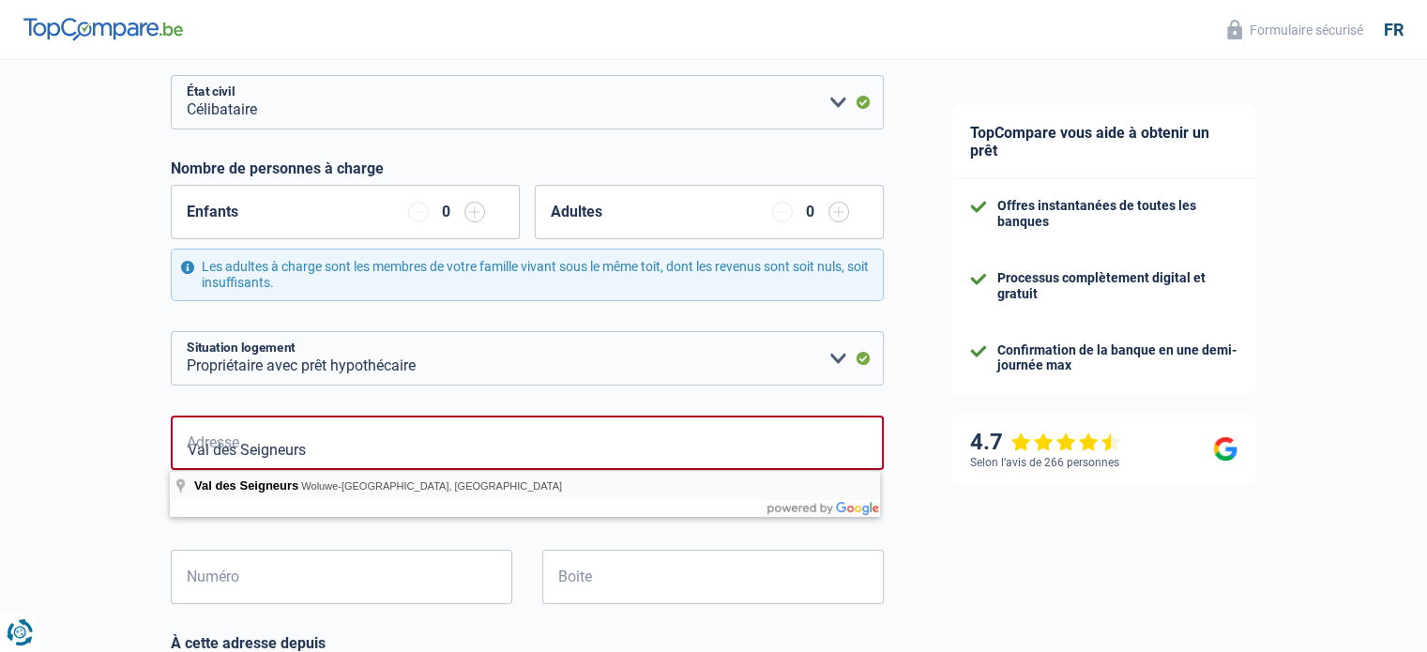
type input "Val des Seigneurs, Woluwe-Saint-Pierre, Belgium"
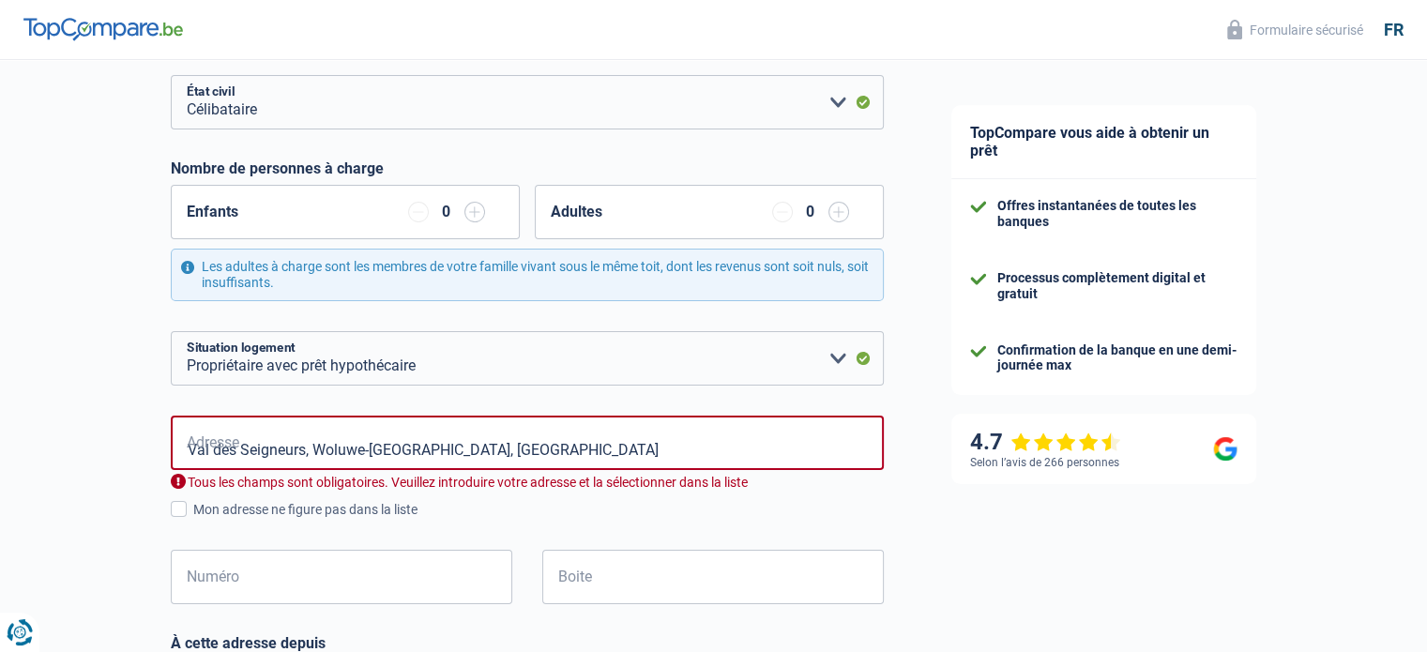
select select "BE"
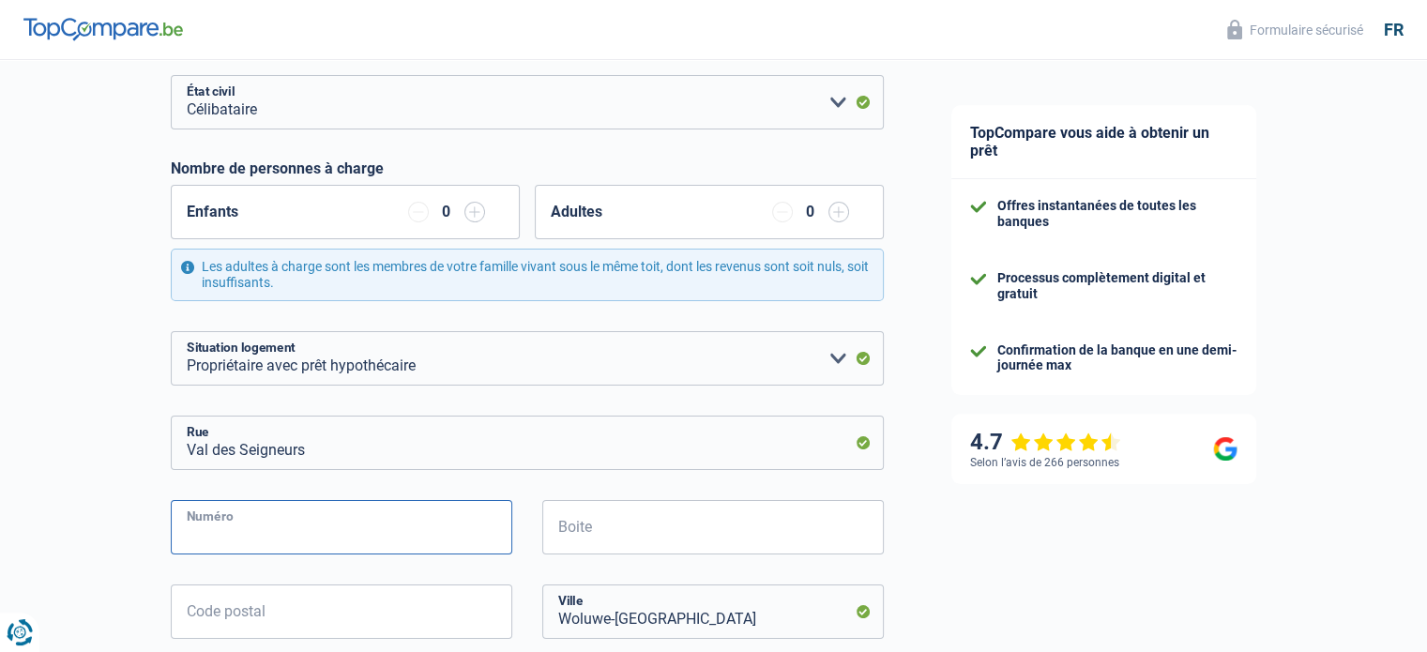
click at [325, 544] on input "Numéro" at bounding box center [342, 527] width 342 height 54
type input "137"
click at [619, 539] on input "Boite" at bounding box center [713, 527] width 342 height 54
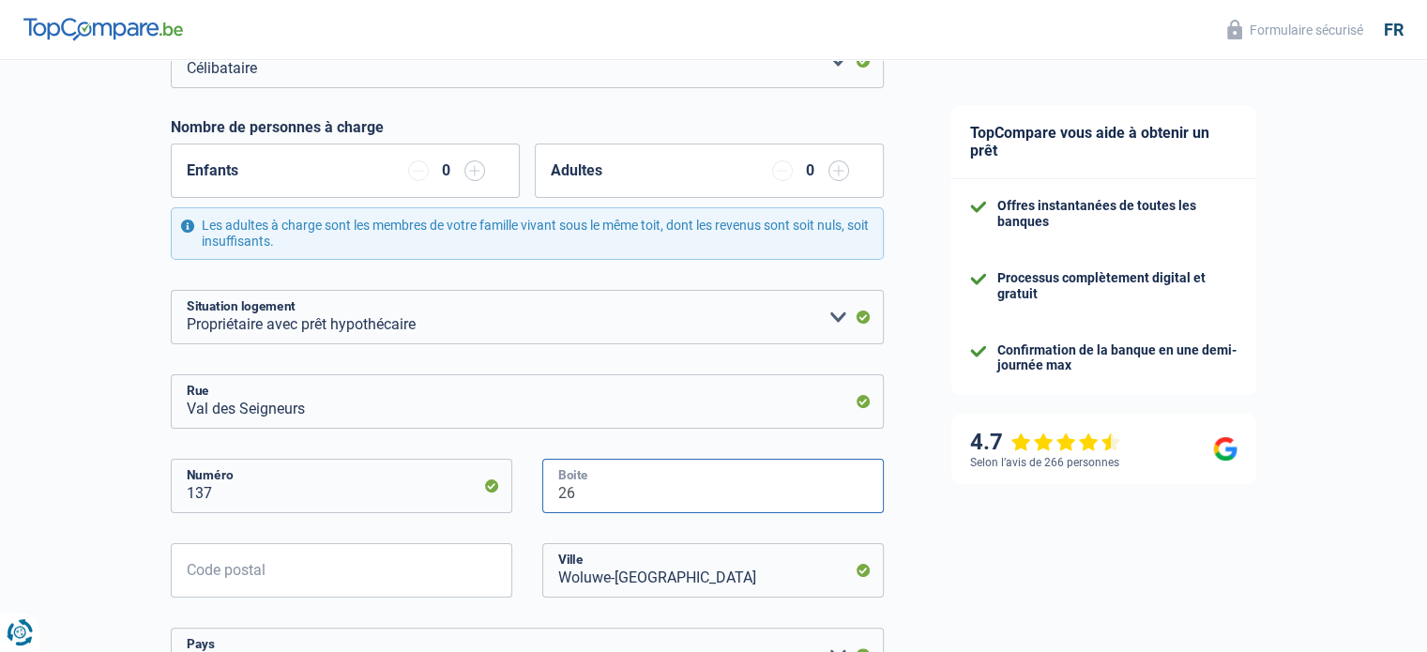
scroll to position [312, 0]
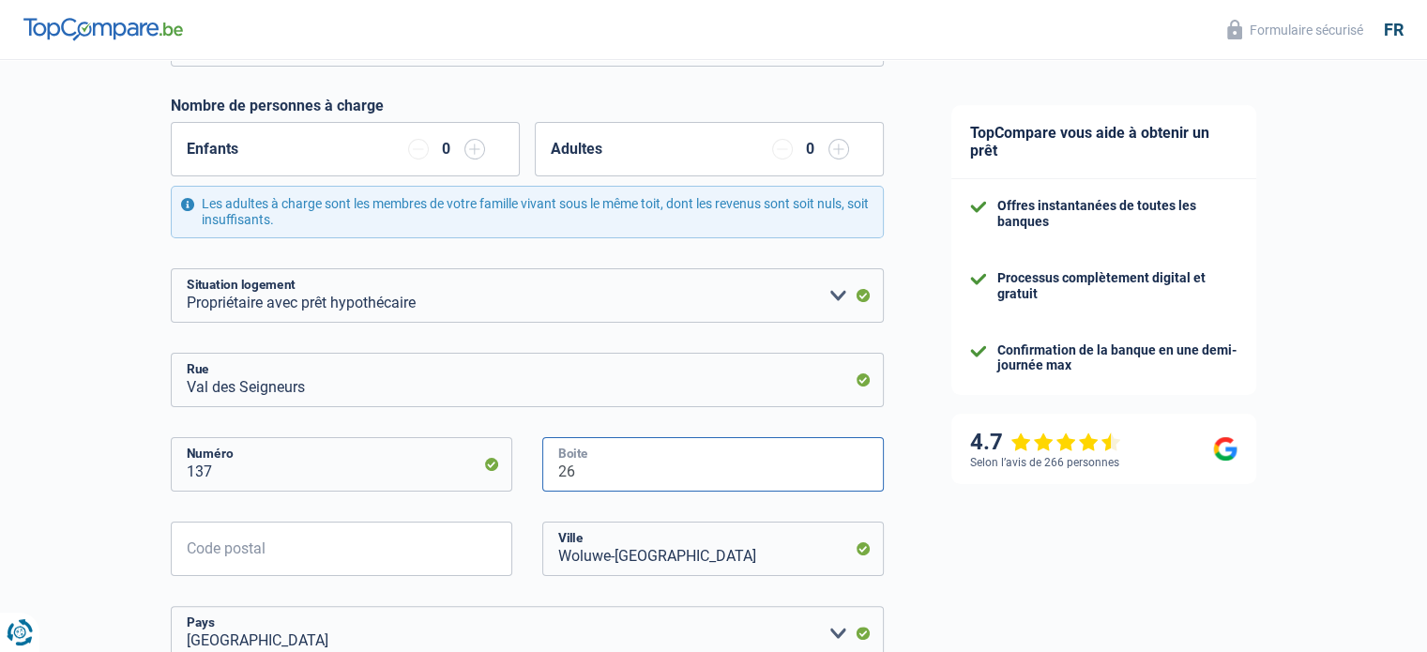
type input "26"
click at [351, 543] on input "Code postal" at bounding box center [342, 549] width 342 height 54
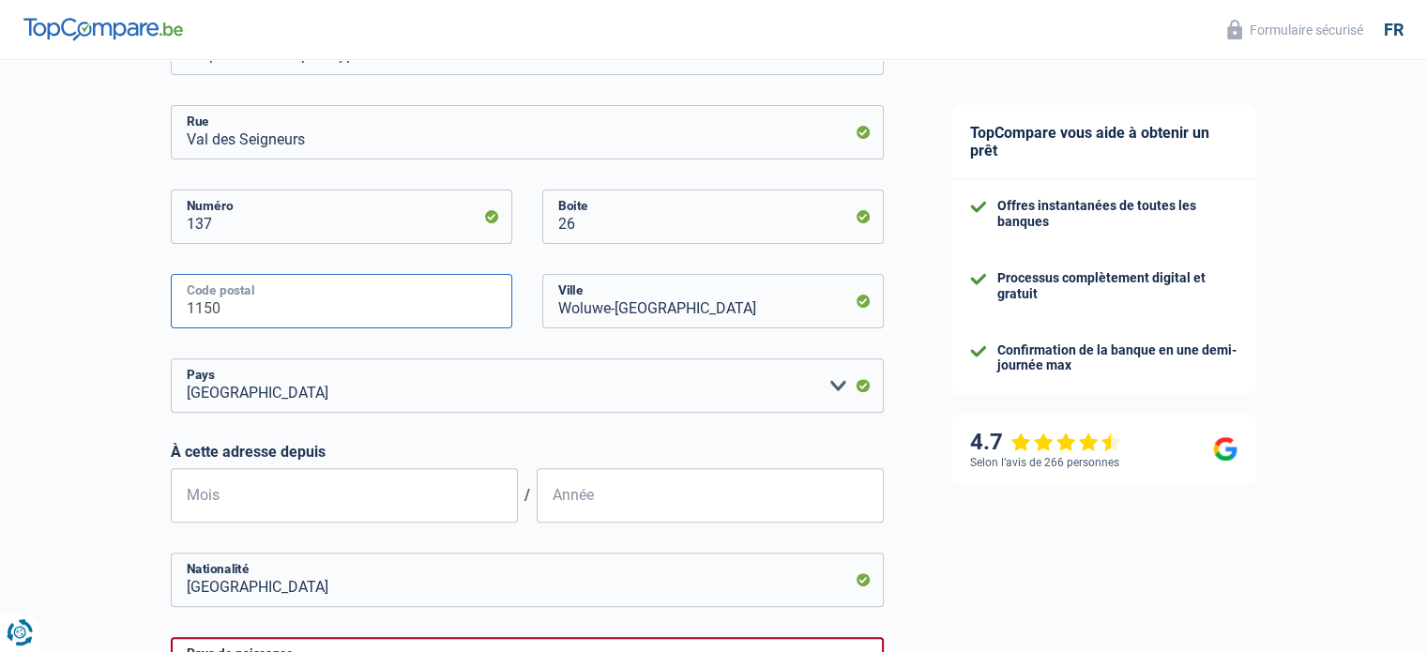
scroll to position [563, 0]
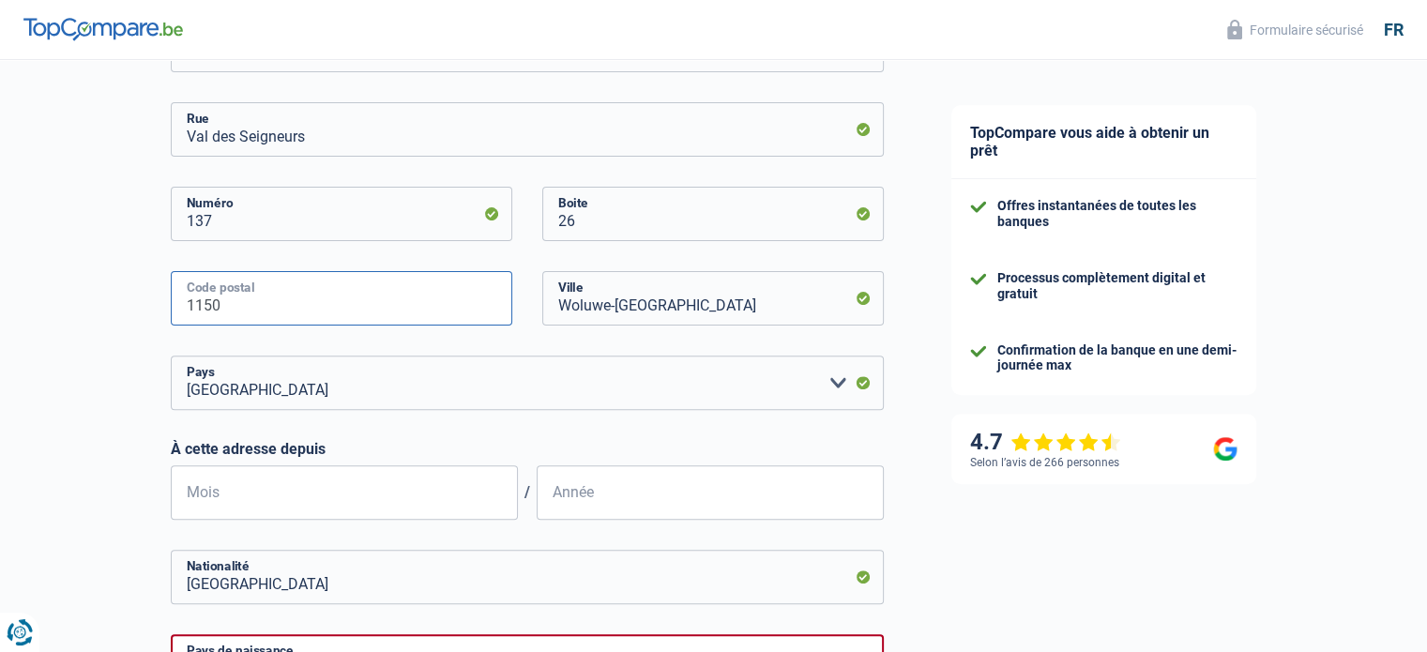
type input "1150"
click at [286, 492] on input "Mois" at bounding box center [344, 492] width 347 height 54
type input "08"
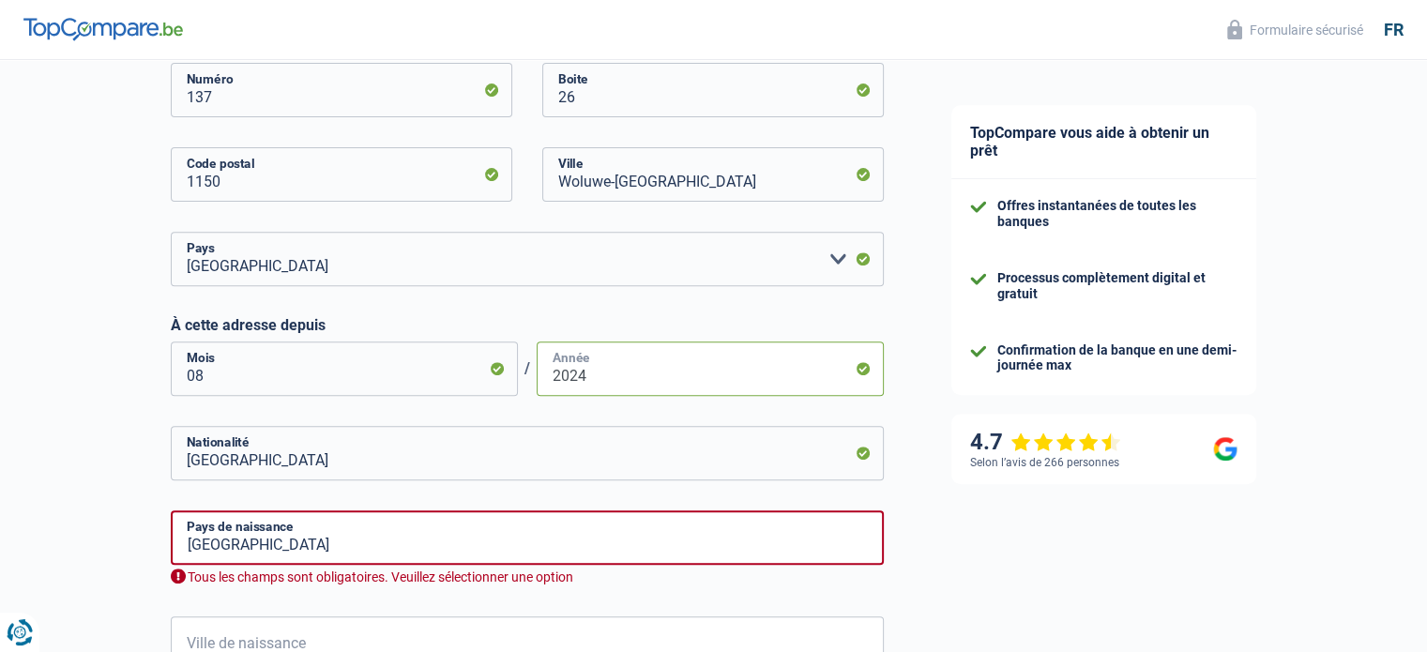
scroll to position [688, 0]
type input "2024"
click at [308, 546] on input "Belgium" at bounding box center [527, 536] width 713 height 54
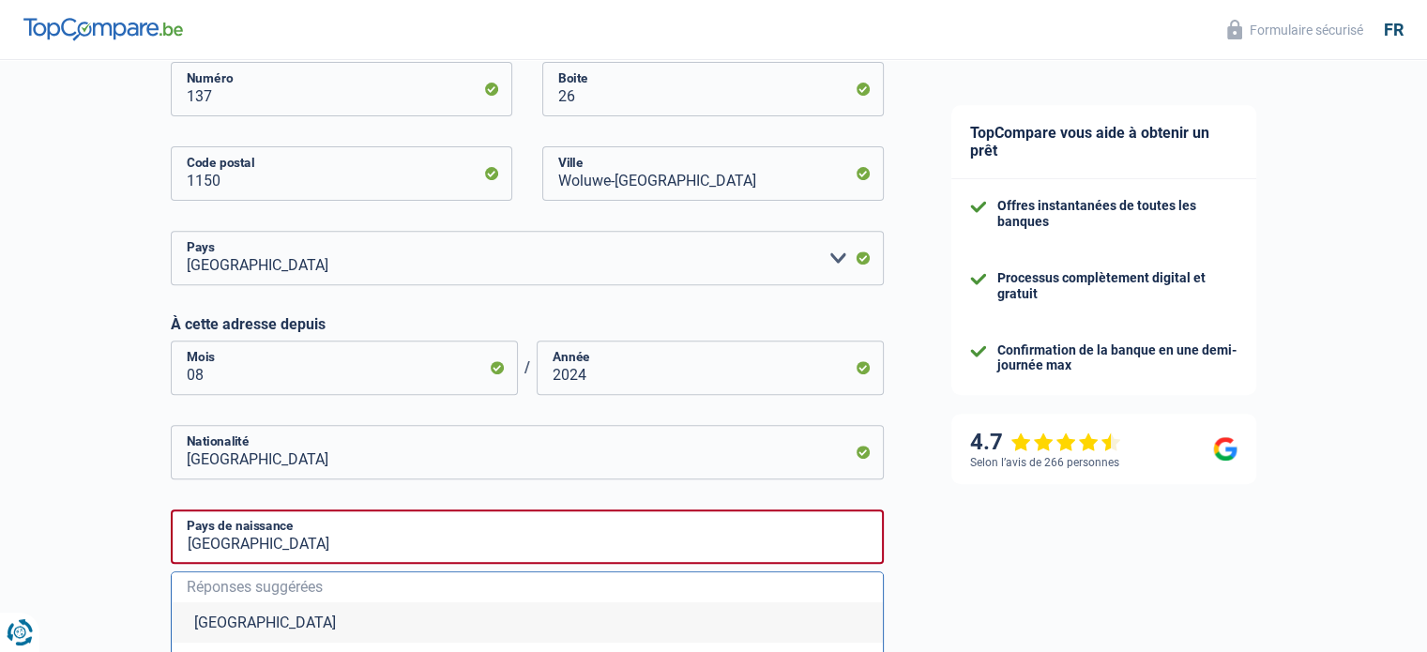
click at [248, 626] on li "Belgique" at bounding box center [527, 622] width 711 height 40
type input "Belgique"
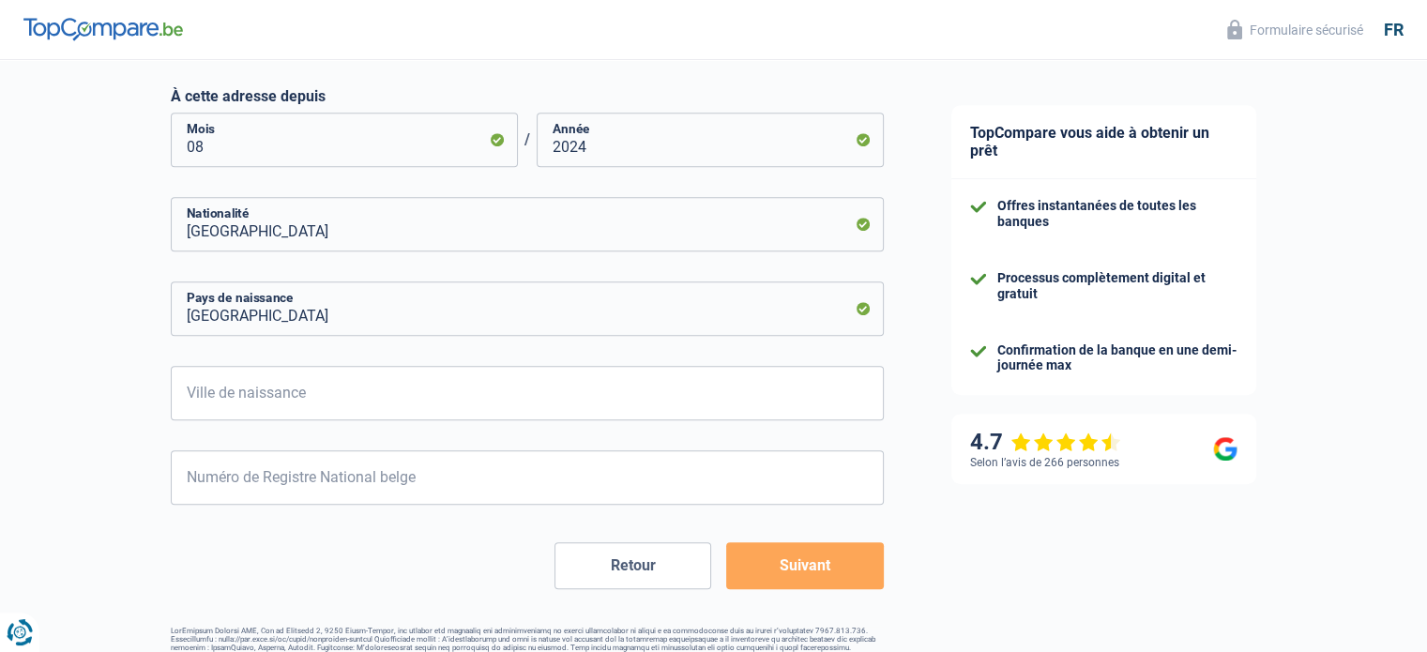
scroll to position [964, 0]
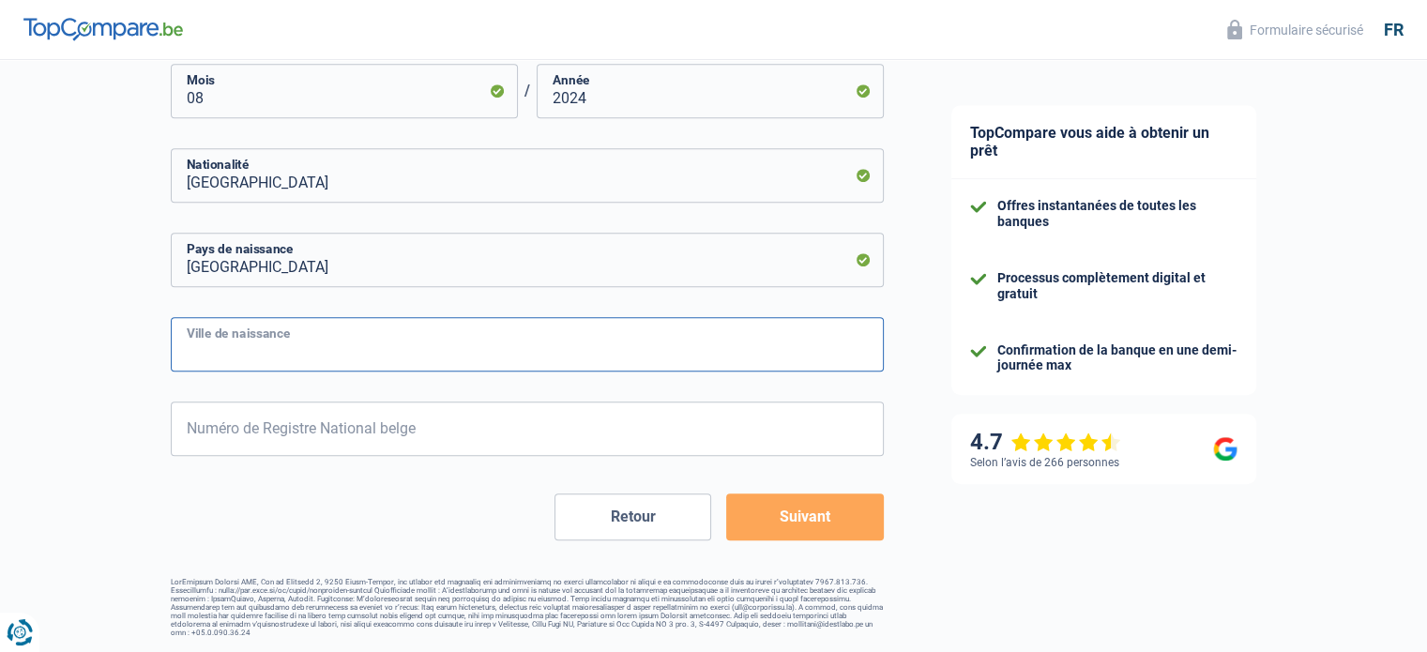
click at [287, 352] on input "Ville de naissance" at bounding box center [527, 344] width 713 height 54
type input "Etterbeek"
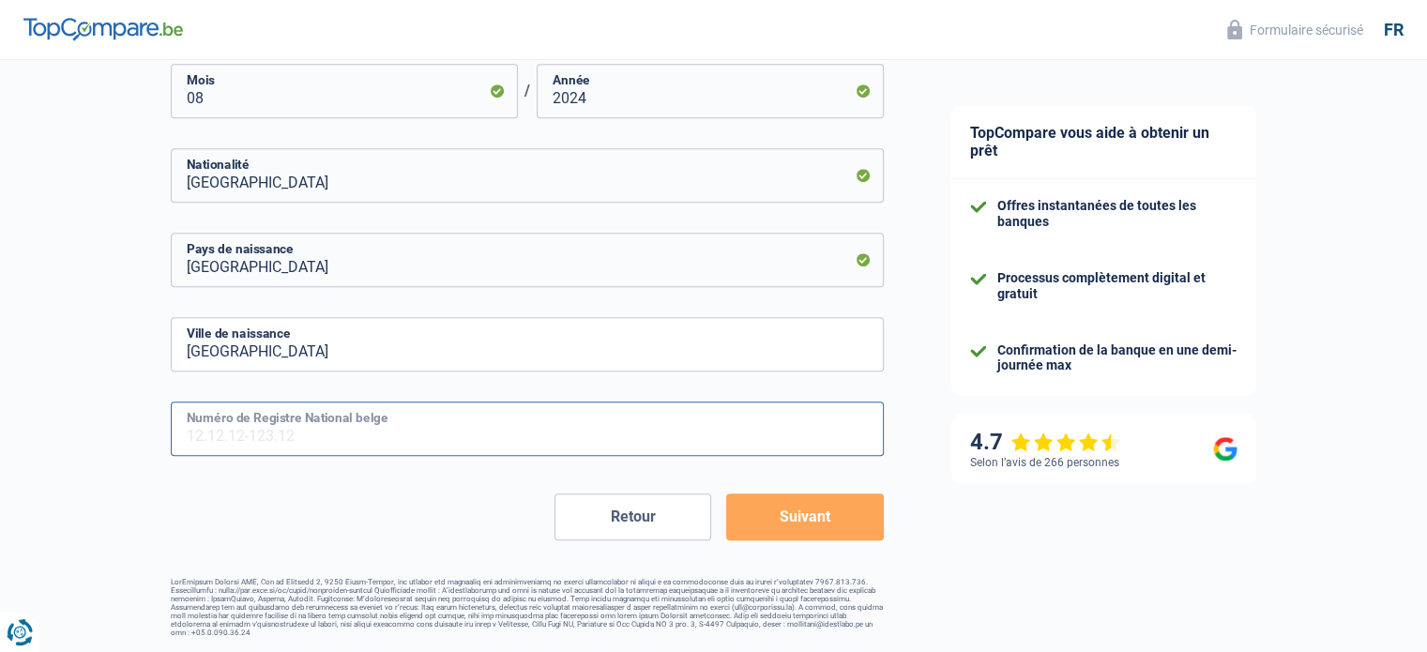
click at [304, 412] on input "Numéro de Registre National belge" at bounding box center [527, 429] width 713 height 54
type input "86.05.29-337.52"
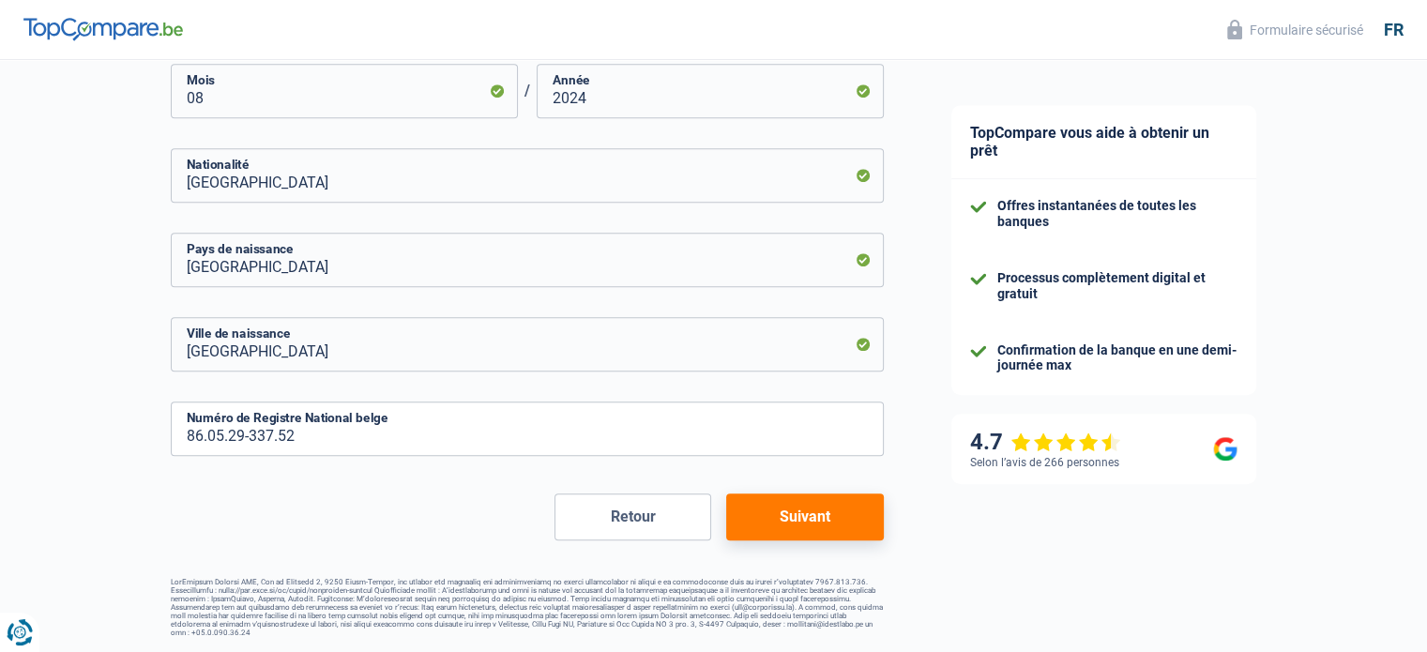
click at [843, 528] on button "Suivant" at bounding box center [804, 516] width 157 height 47
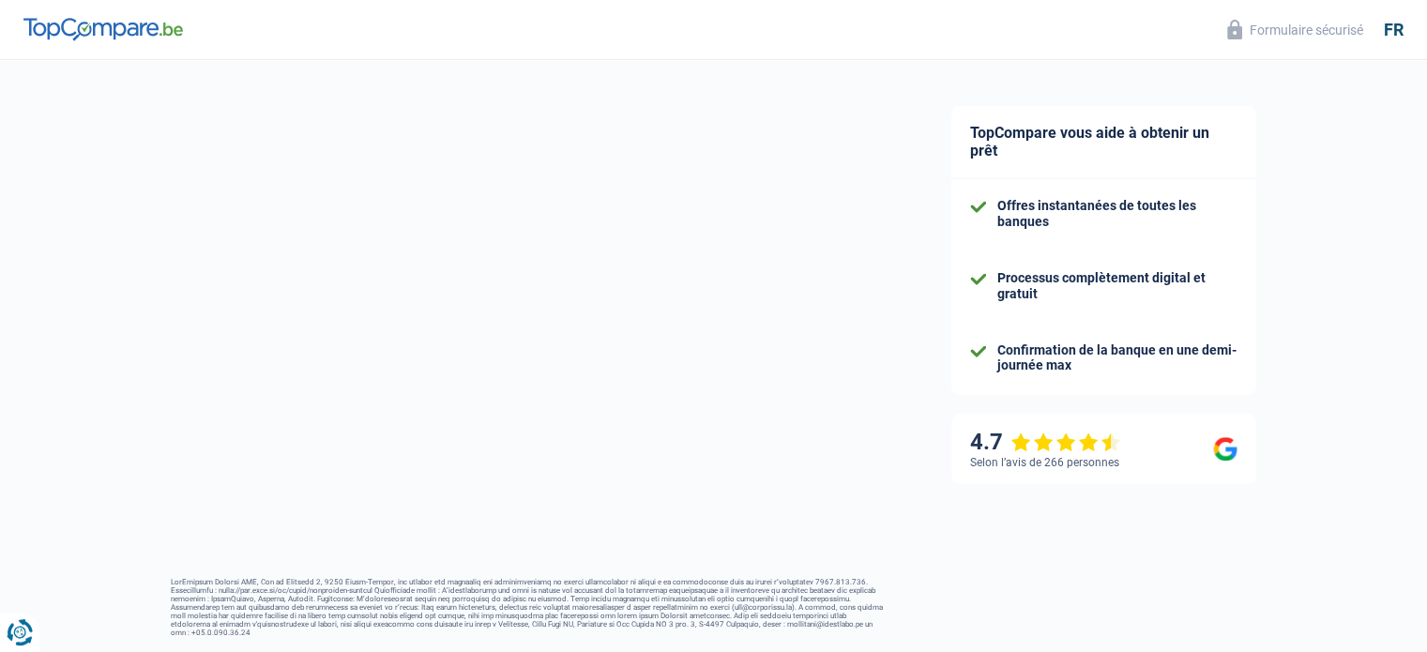
select select "netSalary"
select select "mealVouchers"
select select "mortgage"
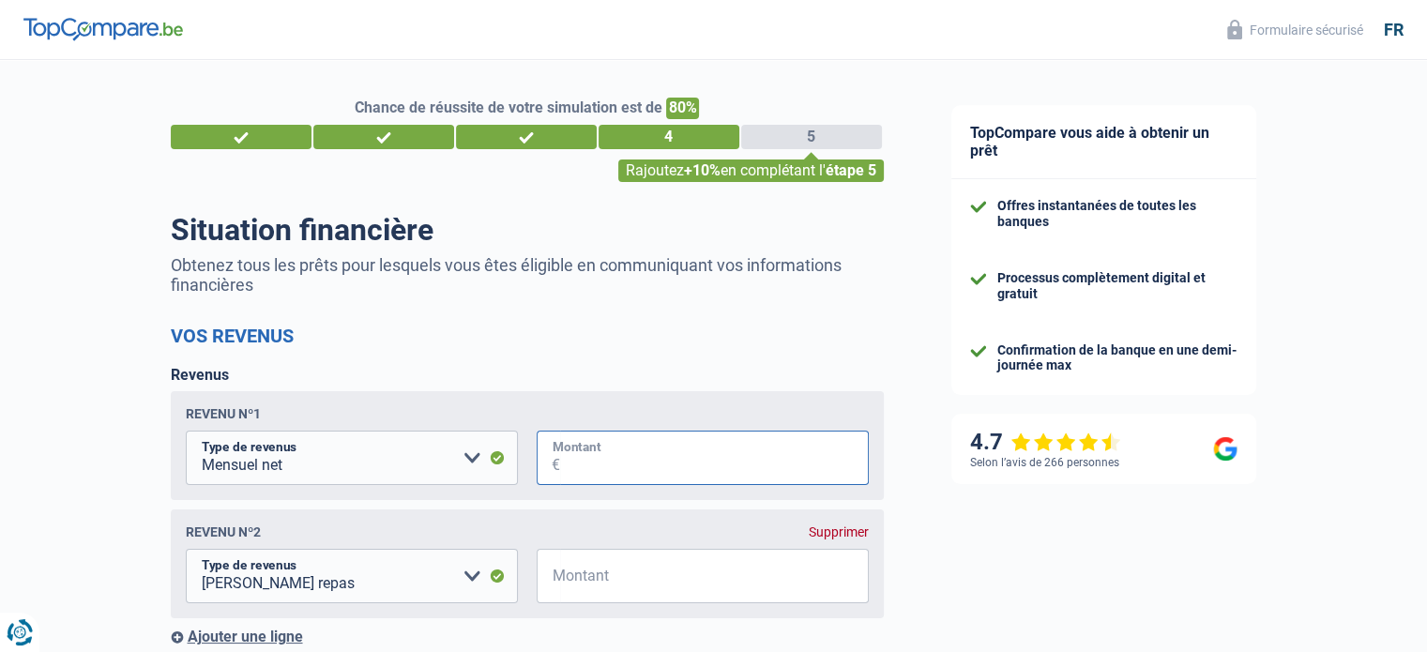
click at [723, 468] on input "Montant" at bounding box center [714, 458] width 309 height 54
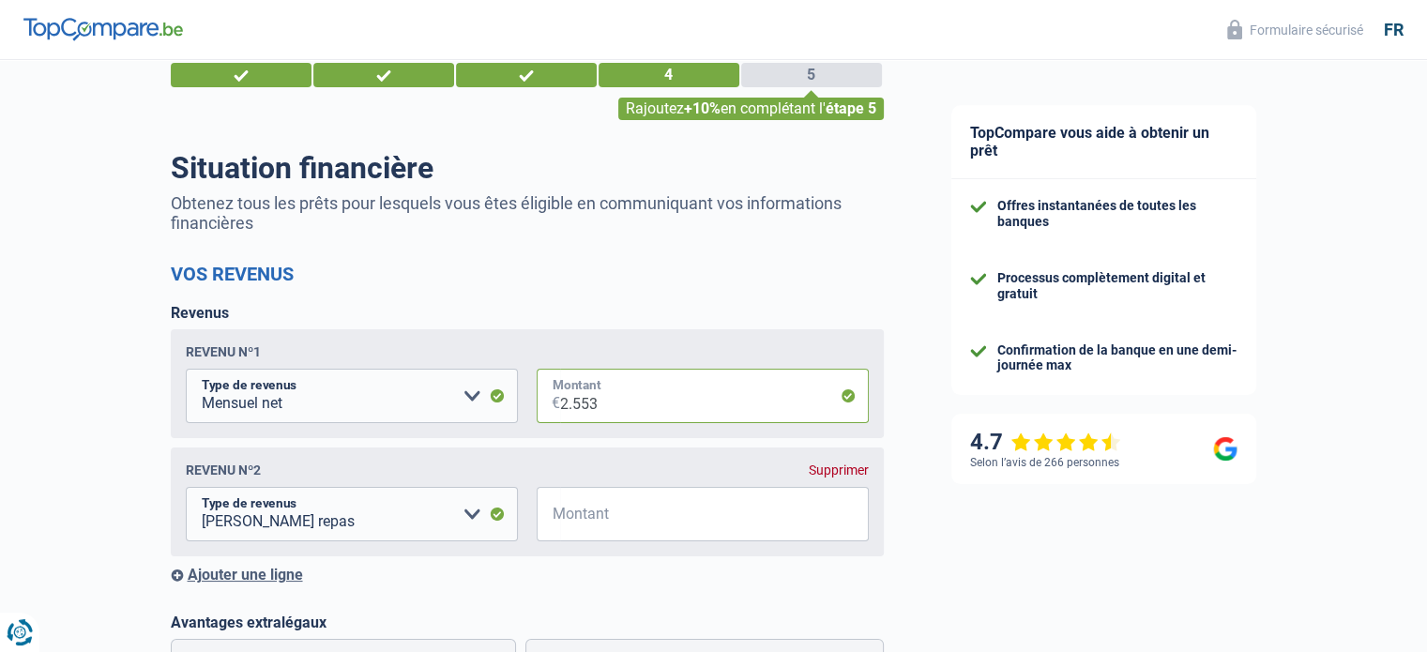
type input "2.553"
click at [838, 474] on div "Supprimer" at bounding box center [839, 470] width 60 height 15
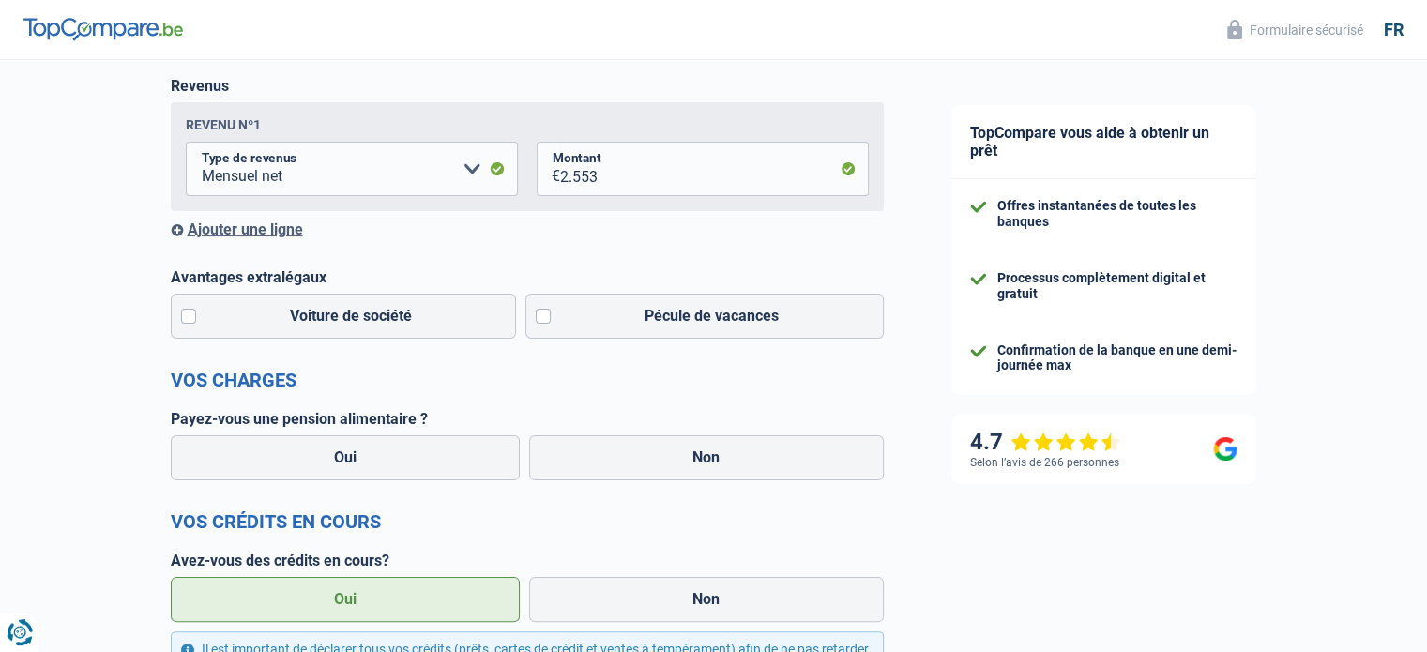
scroll to position [312, 0]
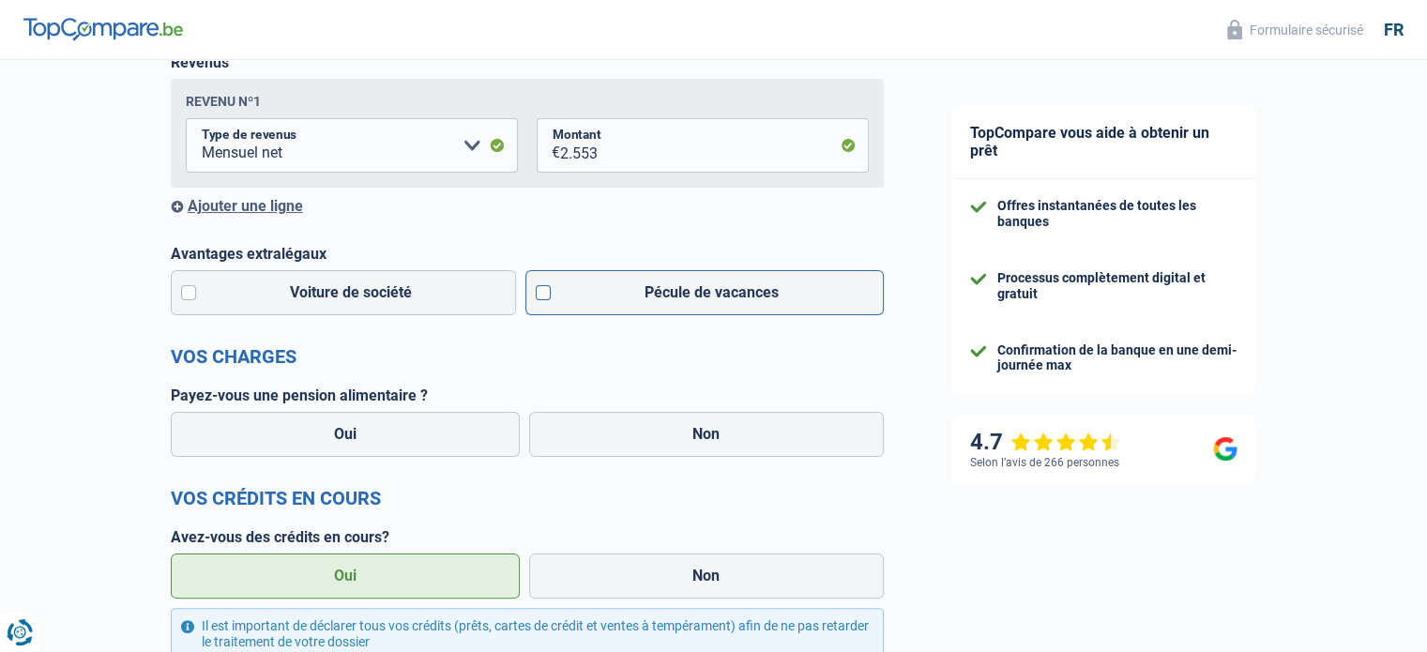
click at [722, 297] on label "Pécule de vacances" at bounding box center [704, 292] width 358 height 45
click at [722, 297] on input "Pécule de vacances" at bounding box center [704, 292] width 358 height 45
checkbox input "true"
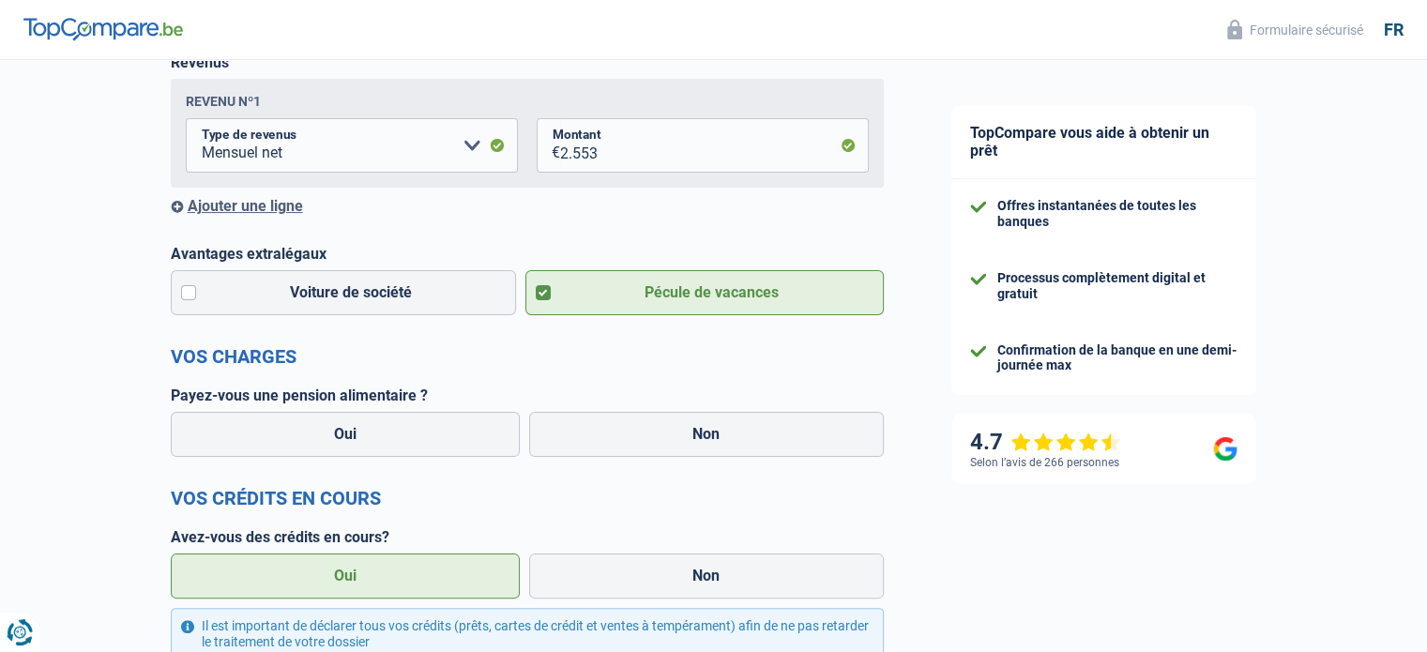
click at [649, 404] on label "Payez-vous une pension alimentaire ?" at bounding box center [527, 396] width 713 height 18
click at [599, 454] on label "Non" at bounding box center [706, 434] width 355 height 45
click at [599, 454] on input "Non" at bounding box center [706, 434] width 355 height 45
radio input "true"
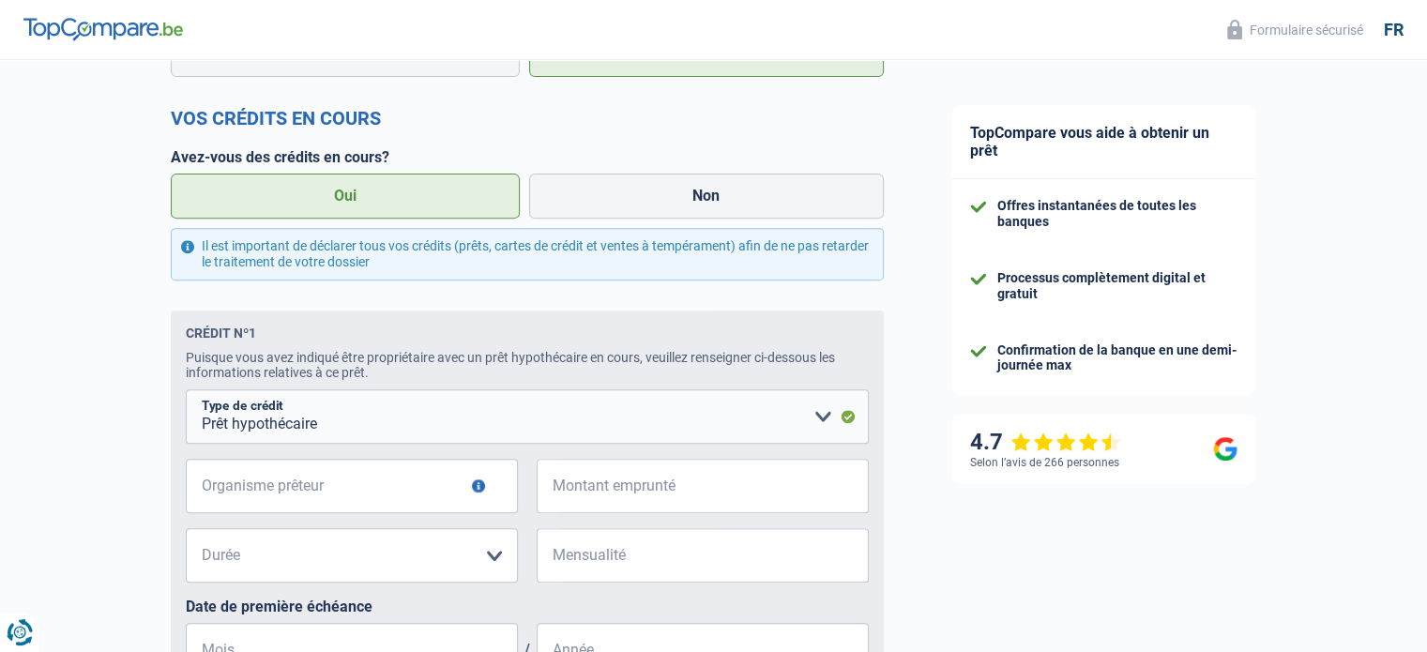
scroll to position [812, 0]
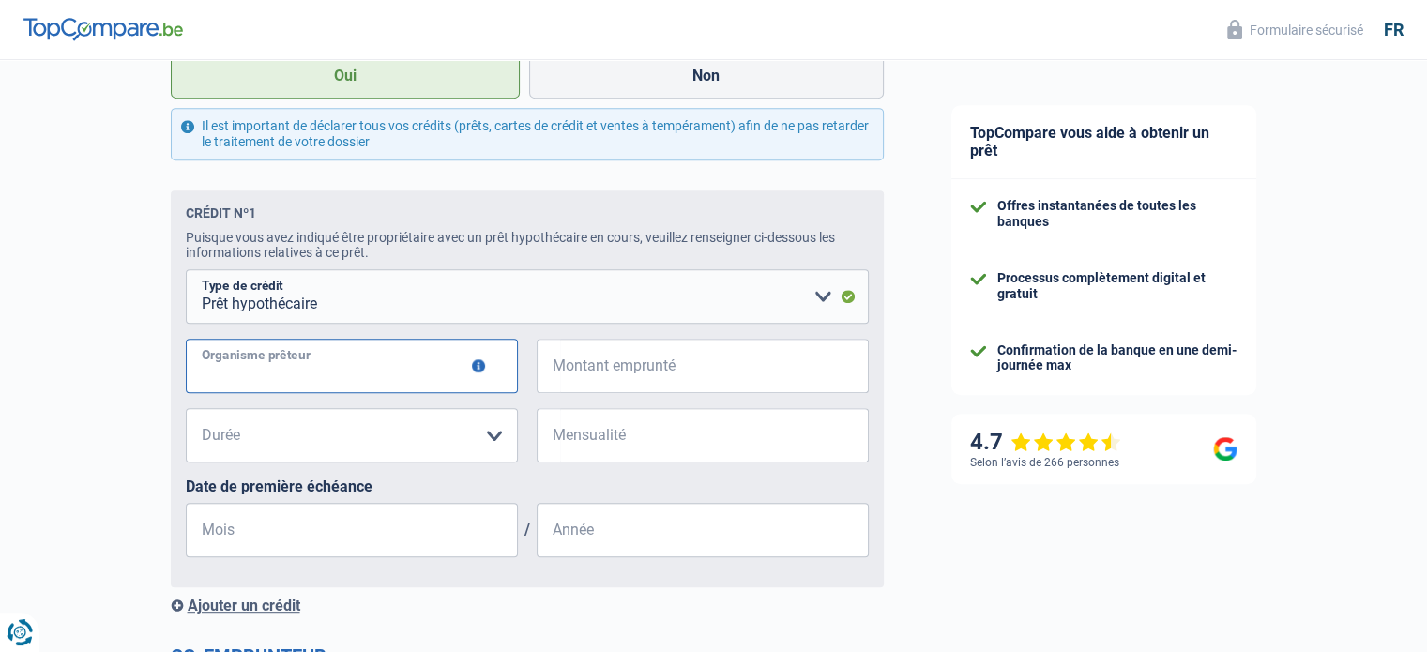
click at [413, 363] on input "Organisme prêteur" at bounding box center [352, 366] width 332 height 54
type input "Belfius"
click at [653, 386] on input "Montant emprunté" at bounding box center [714, 366] width 309 height 54
type input "80.000"
click at [494, 434] on select "120 mois 180 mois 240 mois 300 mois 360 mois 420 mois Veuillez sélectionner une…" at bounding box center [352, 435] width 332 height 54
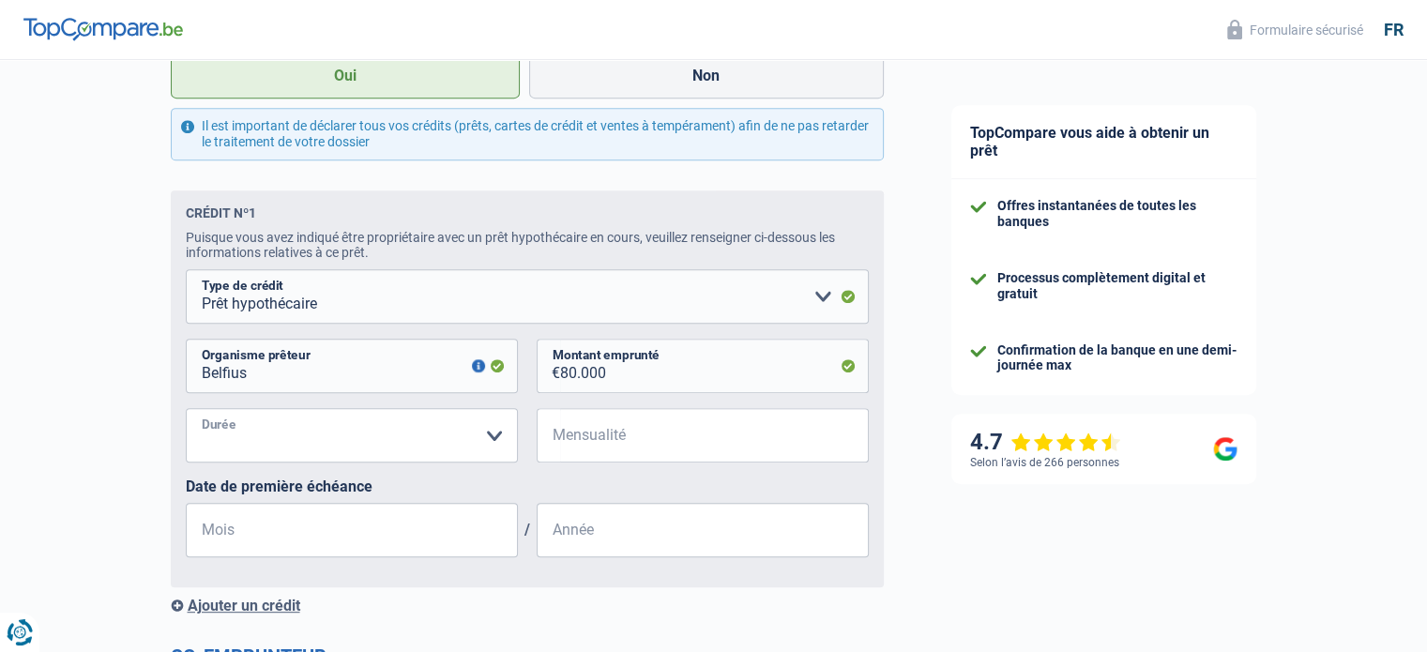
select select "240"
click at [186, 412] on select "120 mois 180 mois 240 mois 300 mois 360 mois 420 mois Veuillez sélectionner une…" at bounding box center [352, 435] width 332 height 54
click at [634, 436] on input "Mensualité" at bounding box center [714, 435] width 309 height 54
type input "413"
click at [320, 526] on input "Mois" at bounding box center [352, 530] width 332 height 54
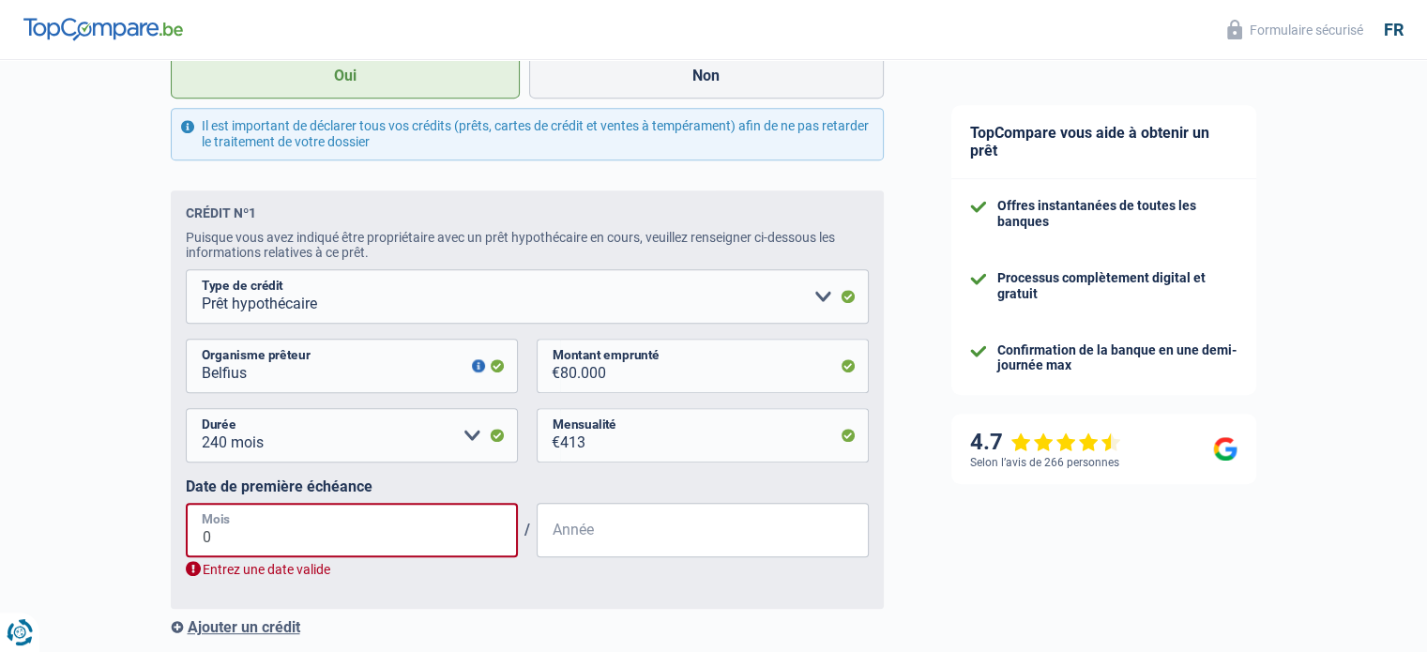
type input "07"
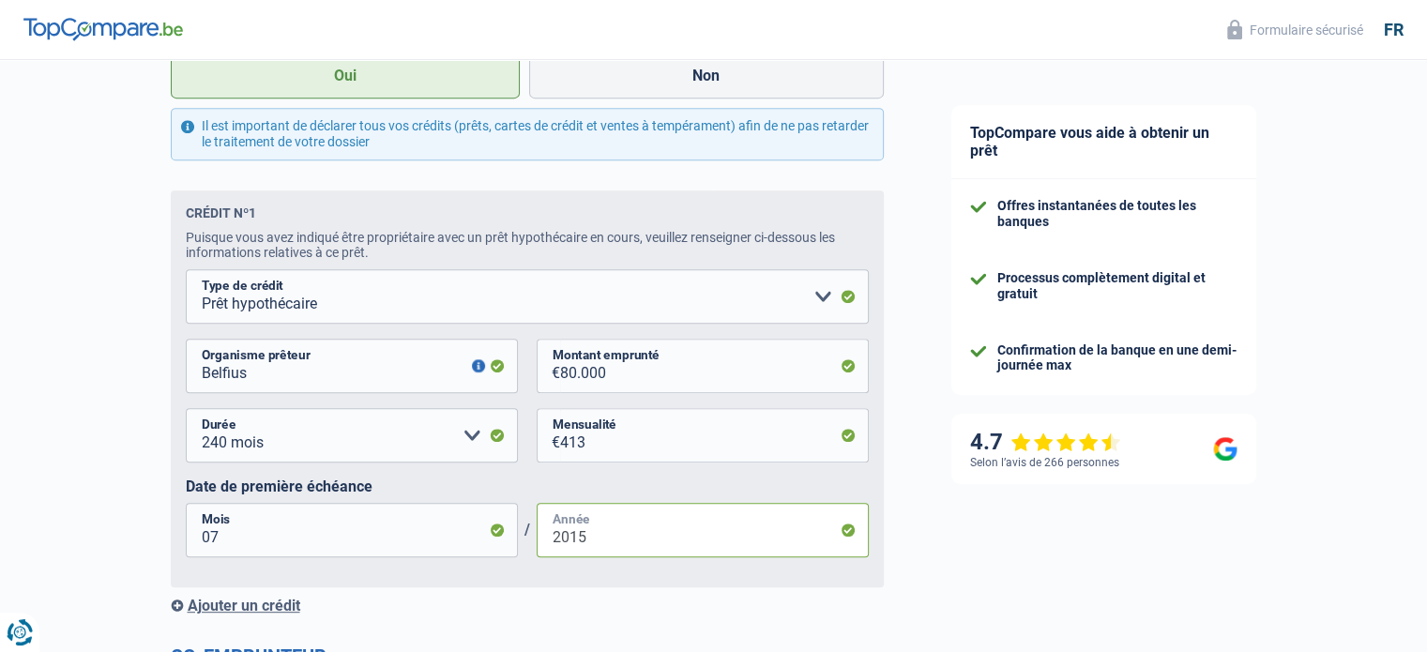
type input "2015"
click at [582, 572] on fieldset "Carte ou ouverture de crédit Prêt hypothécaire Vente à tempérament Prêt à tempé…" at bounding box center [527, 420] width 683 height 303
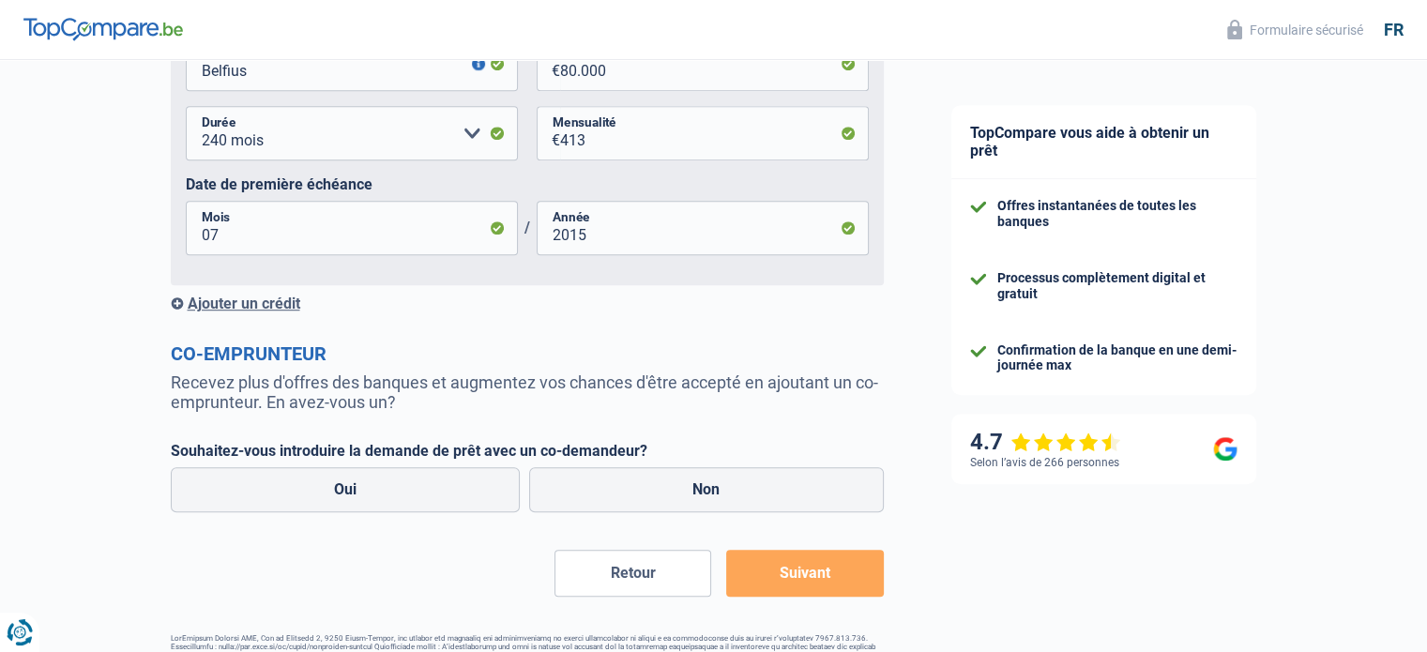
scroll to position [1126, 0]
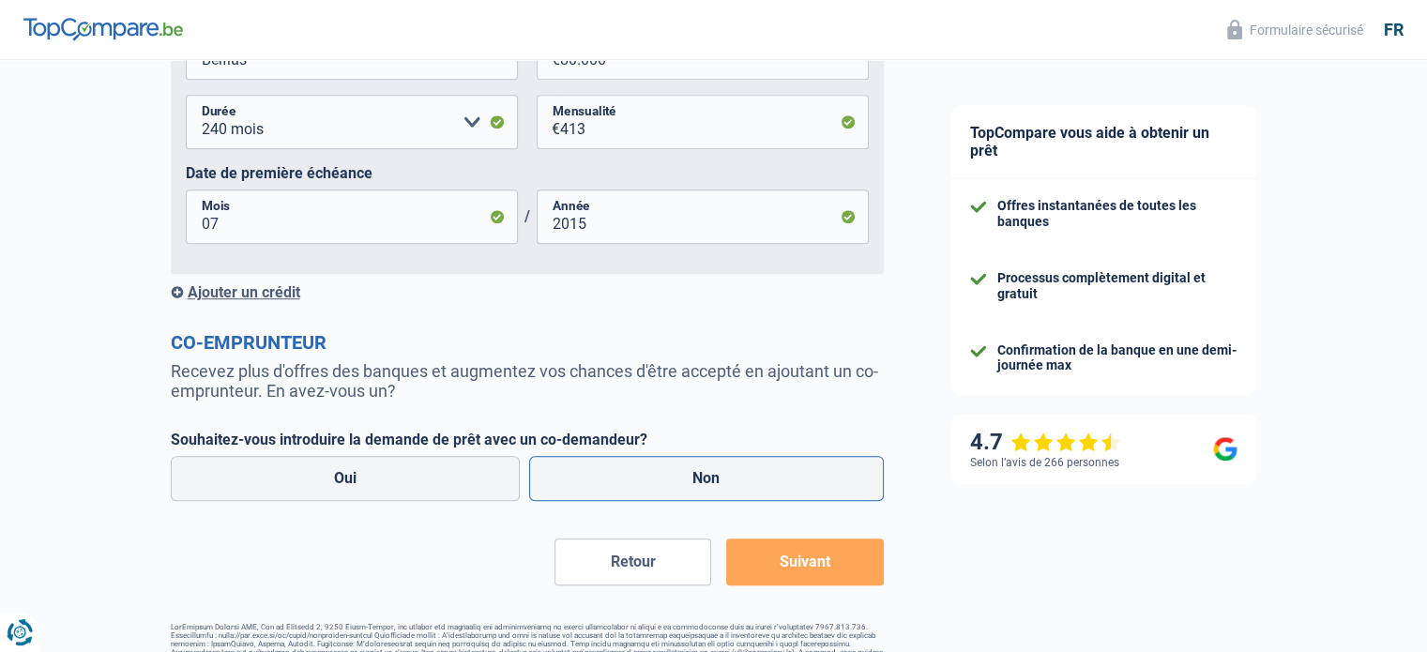
click at [711, 493] on label "Non" at bounding box center [706, 478] width 355 height 45
click at [711, 493] on input "Non" at bounding box center [706, 478] width 355 height 45
radio input "true"
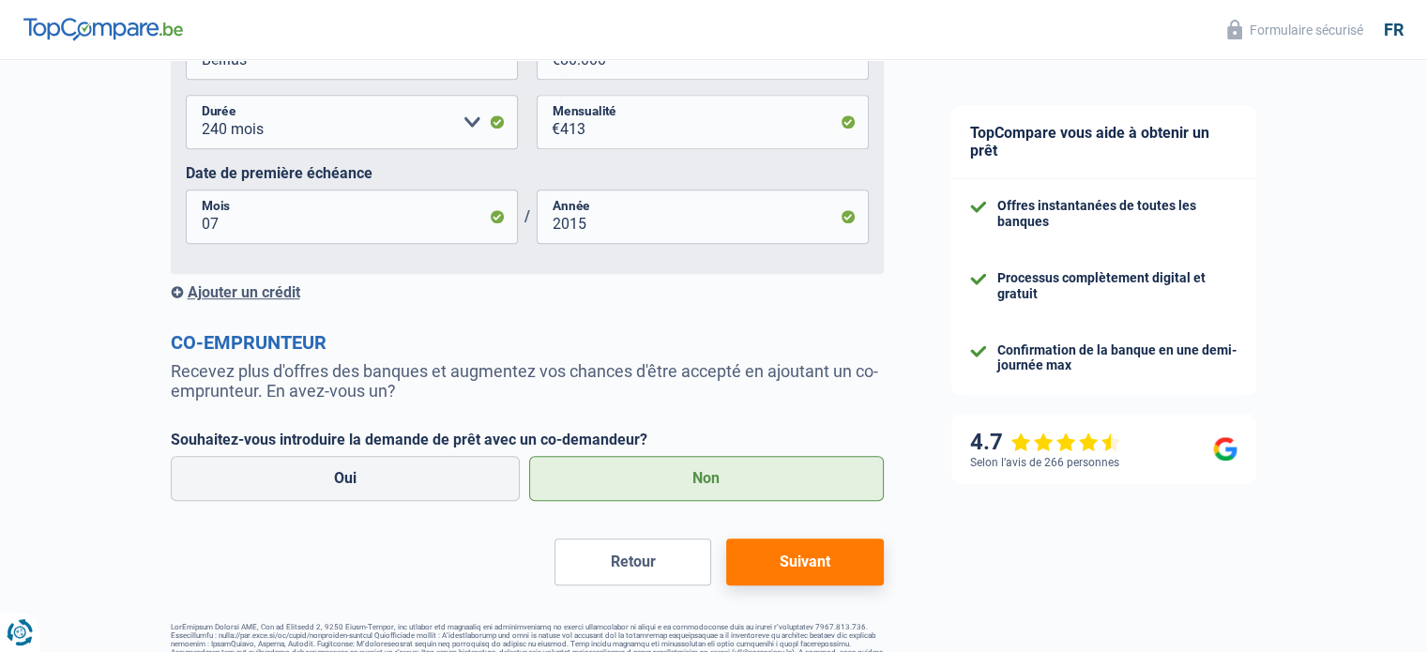
click at [793, 566] on button "Suivant" at bounding box center [804, 562] width 157 height 47
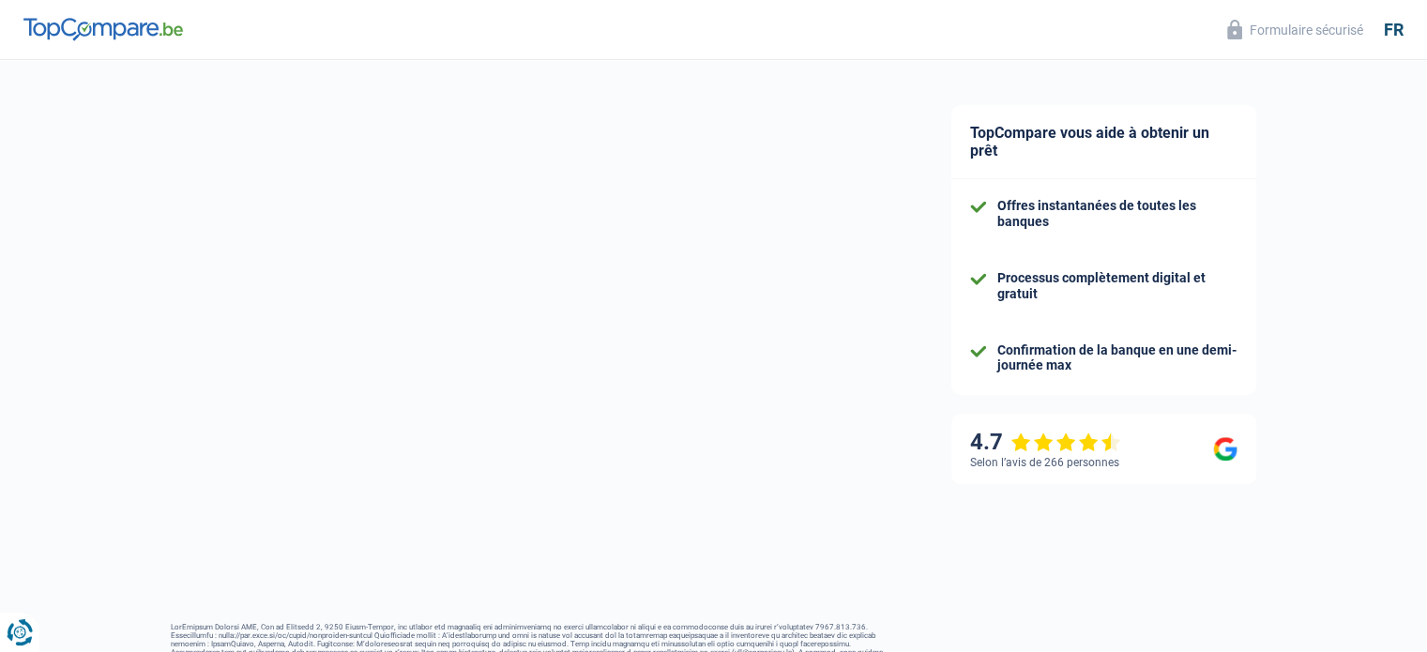
select select "60"
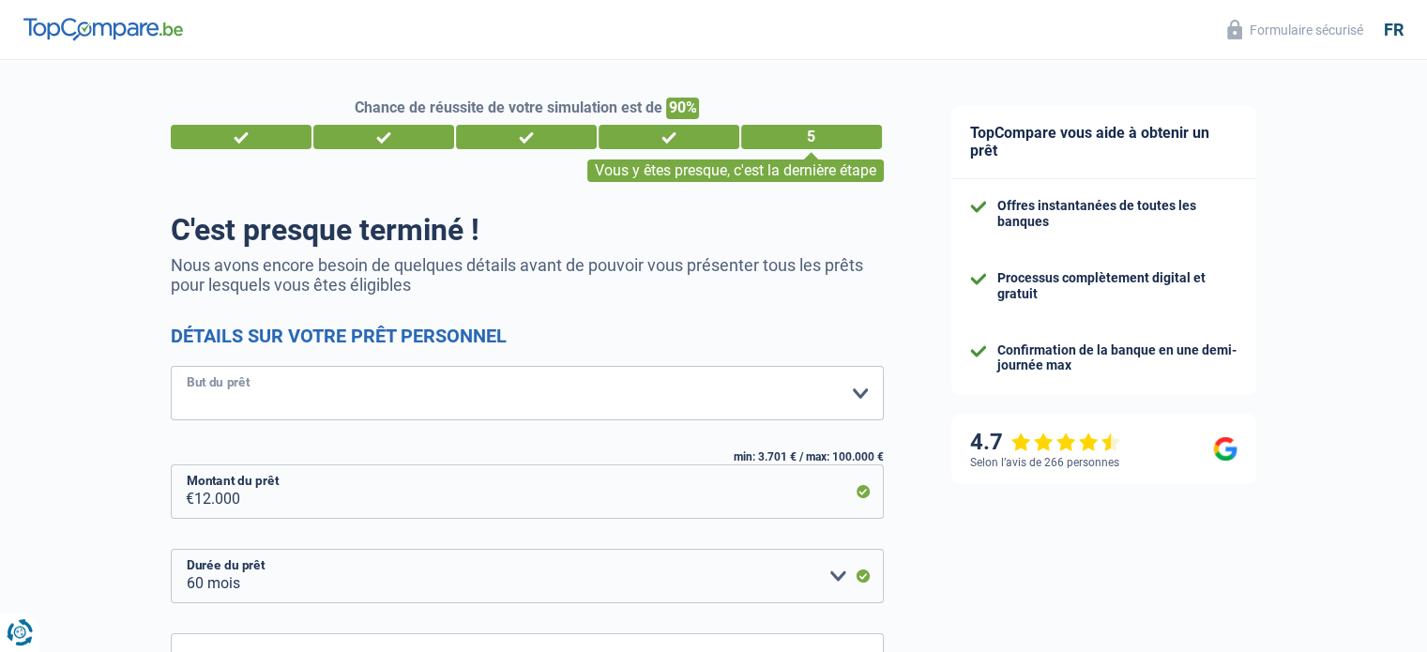
click at [797, 400] on select "Confort maison: meubles, textile, peinture, électroménager, outillage non-profe…" at bounding box center [527, 393] width 713 height 54
select select "renovation"
click at [171, 367] on select "Confort maison: meubles, textile, peinture, électroménager, outillage non-profe…" at bounding box center [527, 393] width 713 height 54
click at [463, 402] on select "Confort maison: meubles, textile, peinture, électroménager, outillage non-profe…" at bounding box center [527, 393] width 713 height 54
click at [68, 360] on div "Chance de réussite de votre simulation est de 90% 1 2 3 4 5 Vous y êtes presque…" at bounding box center [459, 495] width 918 height 884
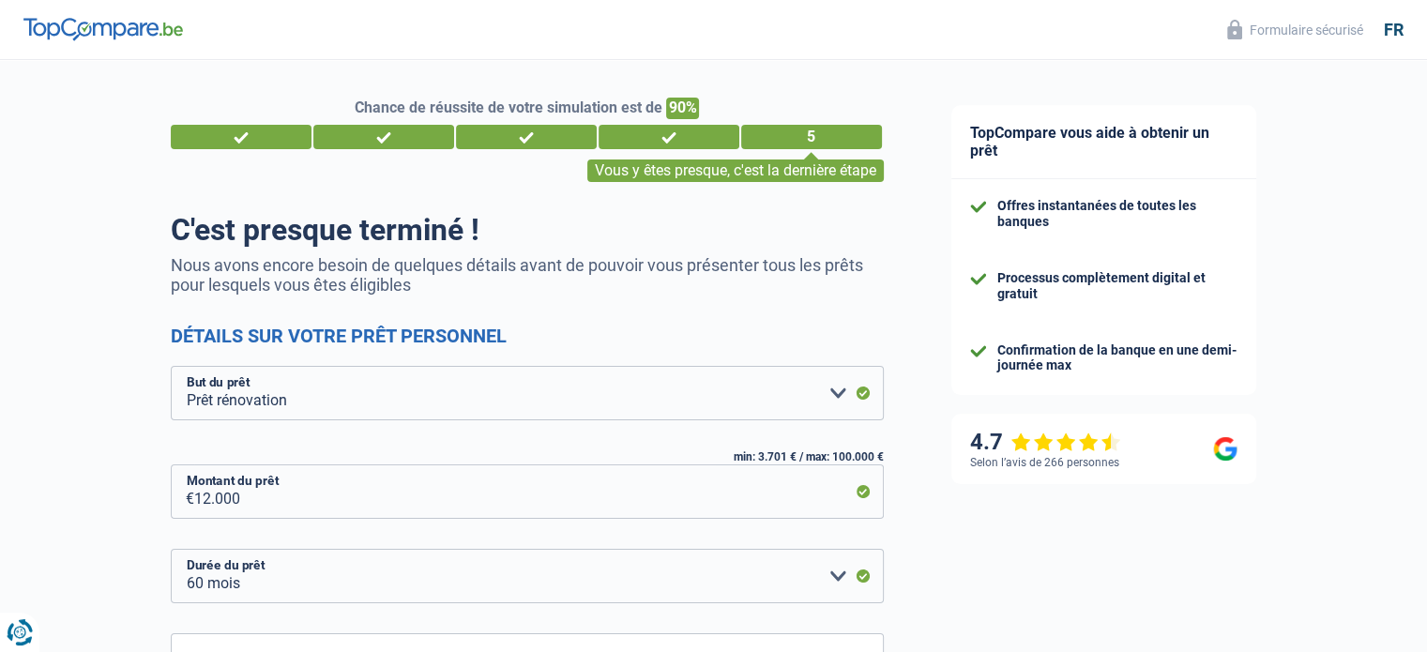
scroll to position [188, 0]
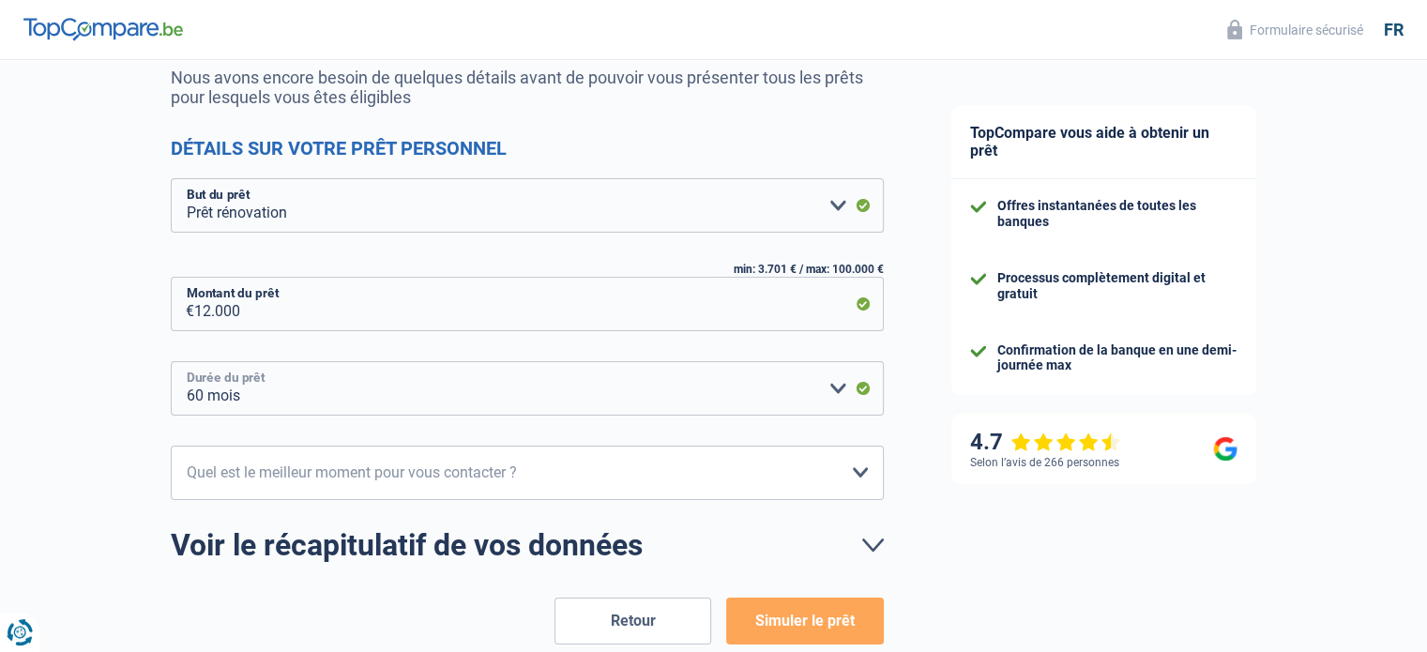
click at [826, 404] on select "12 mois 18 mois 24 mois 30 mois 36 mois 42 mois 48 mois 60 mois Veuillez sélect…" at bounding box center [527, 388] width 713 height 54
select select "48"
click at [171, 361] on select "12 mois 18 mois 24 mois 30 mois 36 mois 42 mois 48 mois 60 mois Veuillez sélect…" at bounding box center [527, 388] width 713 height 54
click at [285, 468] on select "10h-12h 12h-14h 14h-16h 16h-18h Veuillez sélectionner une option" at bounding box center [527, 473] width 713 height 54
select select "12-14"
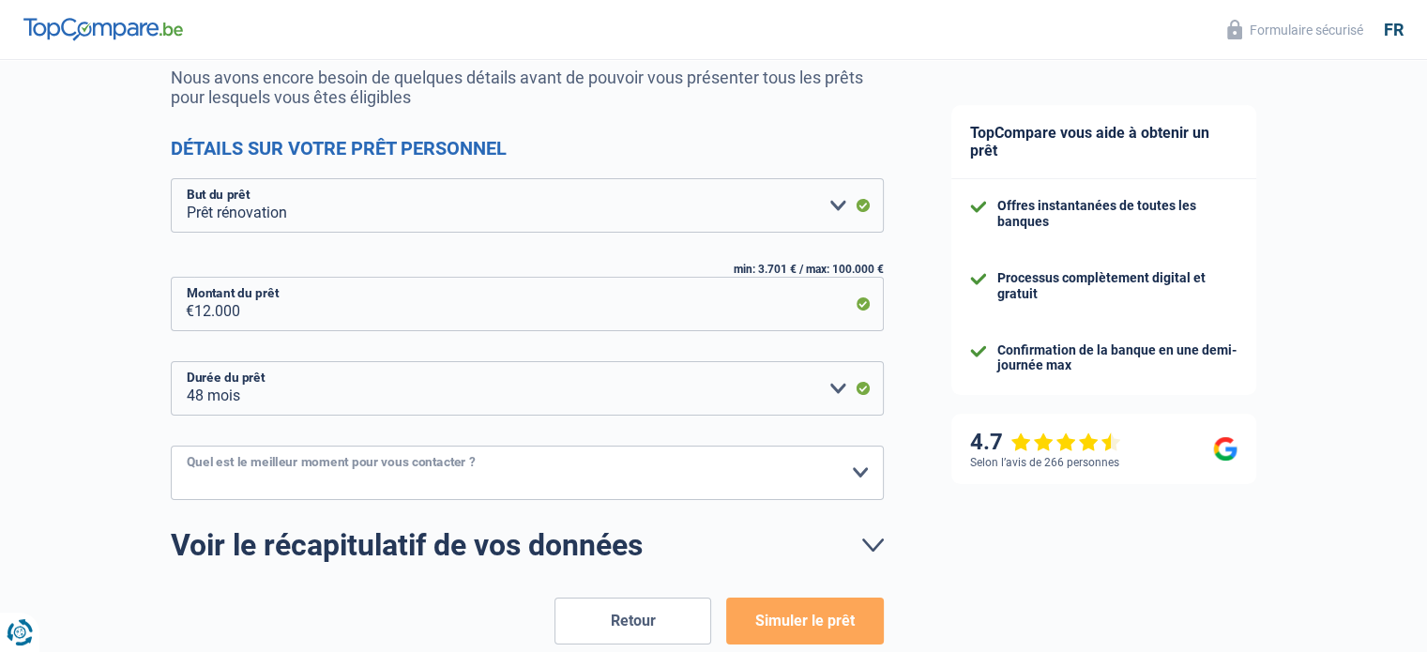
click at [171, 446] on select "10h-12h 12h-14h 14h-16h 16h-18h Veuillez sélectionner une option" at bounding box center [527, 473] width 713 height 54
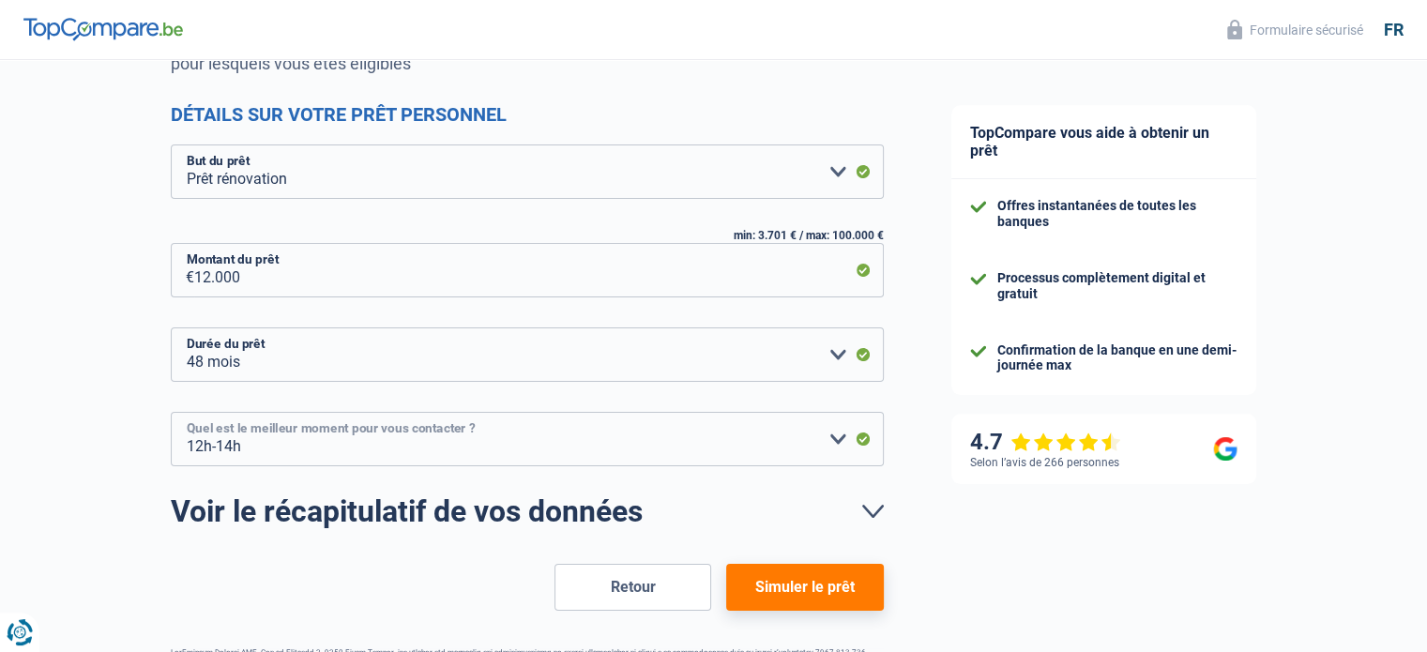
scroll to position [250, 0]
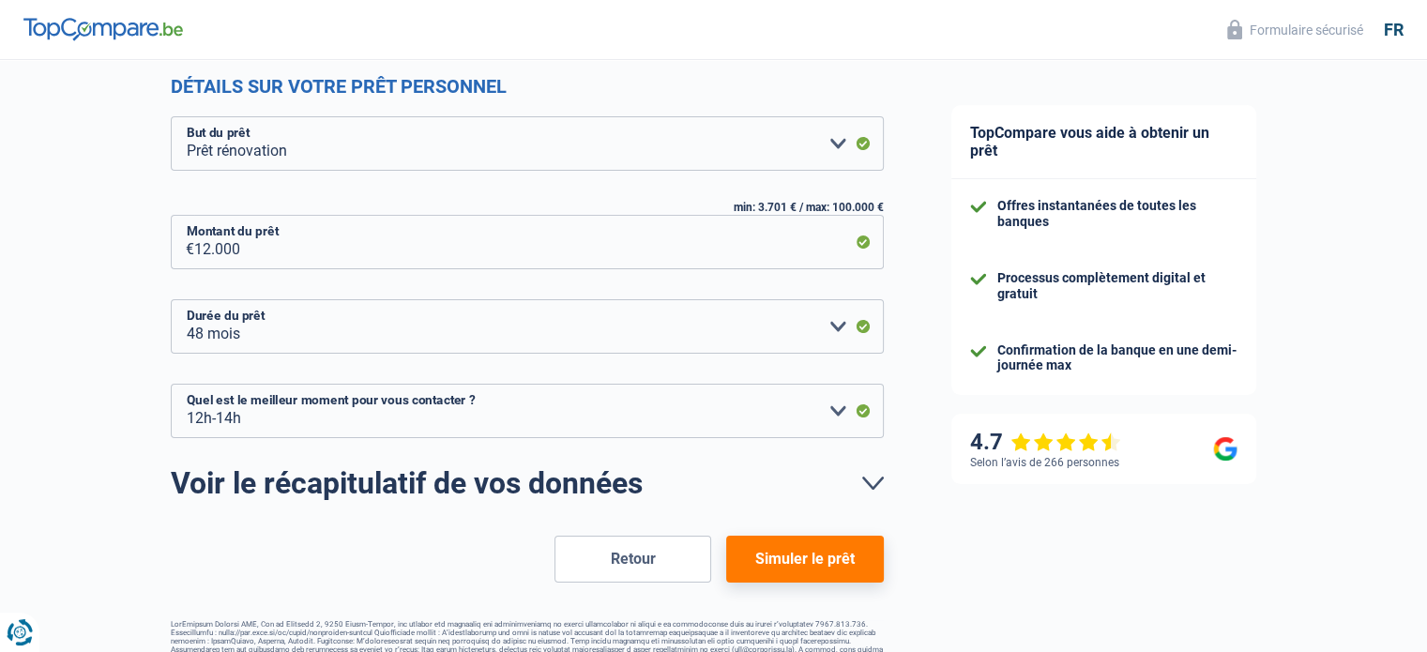
click at [886, 480] on div "Chance de réussite de votre simulation est de 90% 1 2 3 4 5 Vous y êtes presque…" at bounding box center [459, 245] width 918 height 884
click at [880, 480] on link "Voir le récapitulatif de vos données" at bounding box center [527, 483] width 713 height 30
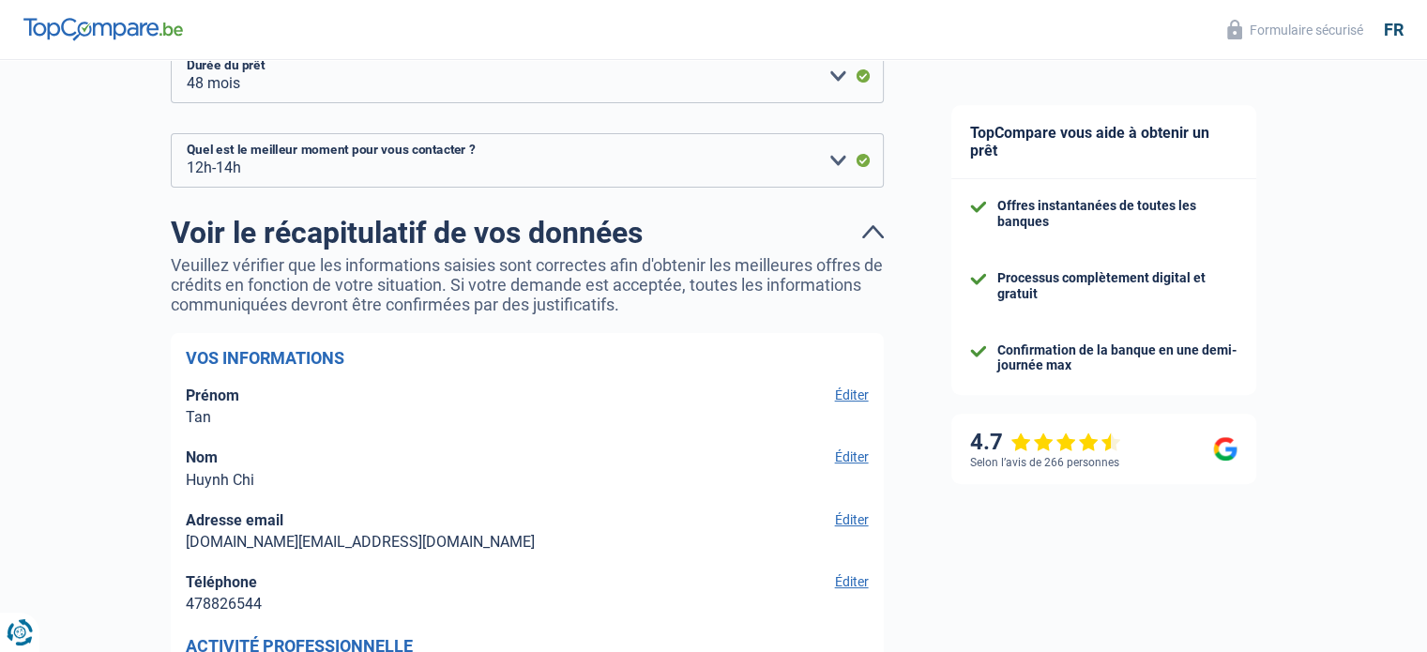
scroll to position [625, 0]
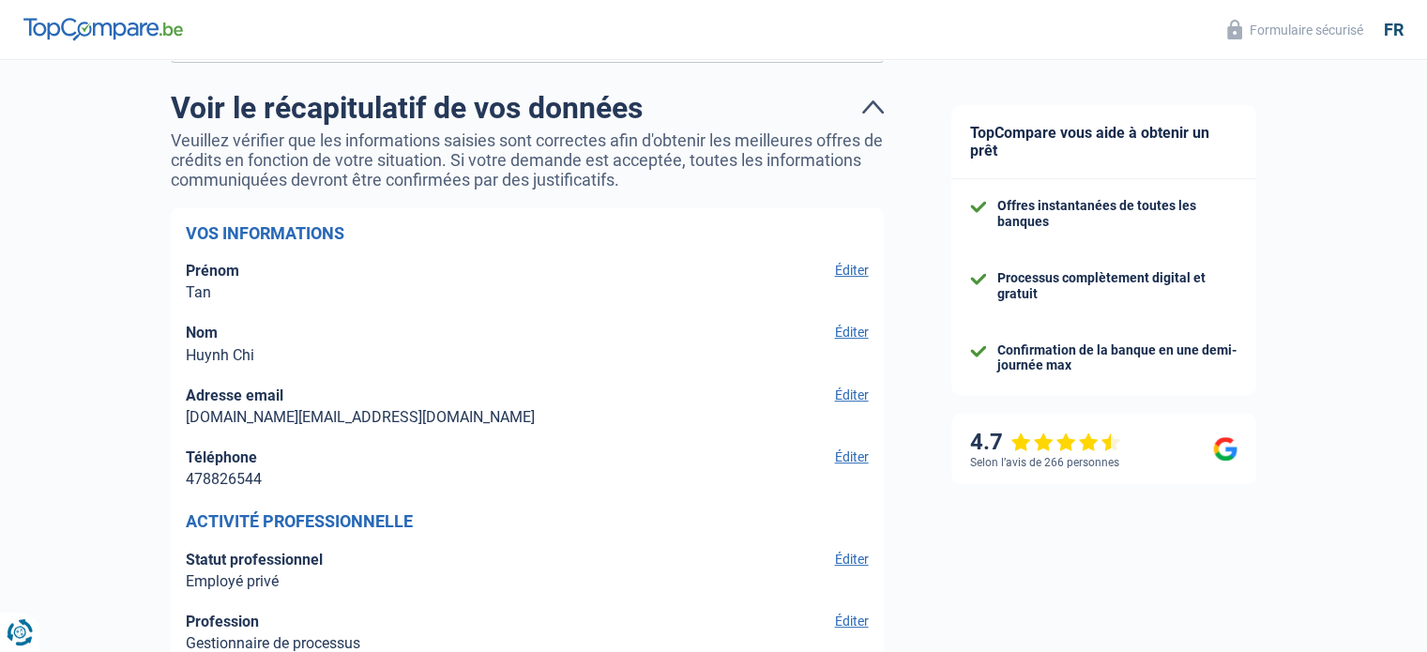
click at [855, 403] on button "Éditer" at bounding box center [848, 395] width 39 height 17
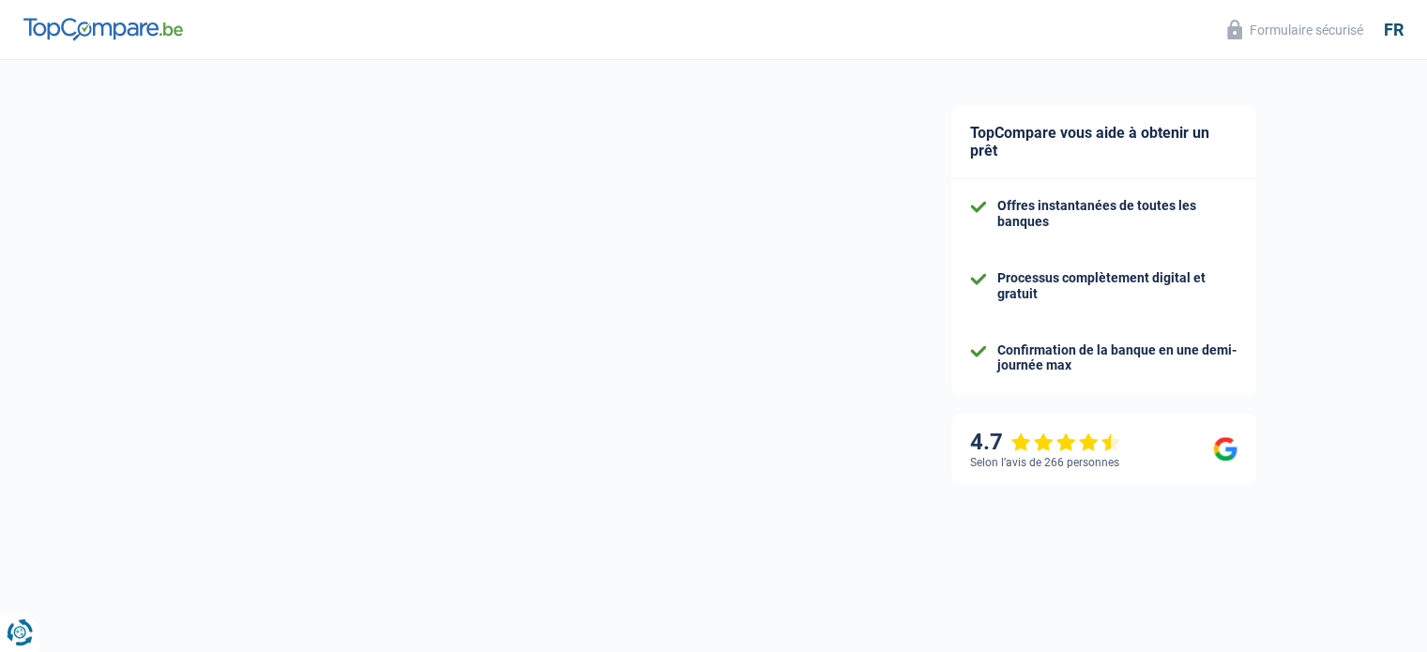
select select "32"
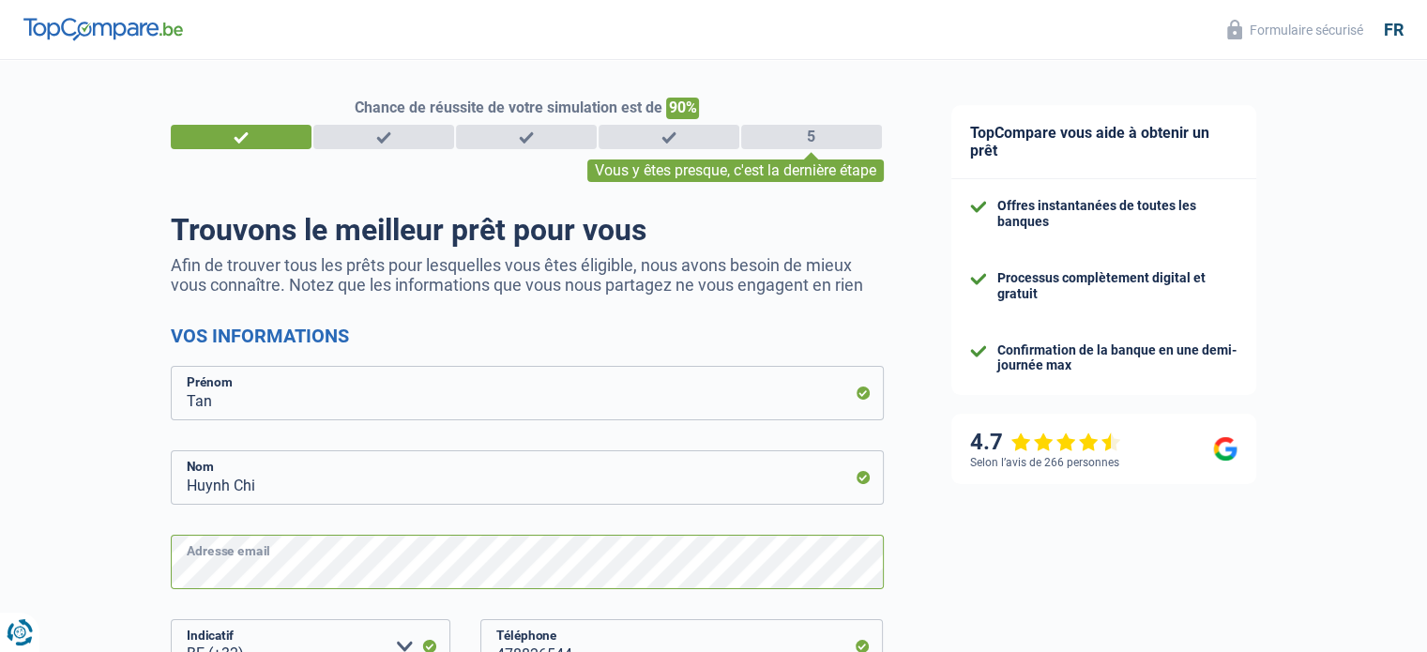
click at [0, 542] on div "Chance de réussite de votre simulation est de 90% 1 2 3 4 5 Vous y êtes presque…" at bounding box center [459, 533] width 918 height 960
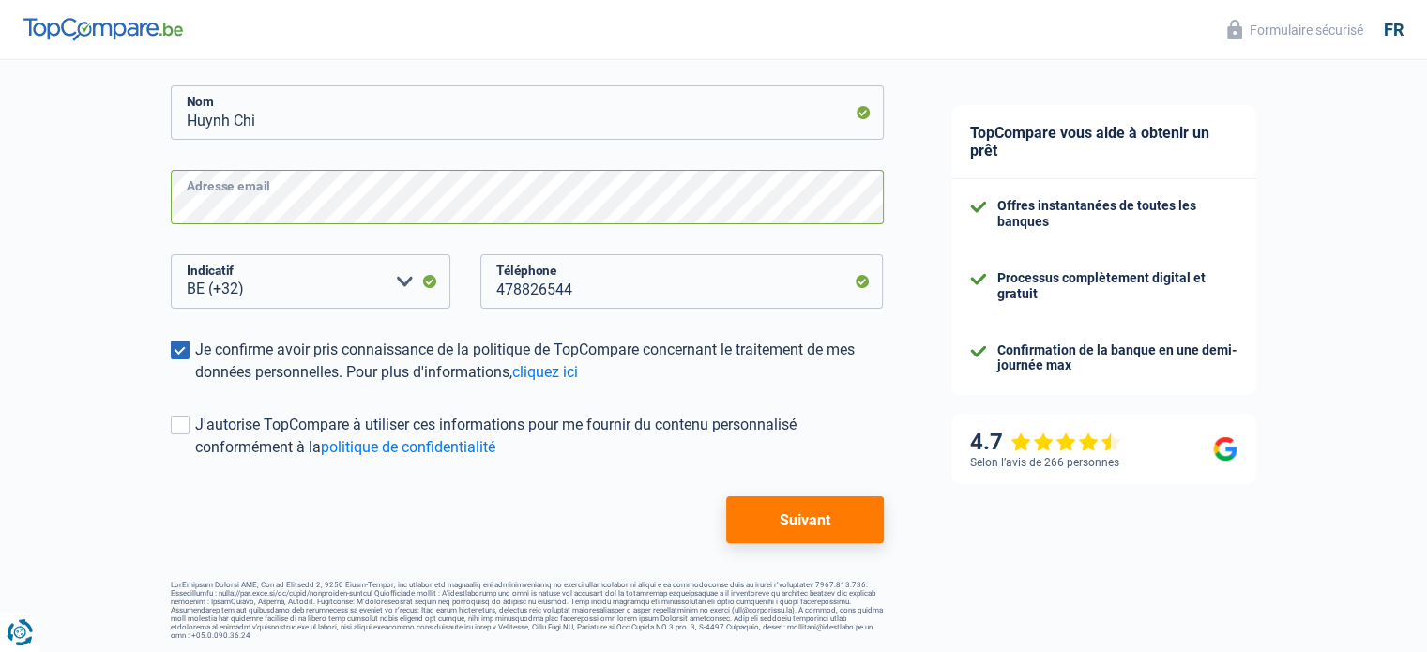
scroll to position [368, 0]
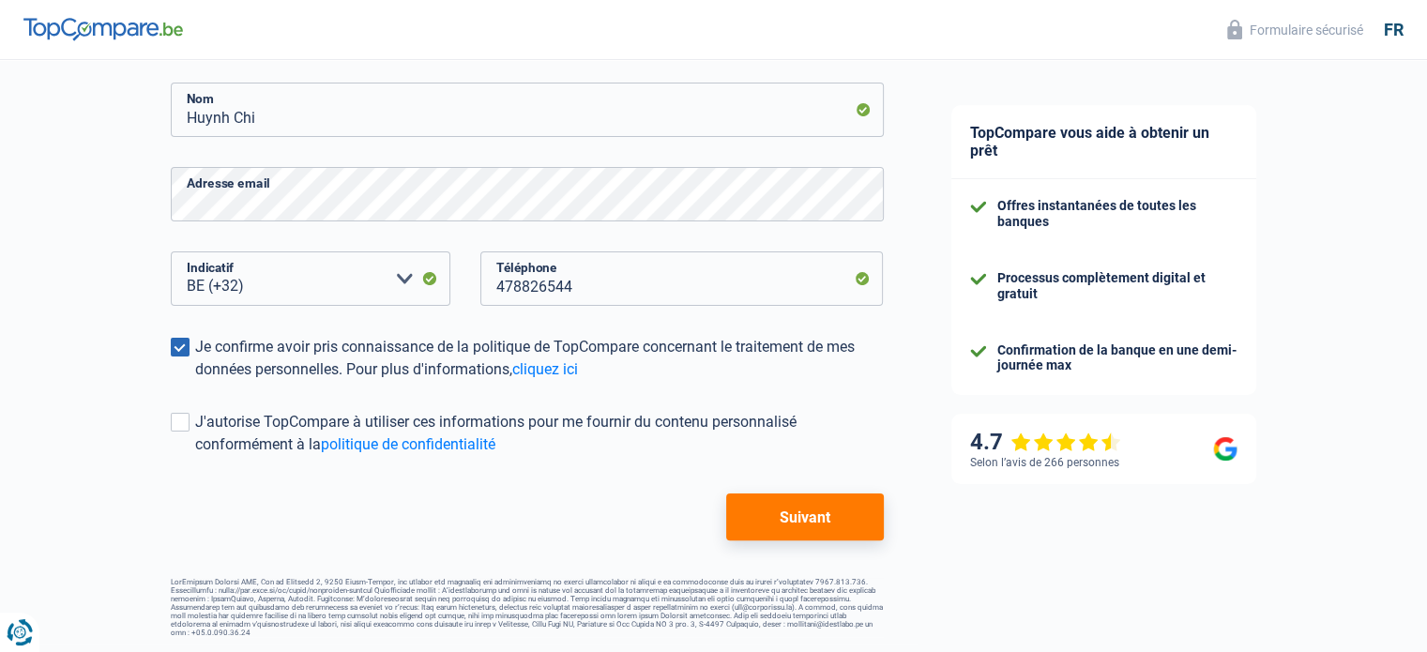
click at [762, 517] on button "Suivant" at bounding box center [804, 516] width 157 height 47
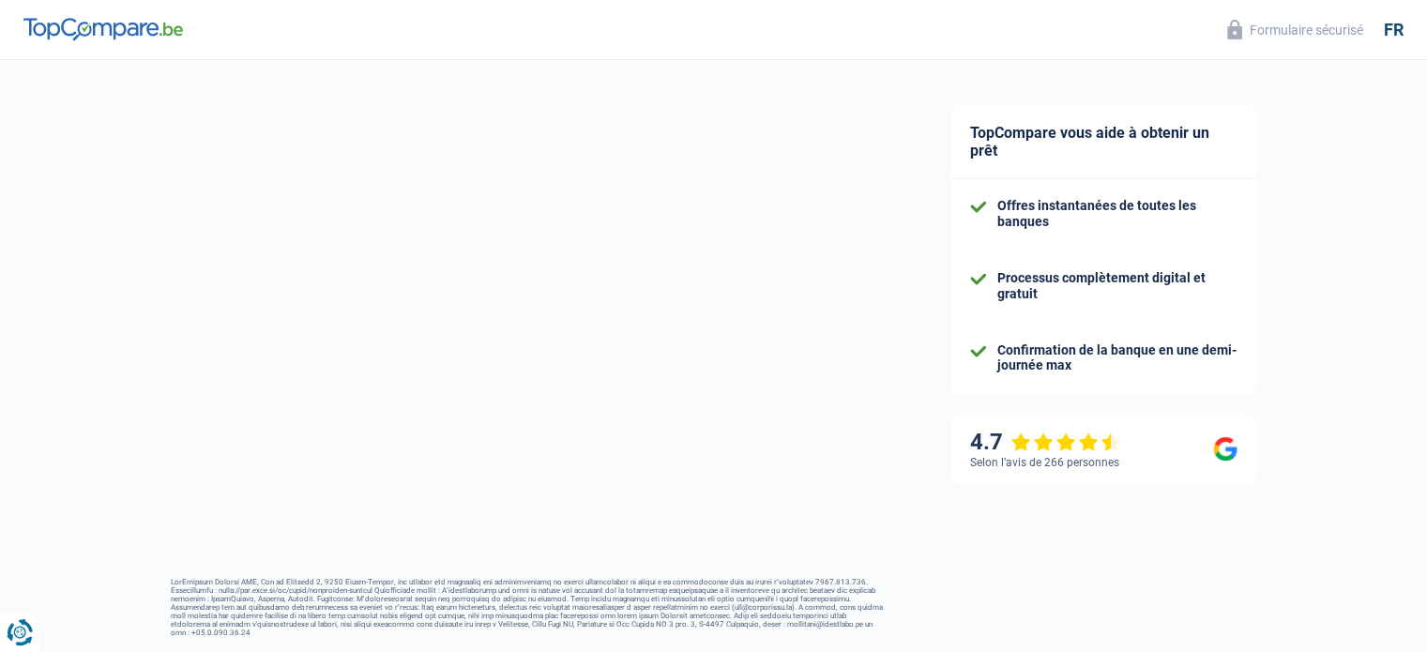
select select "privateEmployee"
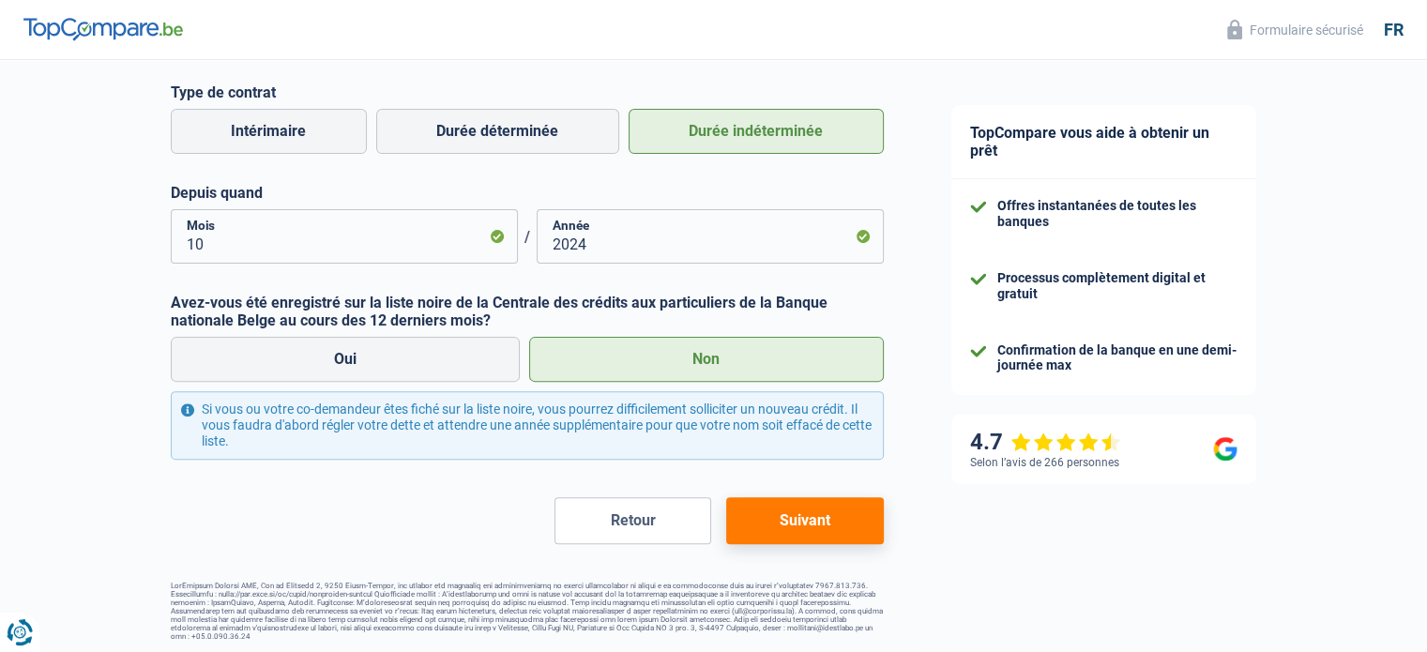
scroll to position [526, 0]
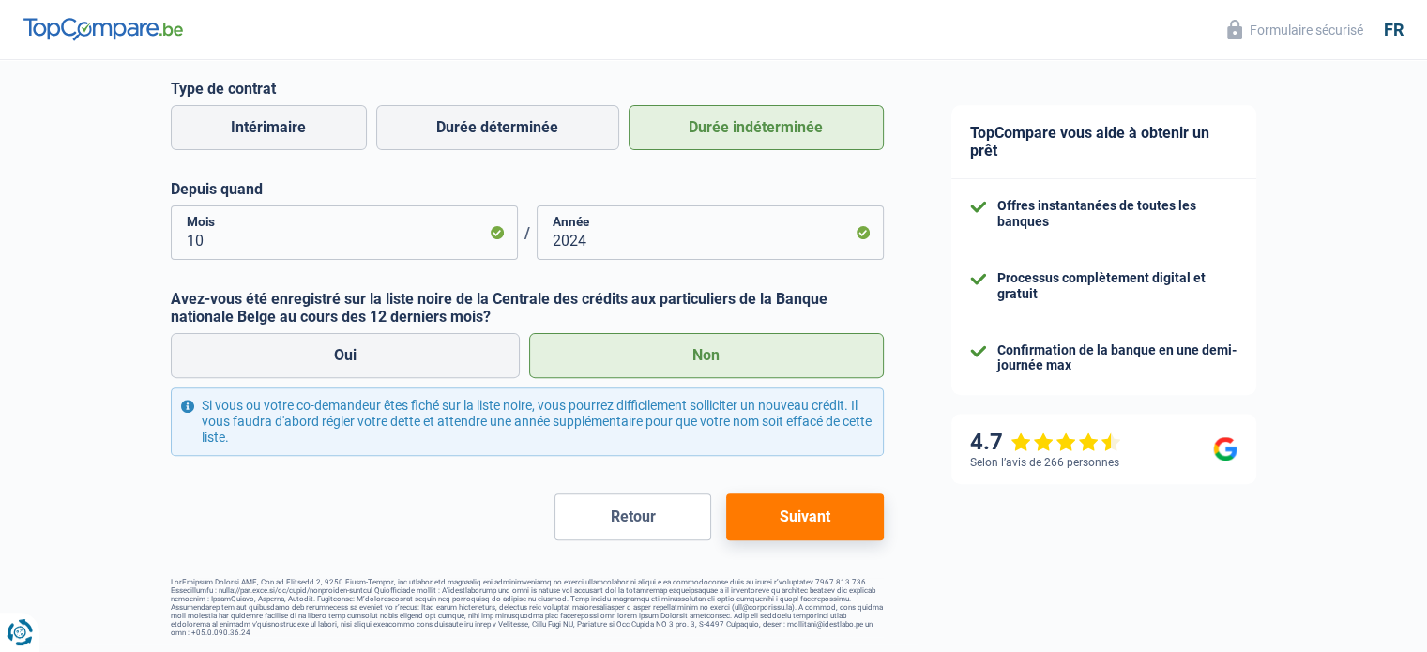
click at [805, 562] on div "Chance de réussite de votre simulation est de 90% 1 2 3 4 5 Vous y êtes presque…" at bounding box center [527, 104] width 713 height 1066
click at [793, 515] on button "Suivant" at bounding box center [804, 516] width 157 height 47
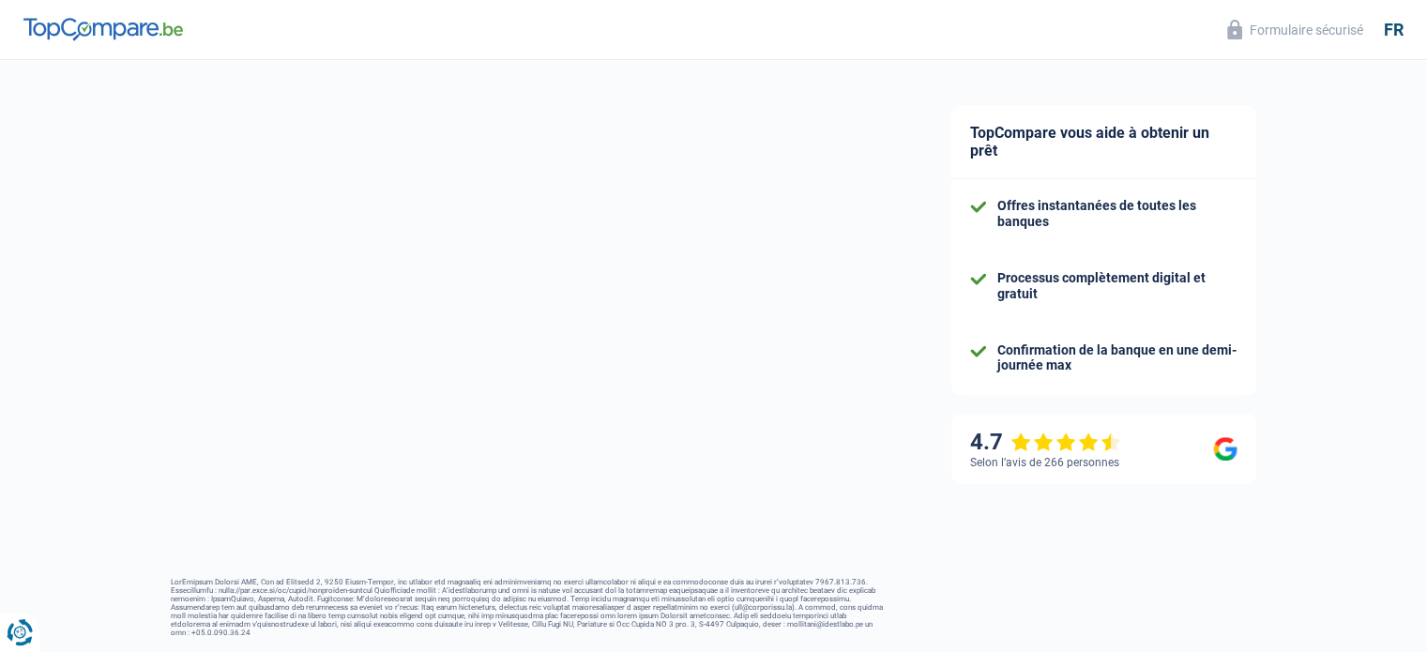
select select "single"
select select "ownerWithMortgage"
select select "BE"
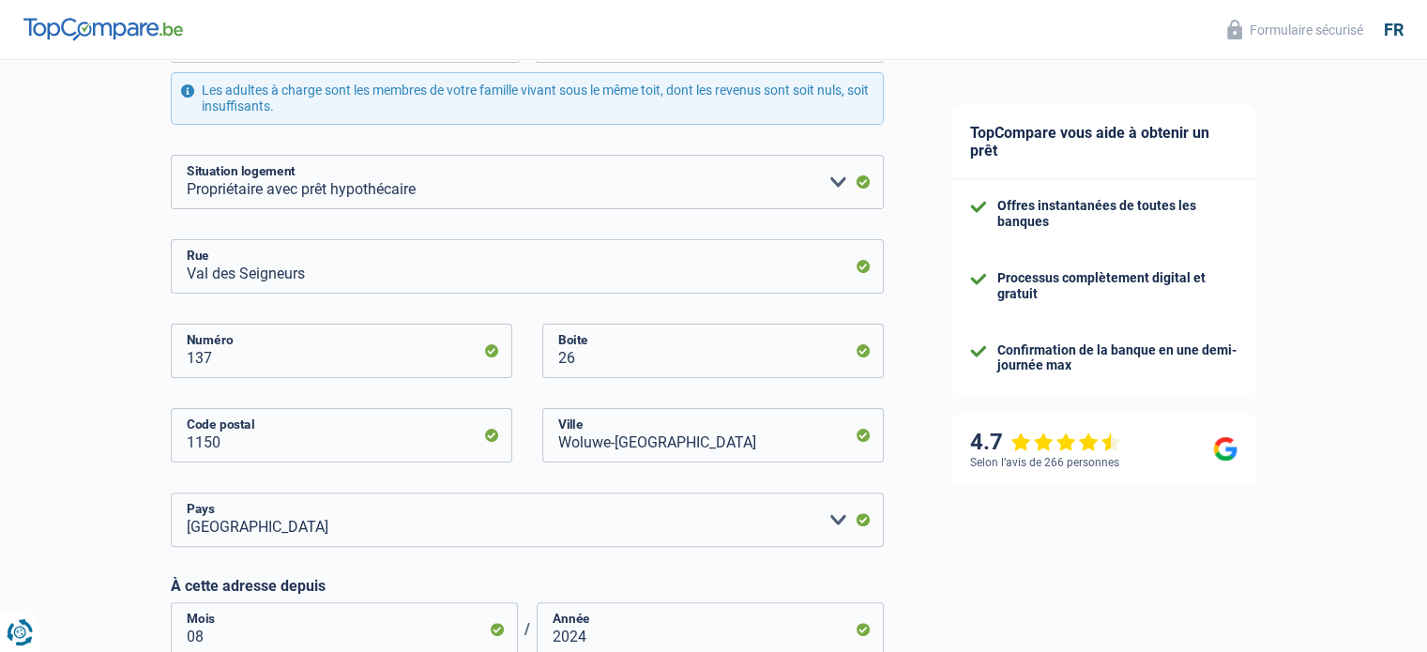
scroll to position [964, 0]
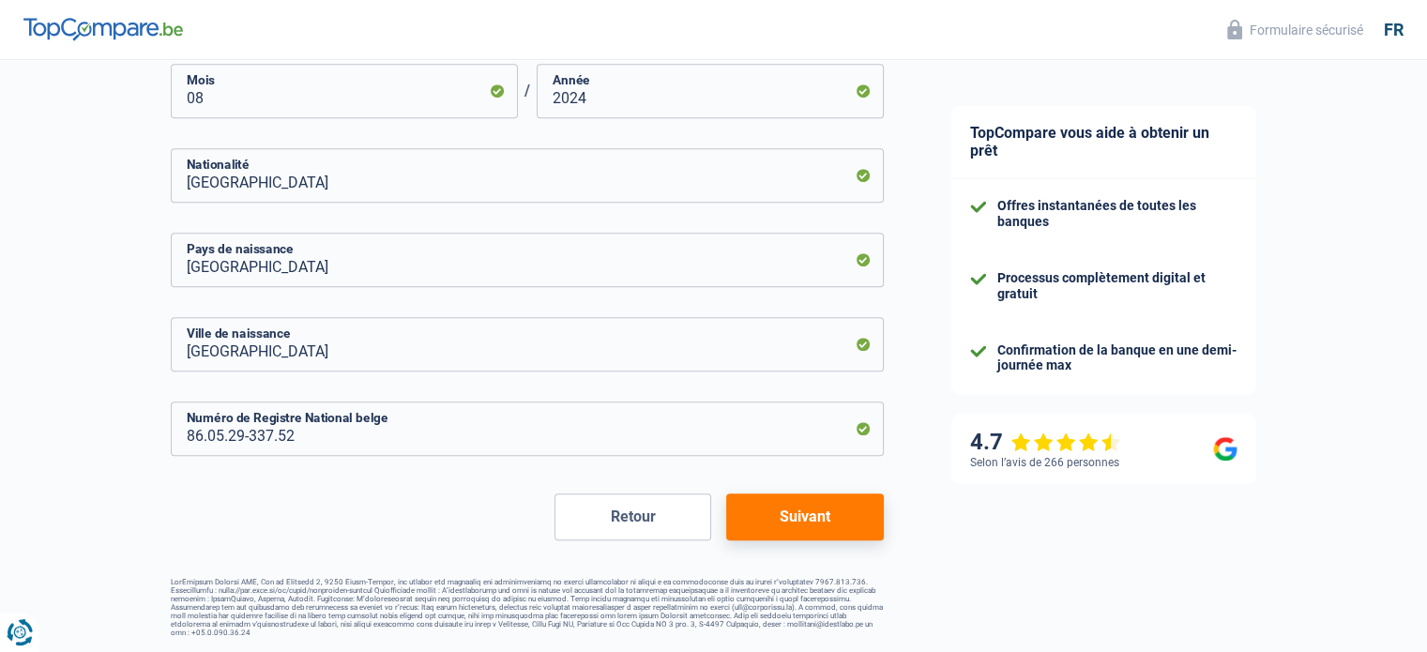
click at [833, 510] on button "Suivant" at bounding box center [804, 516] width 157 height 47
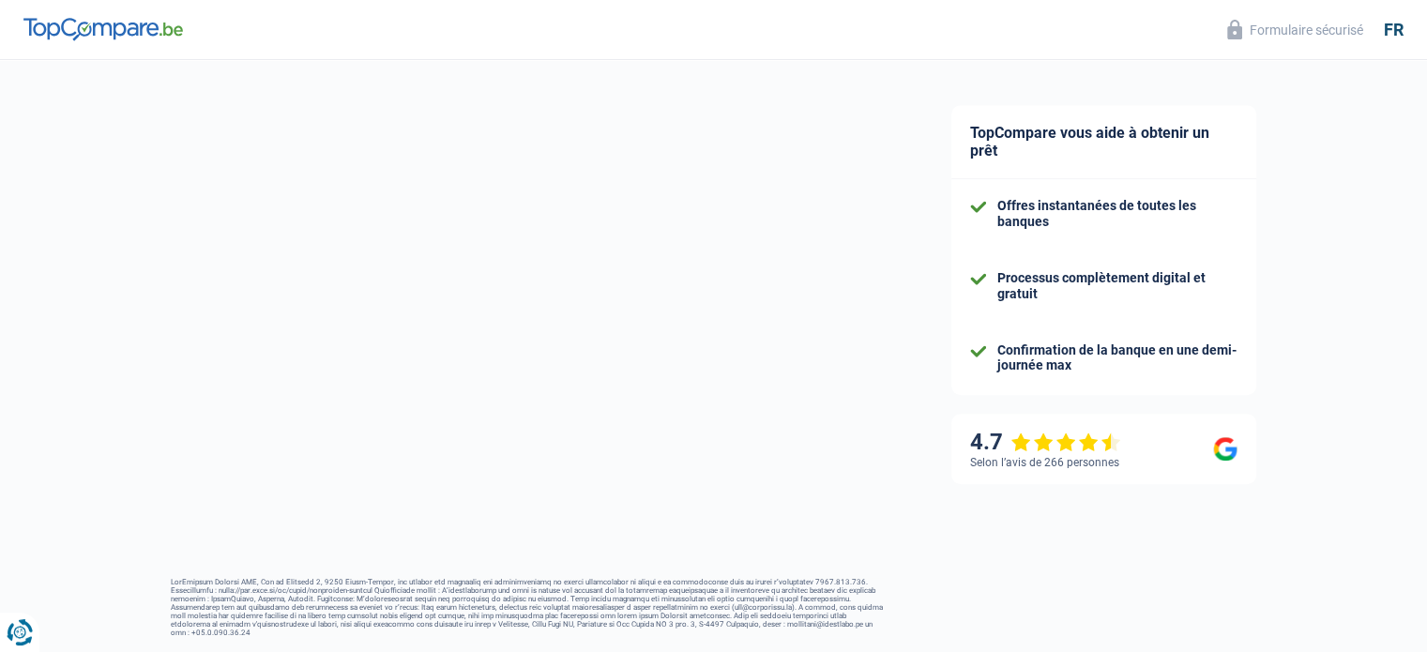
select select "netSalary"
select select "mortgage"
select select "240"
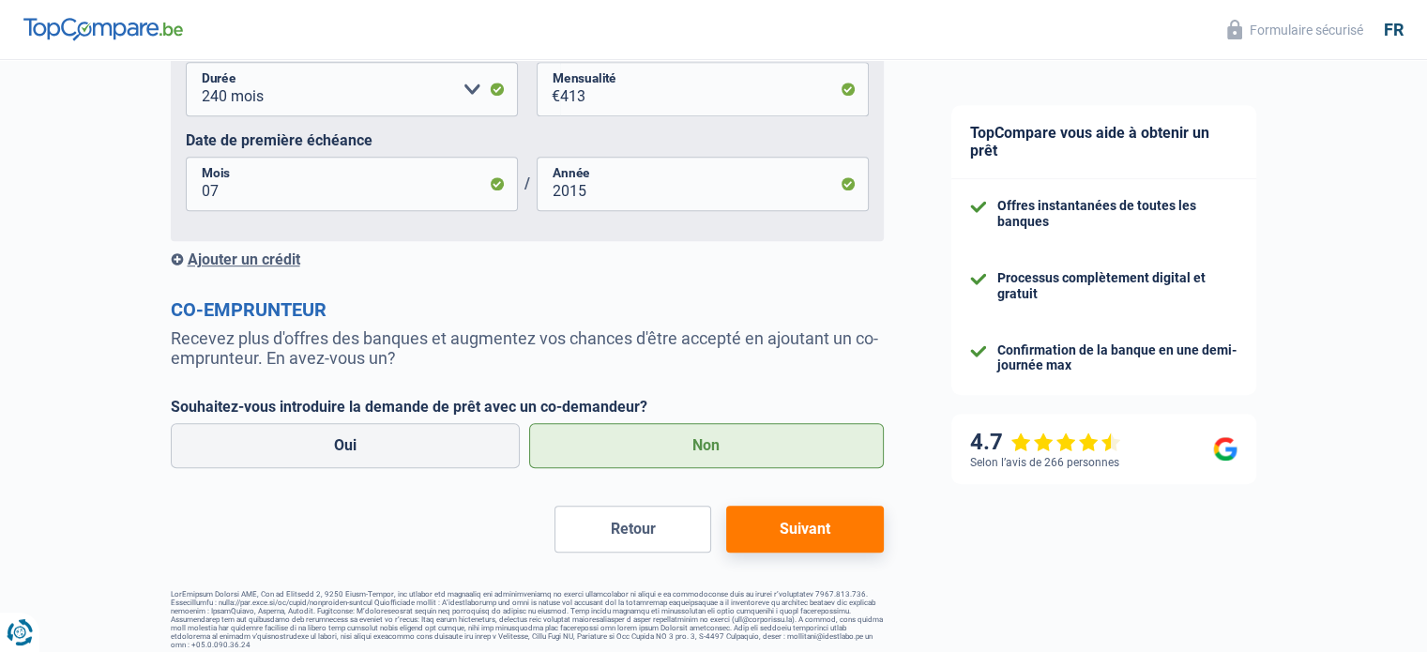
scroll to position [1176, 0]
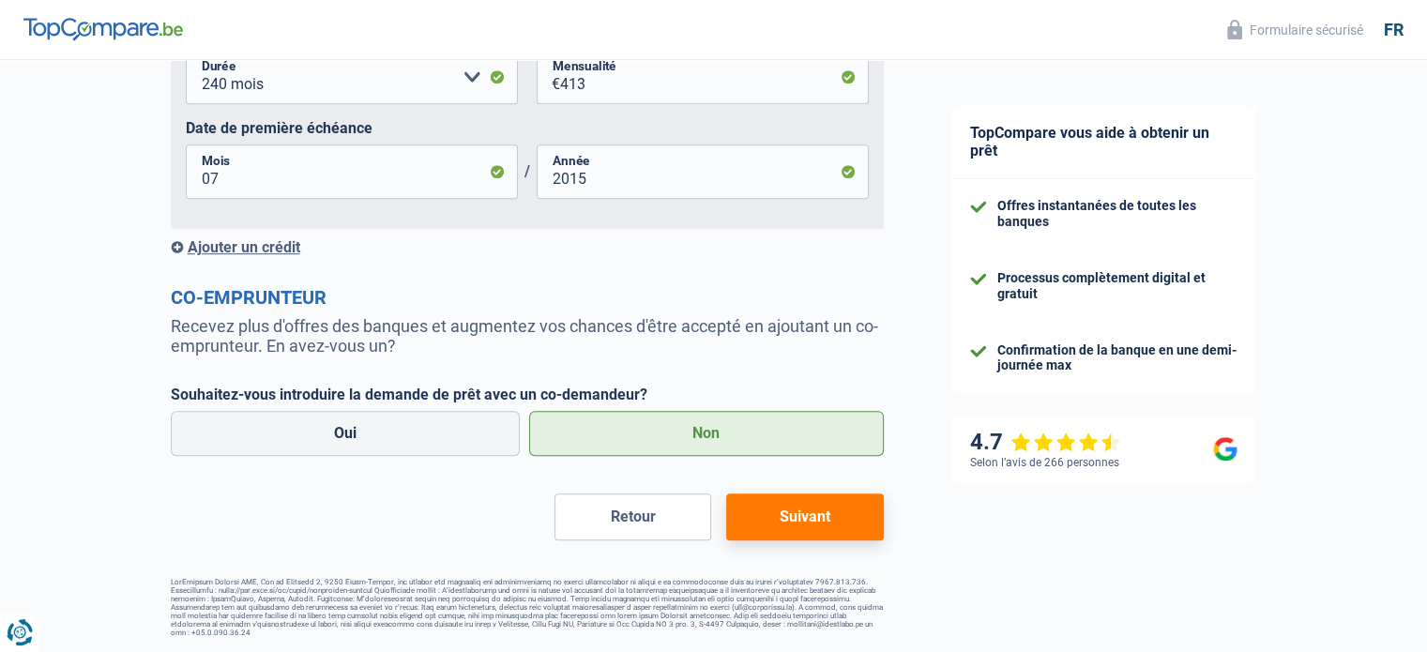
click at [806, 525] on button "Suivant" at bounding box center [804, 516] width 157 height 47
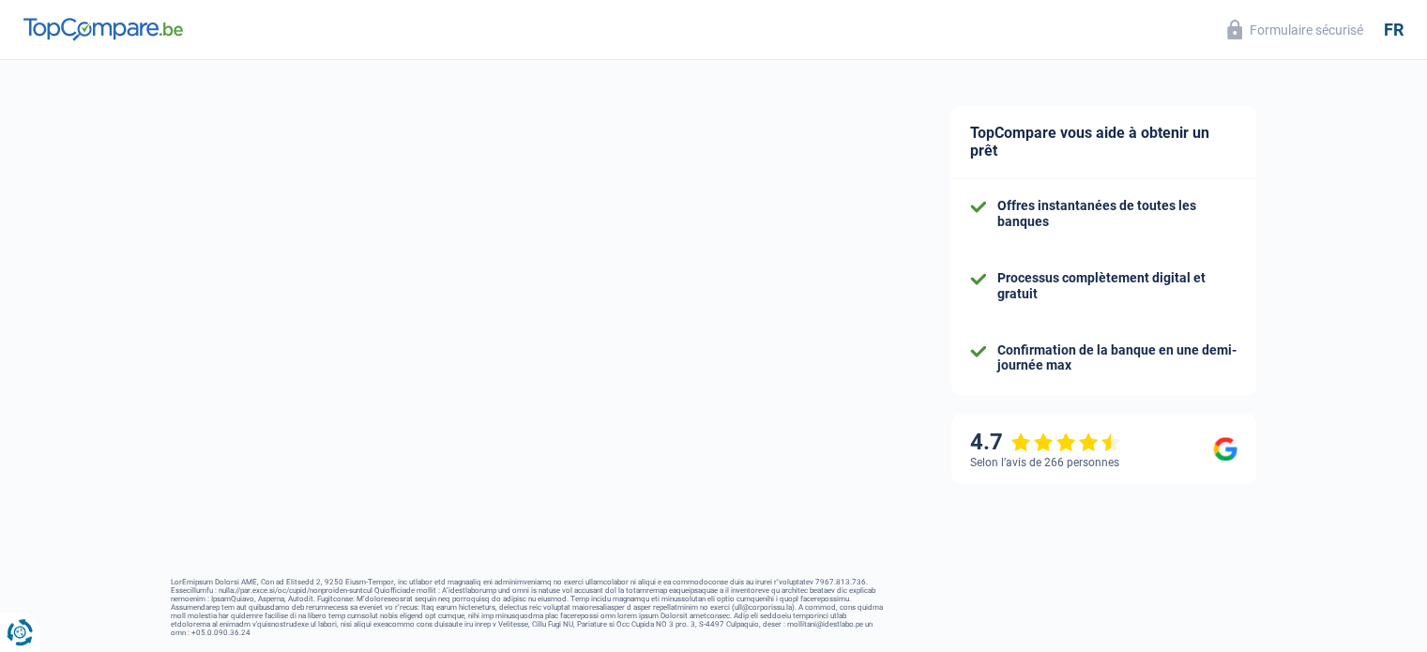
select select "renovation"
select select "60"
select select "12-14"
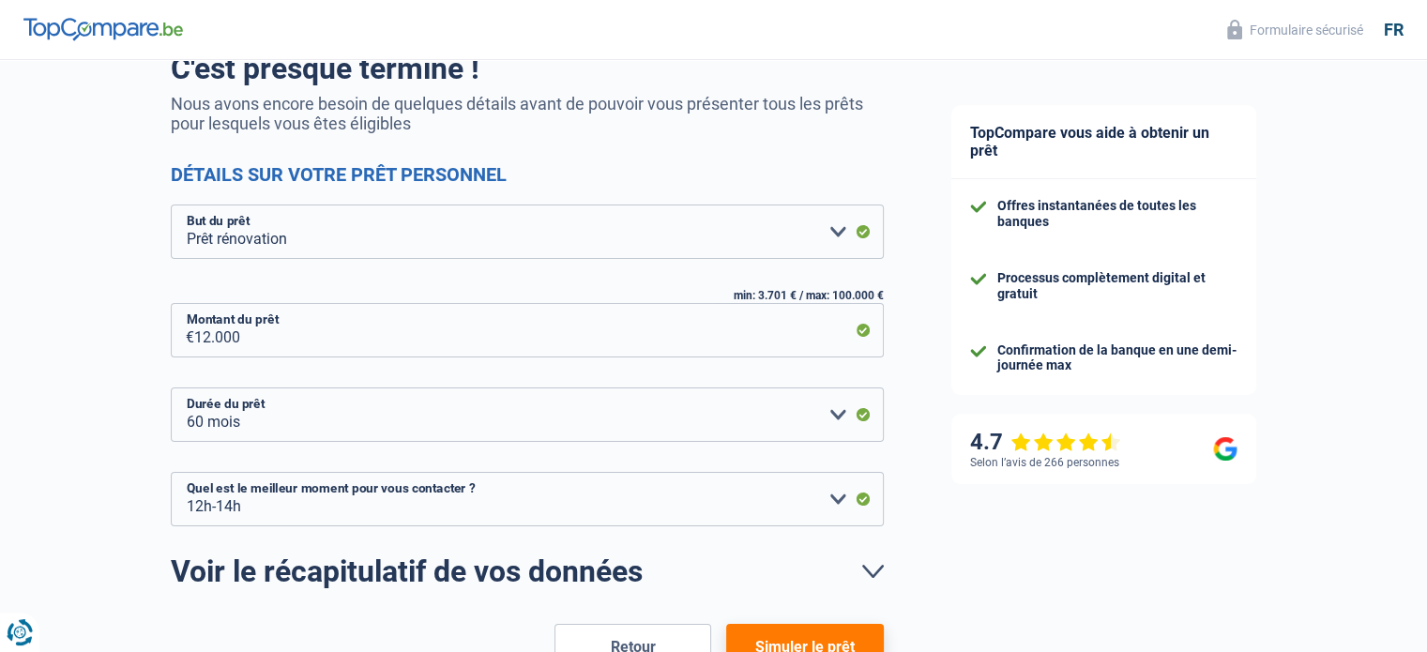
scroll to position [188, 0]
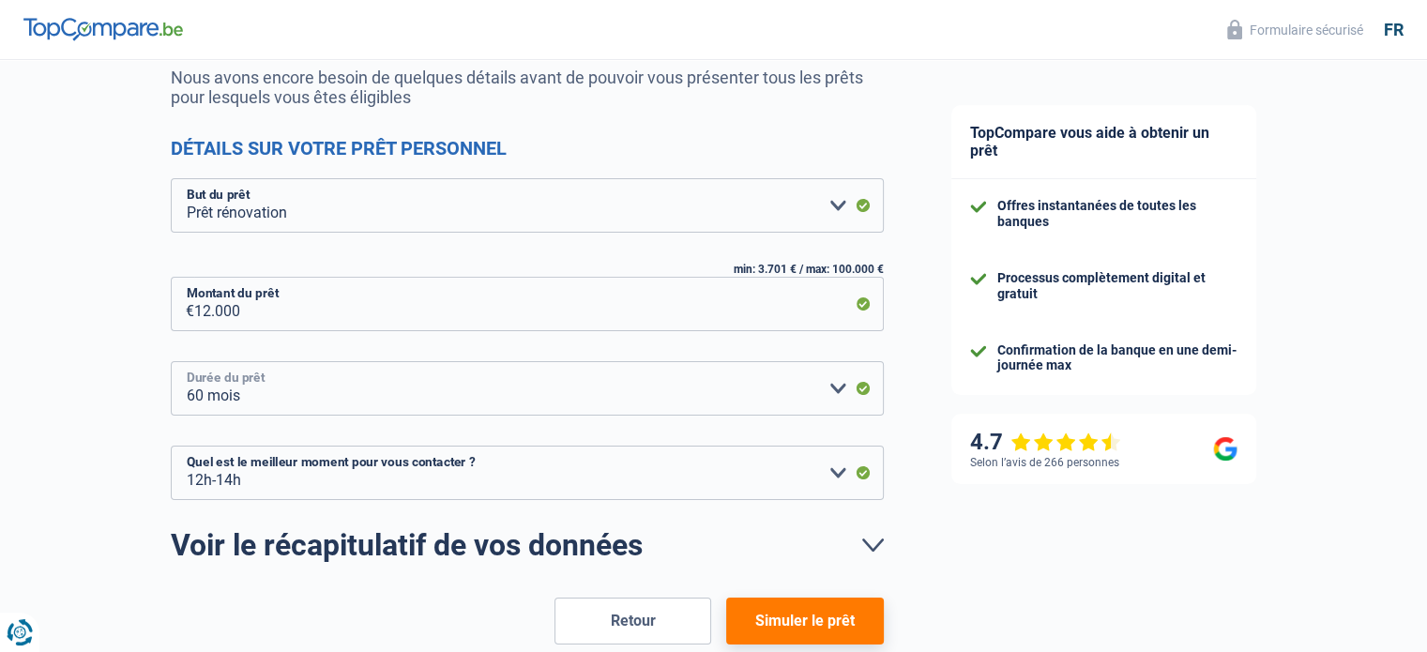
click at [858, 387] on select "12 mois 18 mois 24 mois 30 mois 36 mois 42 mois 48 mois 60 mois Veuillez sélect…" at bounding box center [527, 388] width 713 height 54
select select "48"
click at [171, 361] on select "12 mois 18 mois 24 mois 30 mois 36 mois 42 mois 48 mois 60 mois Veuillez sélect…" at bounding box center [527, 388] width 713 height 54
click at [873, 547] on link "Voir le récapitulatif de vos données" at bounding box center [527, 545] width 713 height 30
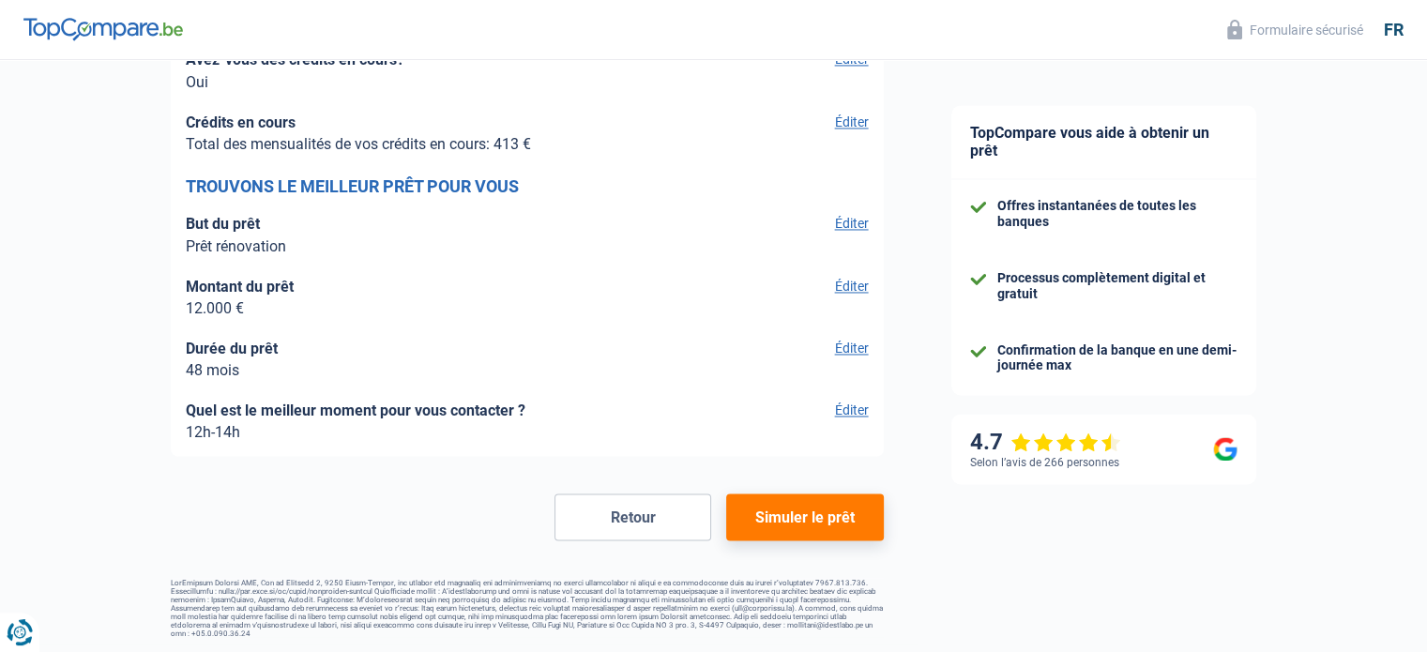
scroll to position [3032, 0]
click at [816, 512] on button "Simuler le prêt" at bounding box center [804, 516] width 157 height 47
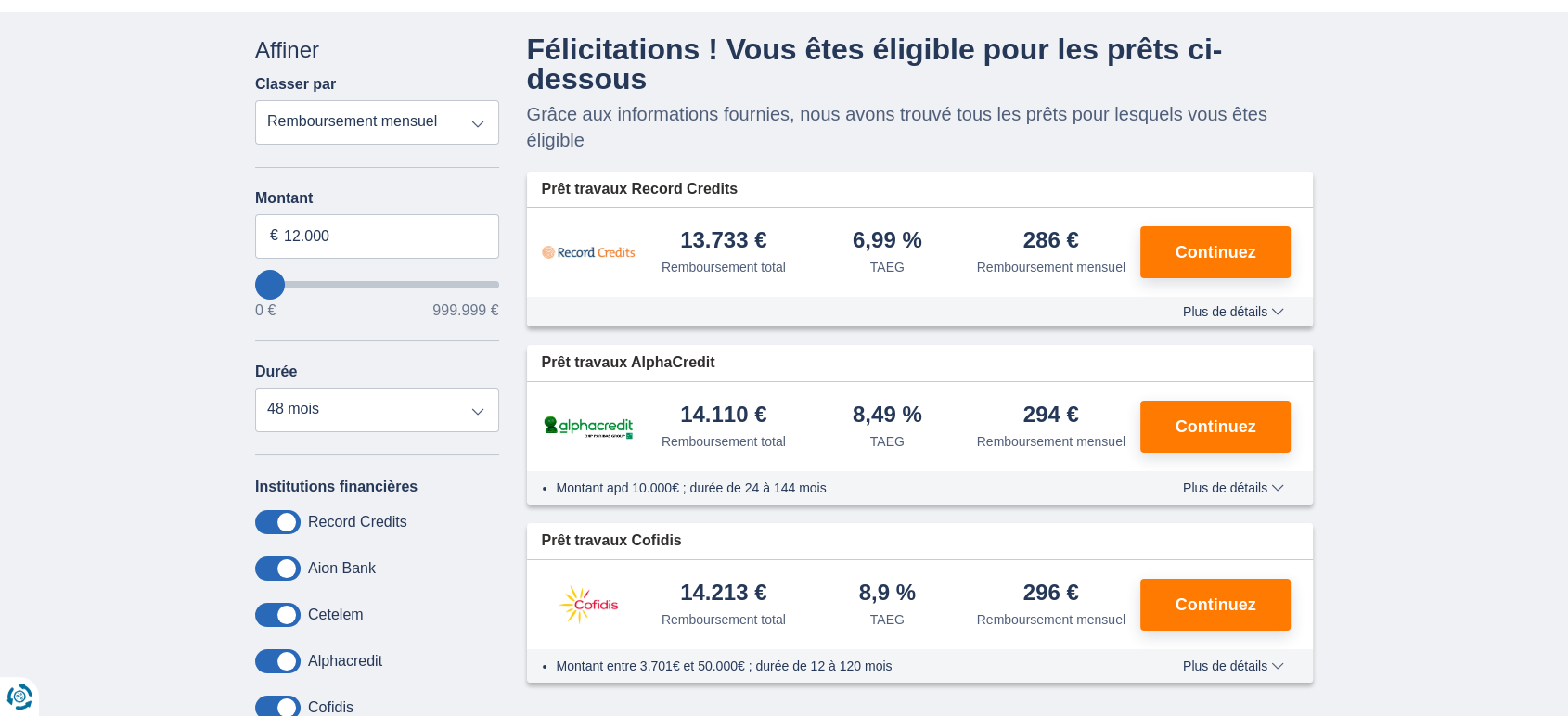
scroll to position [103, 0]
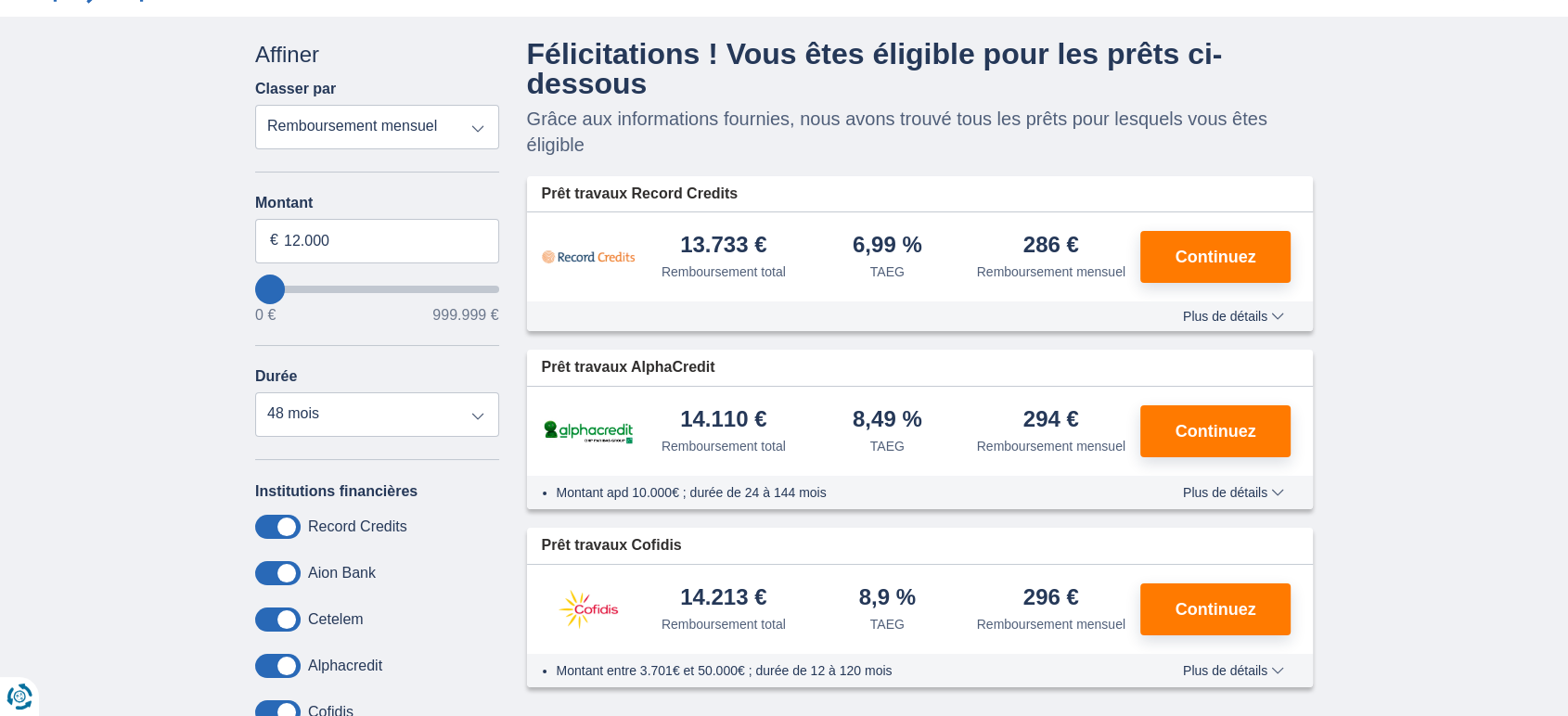
click at [1410, 194] on div "× widget.non-eligible-application.title widget.non-eligible-application.text no…" at bounding box center [784, 433] width 1568 height 834
click at [1240, 315] on span "Plus de détails" at bounding box center [1233, 315] width 101 height 13
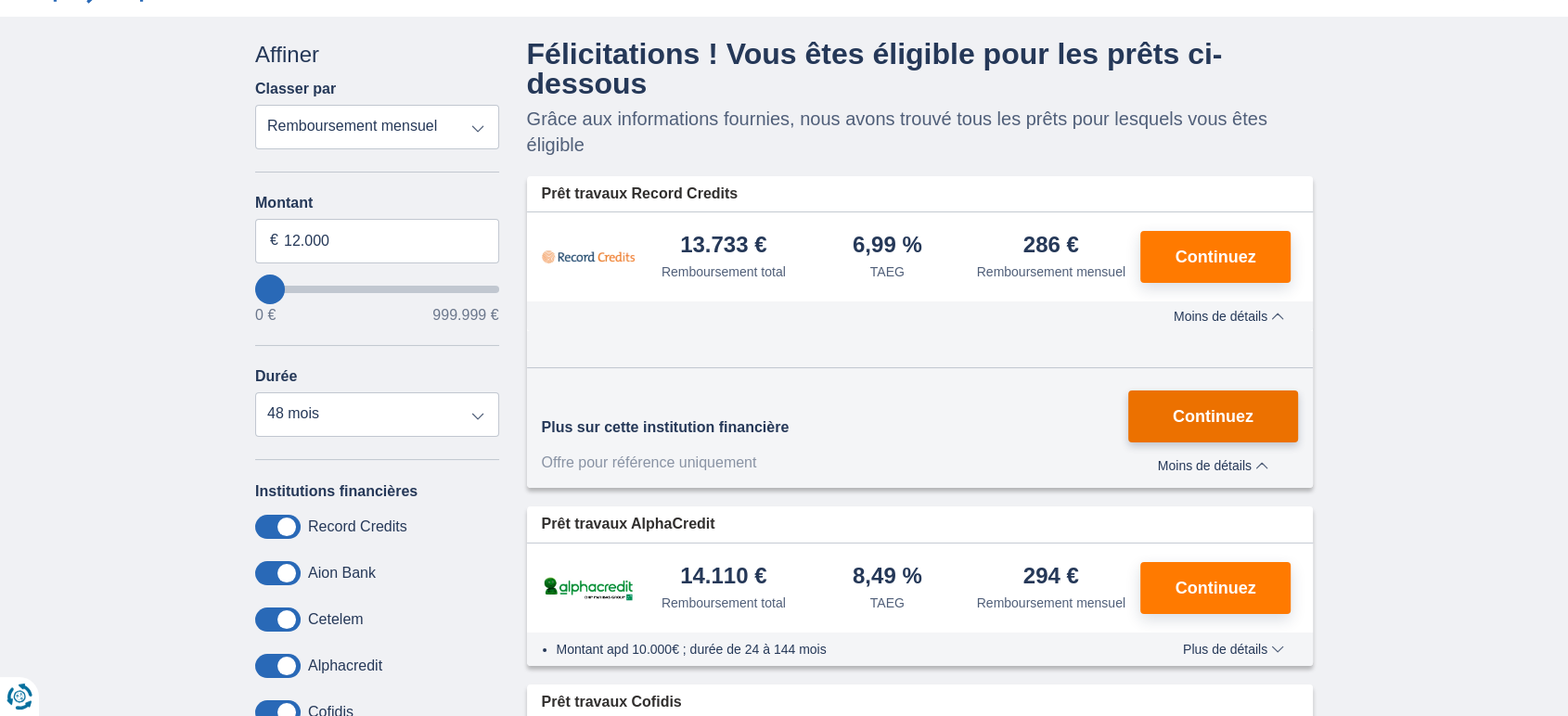
click at [1208, 408] on span "Continuez" at bounding box center [1213, 416] width 81 height 17
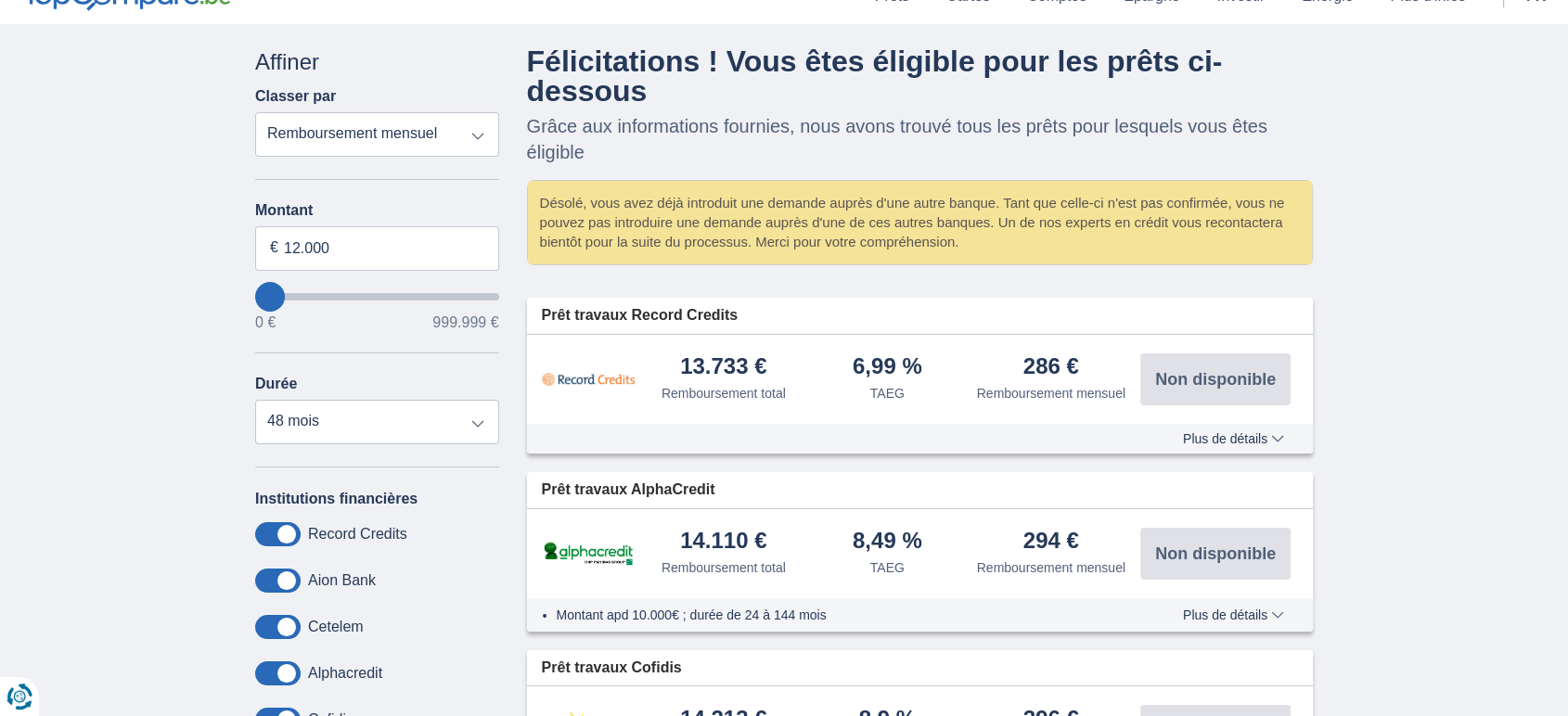
scroll to position [67, 0]
